Goal: Task Accomplishment & Management: Complete application form

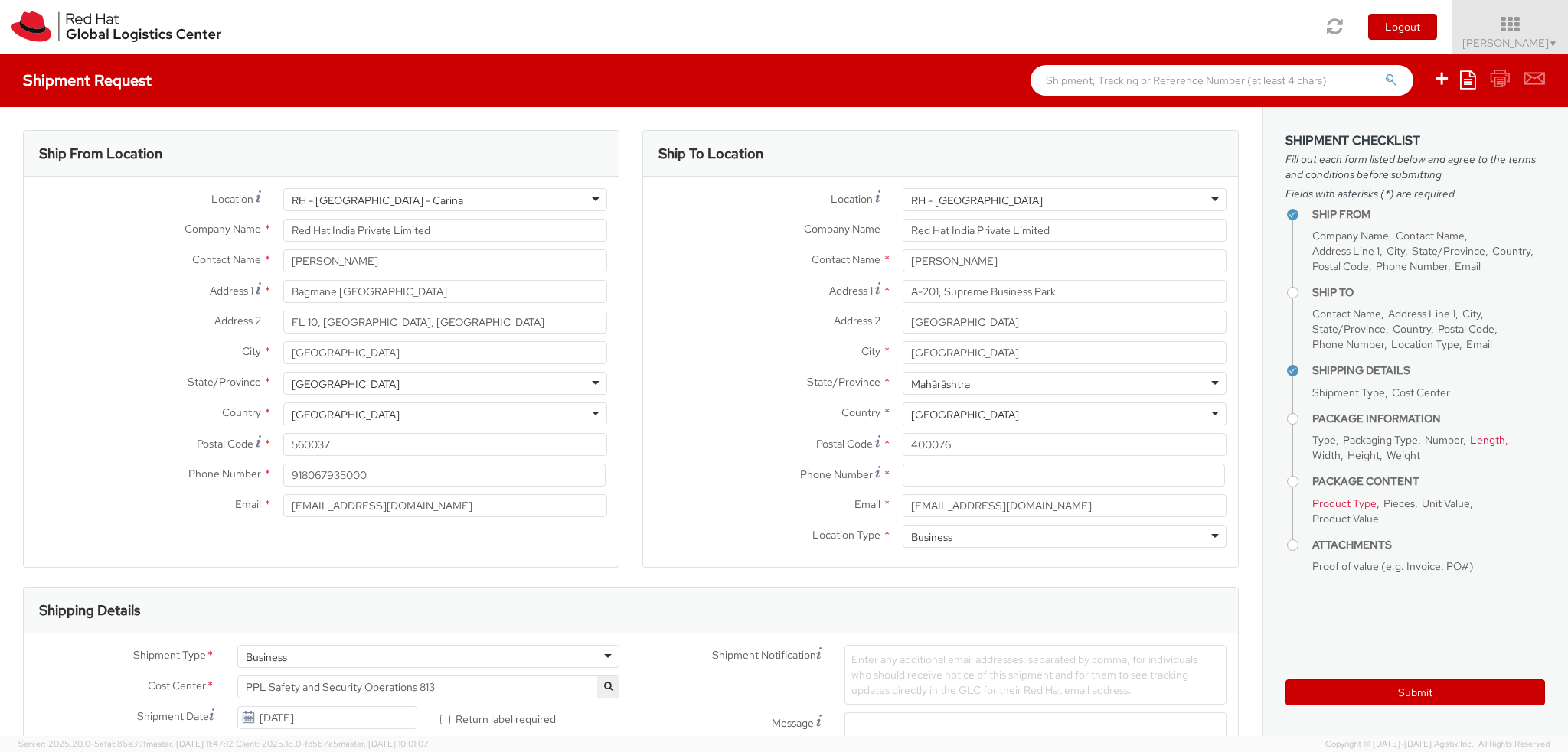
select select "OTHER"
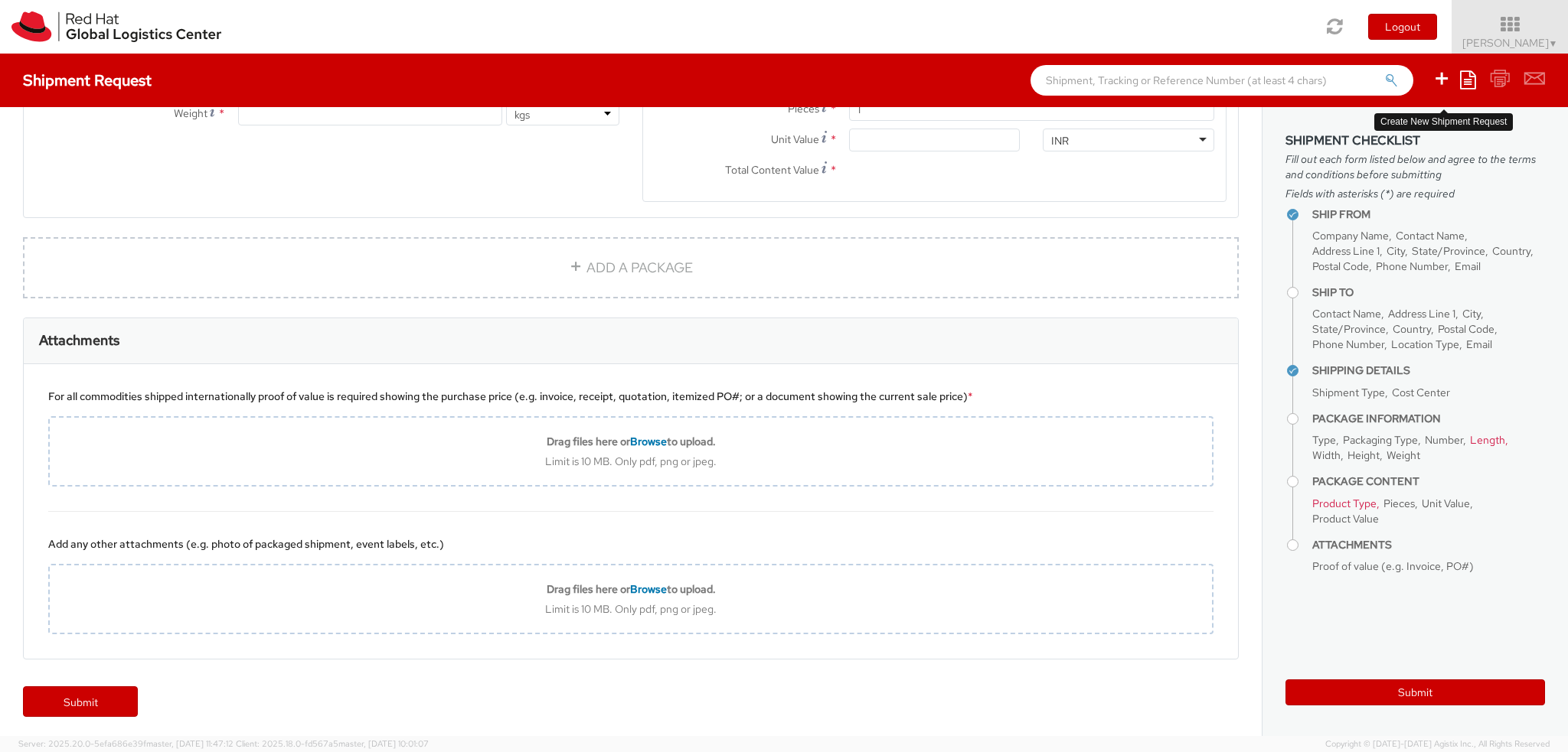
click at [1446, 75] on icon at bounding box center [1441, 78] width 19 height 19
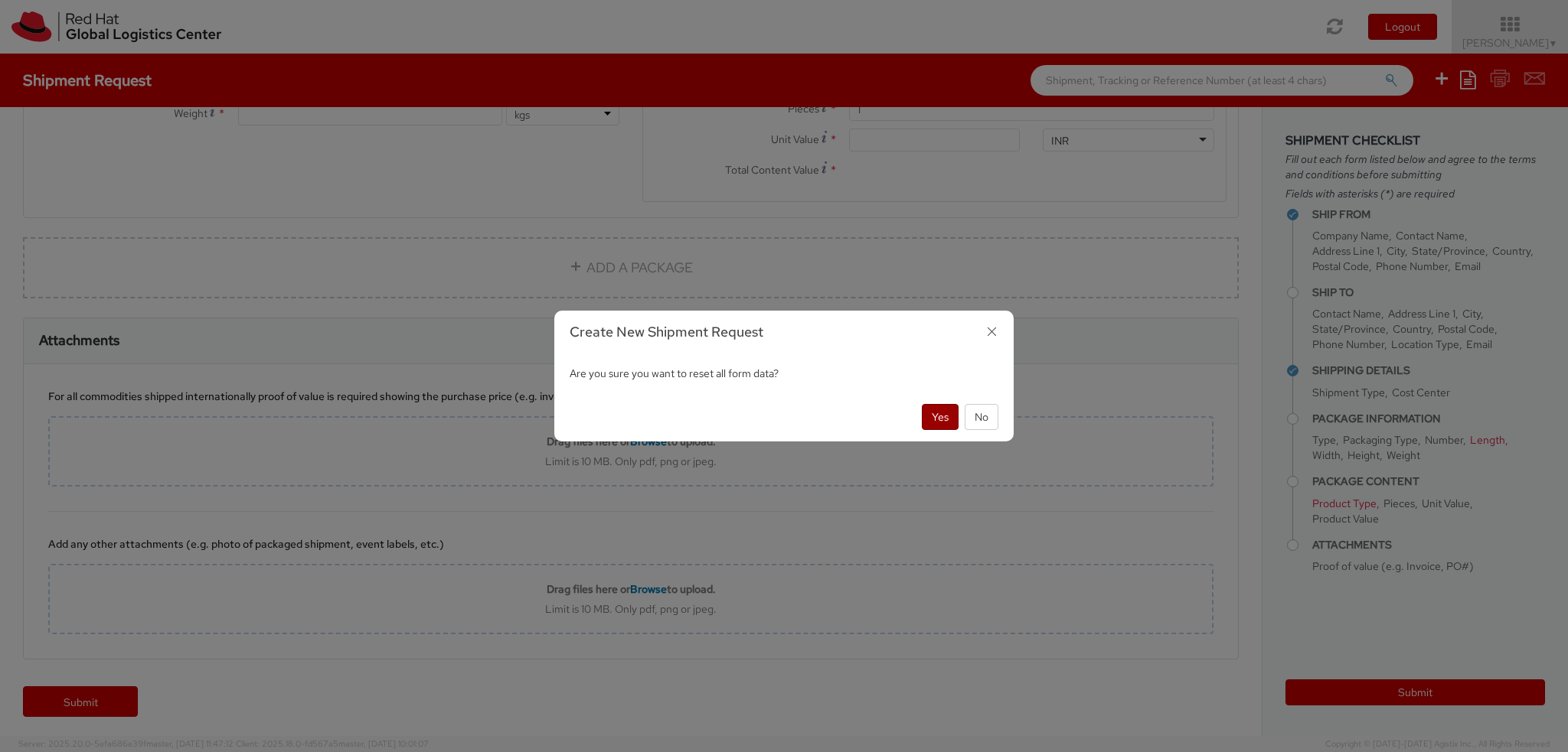
click at [950, 421] on button "Yes" at bounding box center [940, 417] width 37 height 26
select select
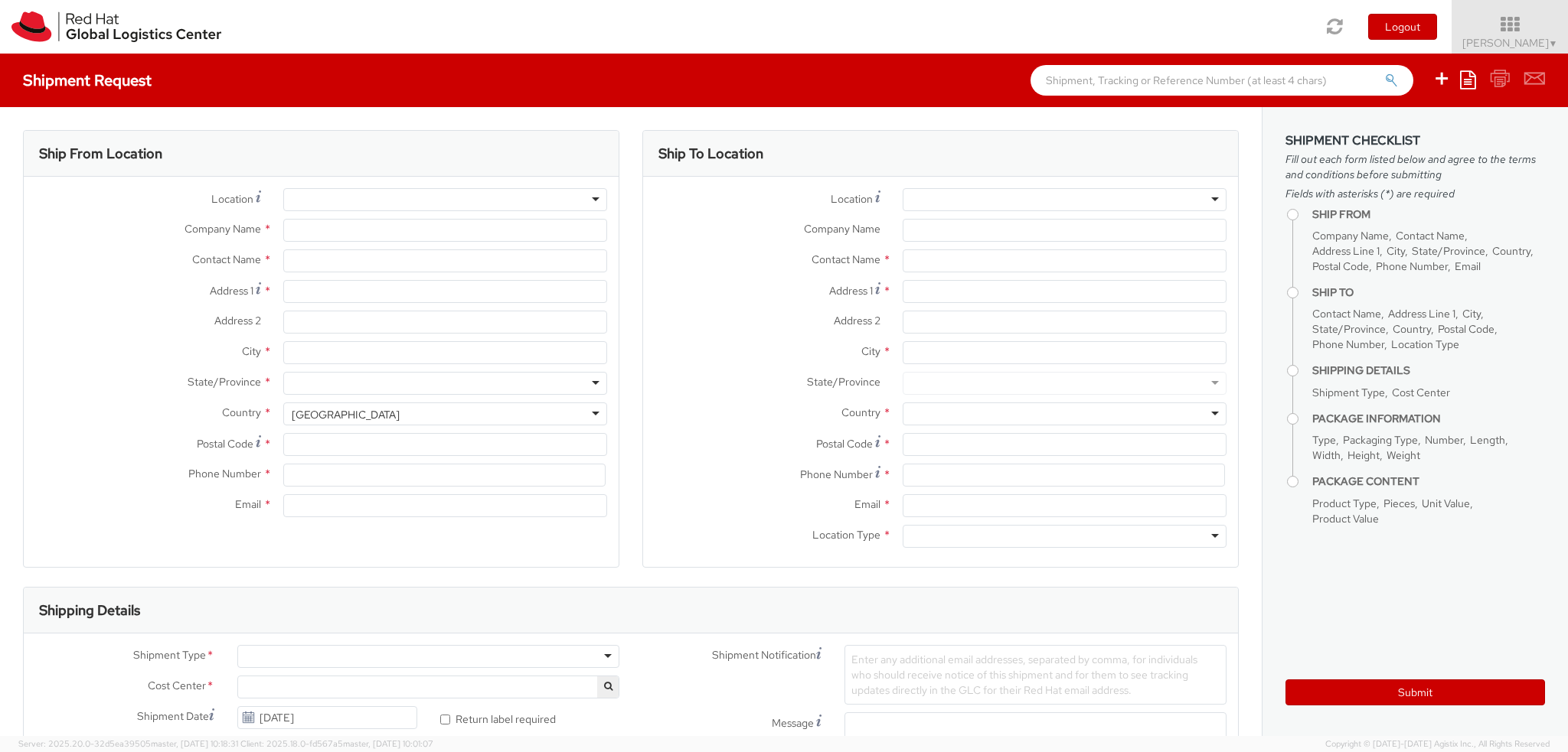
select select "813"
select select
type input "Red Hat India Private Limited"
type input "[PERSON_NAME]"
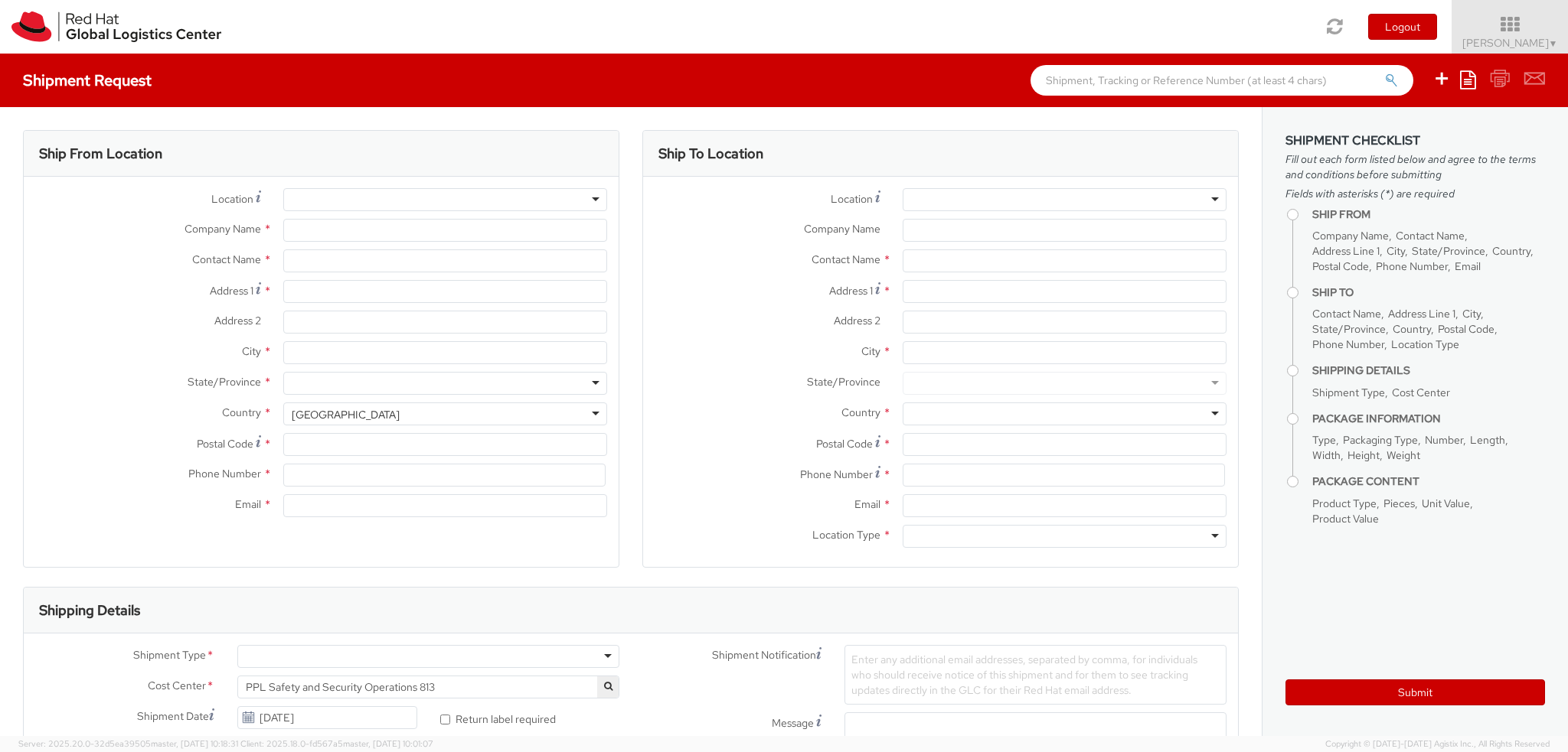
type input "Bagmane [GEOGRAPHIC_DATA]"
type input "FL 10, [GEOGRAPHIC_DATA], [GEOGRAPHIC_DATA]"
type input "[GEOGRAPHIC_DATA]"
type input "560037"
type input "918067935000"
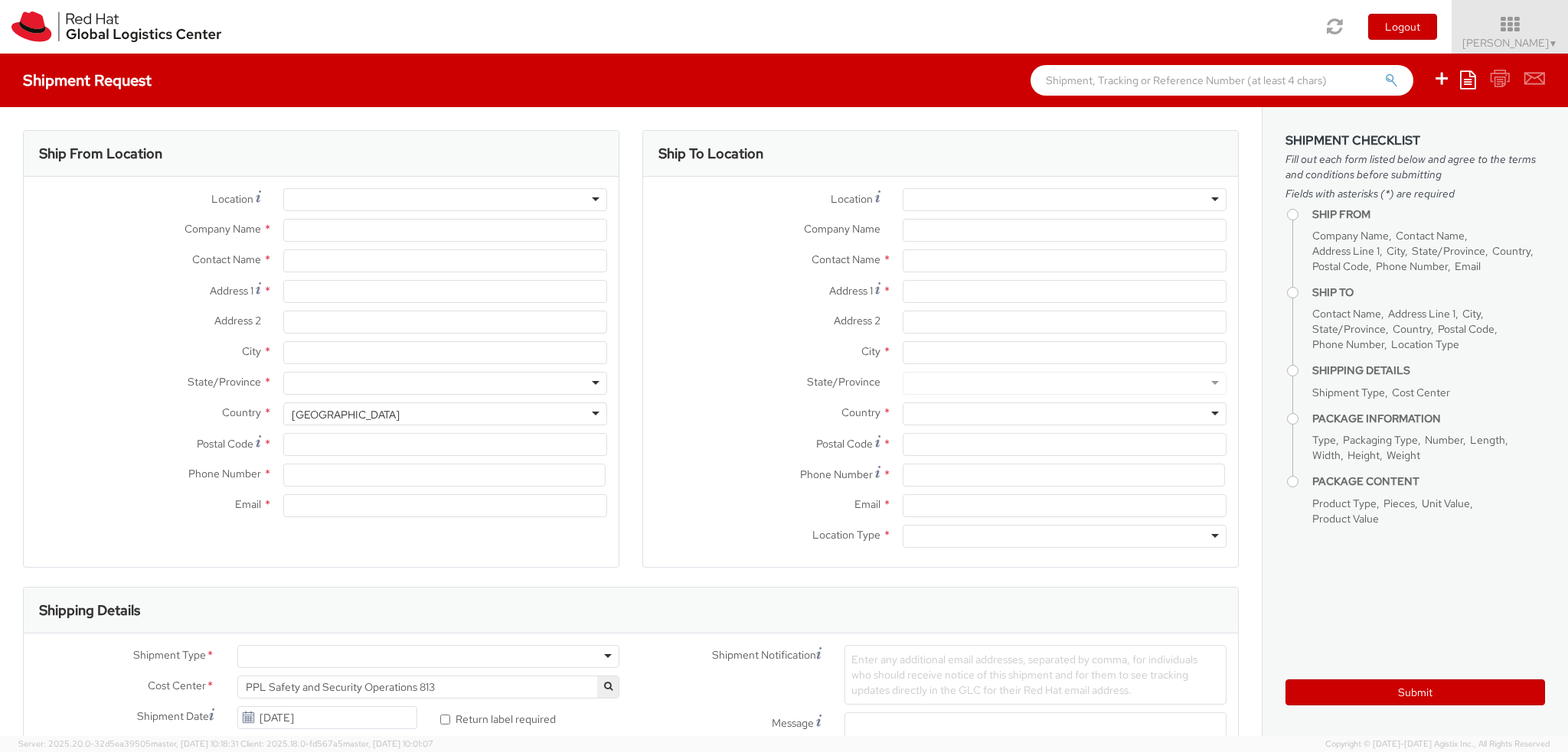
type input "[EMAIL_ADDRESS][DOMAIN_NAME]"
select select "CM"
select select "KGS"
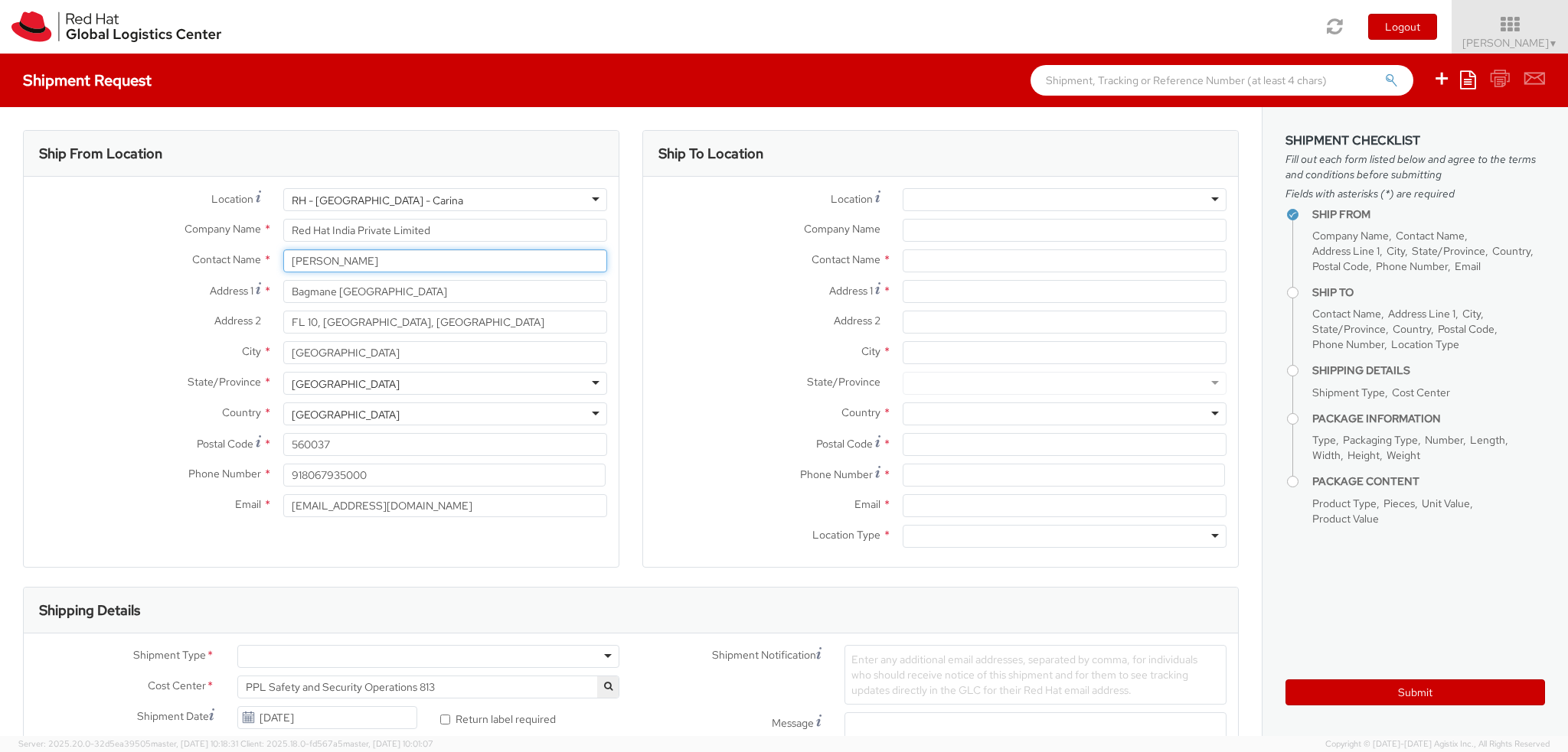
click at [418, 259] on input "[PERSON_NAME]" at bounding box center [445, 261] width 324 height 23
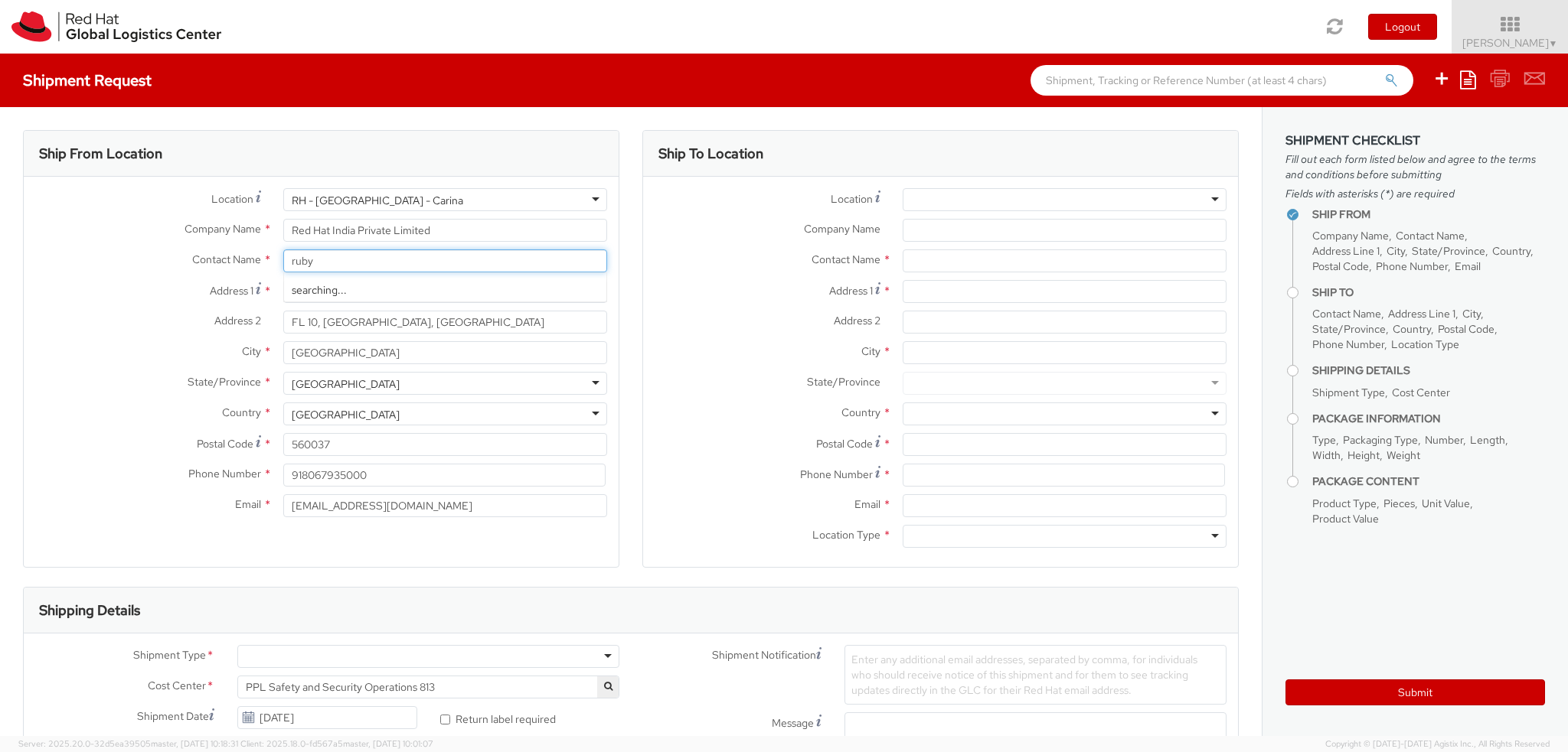
type input "ruby"
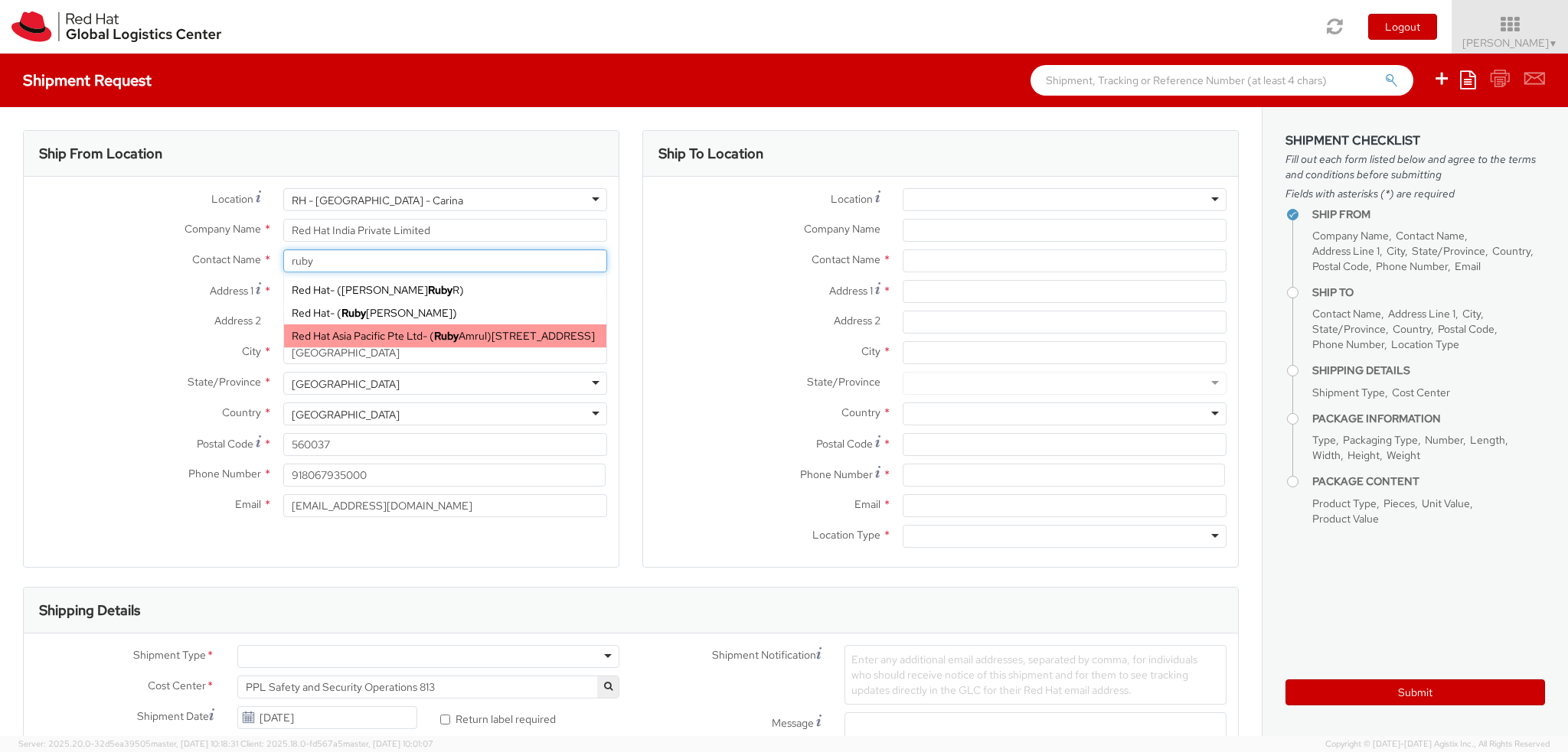
click at [408, 341] on span "Red Hat Asia Pacific Pte Ltd" at bounding box center [357, 336] width 131 height 14
type input "Red Hat Asia Pacific Pte Ltd"
type input "[PERSON_NAME]"
type input "[STREET_ADDRESS]"
type input "CapitaSpring"
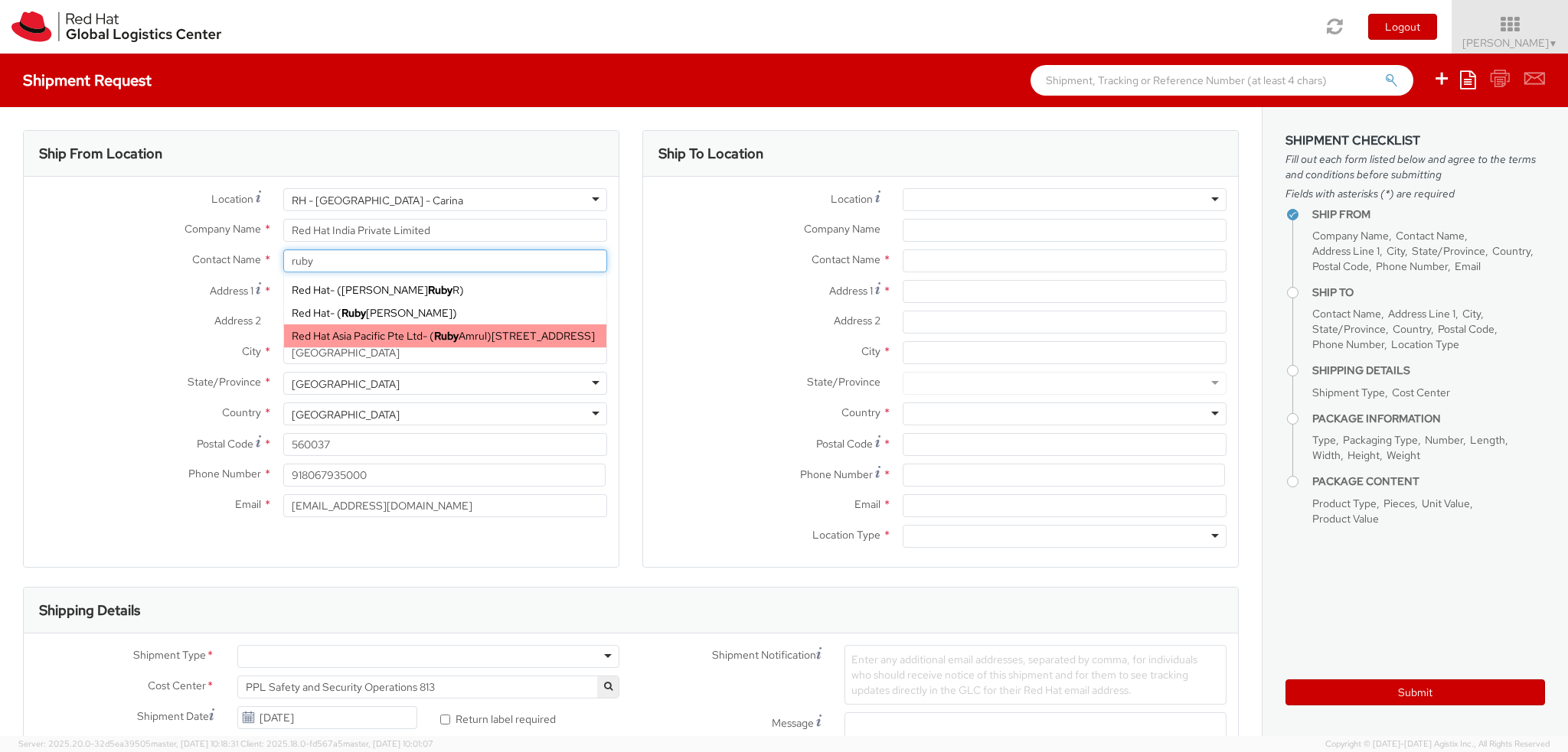
type input "[GEOGRAPHIC_DATA]"
type input "048948"
type input "[EMAIL_ADDRESS][DOMAIN_NAME]"
select select
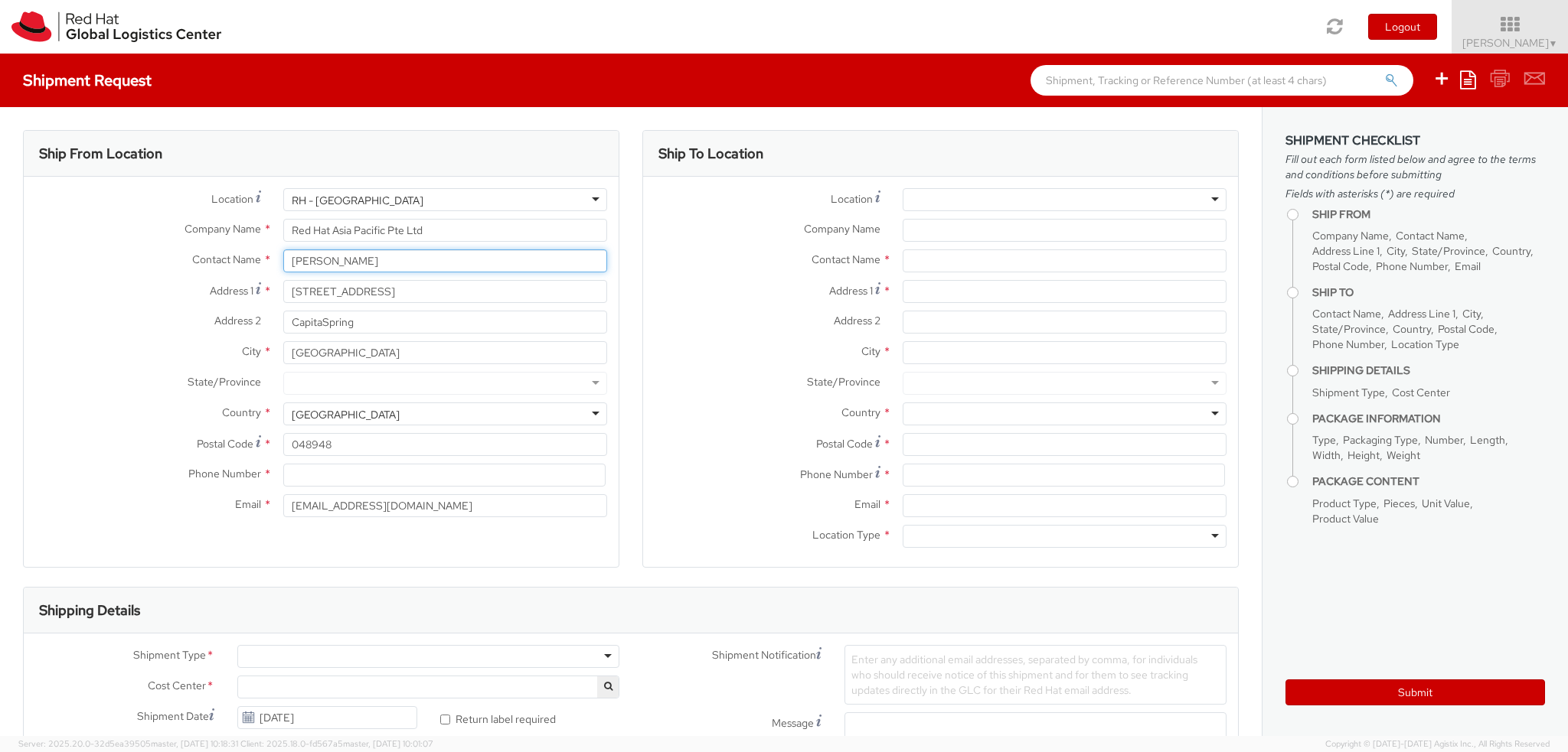
drag, startPoint x: 362, startPoint y: 269, endPoint x: 200, endPoint y: 272, distance: 162.0
click at [200, 272] on div "Contact Name * [PERSON_NAME] [PERSON_NAME] Red Hat - ( [PERSON_NAME] ) Red Hat …" at bounding box center [321, 265] width 595 height 31
click at [401, 264] on input "[PERSON_NAME]" at bounding box center [445, 261] width 324 height 23
drag, startPoint x: 401, startPoint y: 264, endPoint x: 109, endPoint y: 236, distance: 293.3
click at [109, 236] on div "Location * [GEOGRAPHIC_DATA] - [GEOGRAPHIC_DATA] [GEOGRAPHIC_DATA] - [GEOGRAPHI…" at bounding box center [321, 357] width 595 height 337
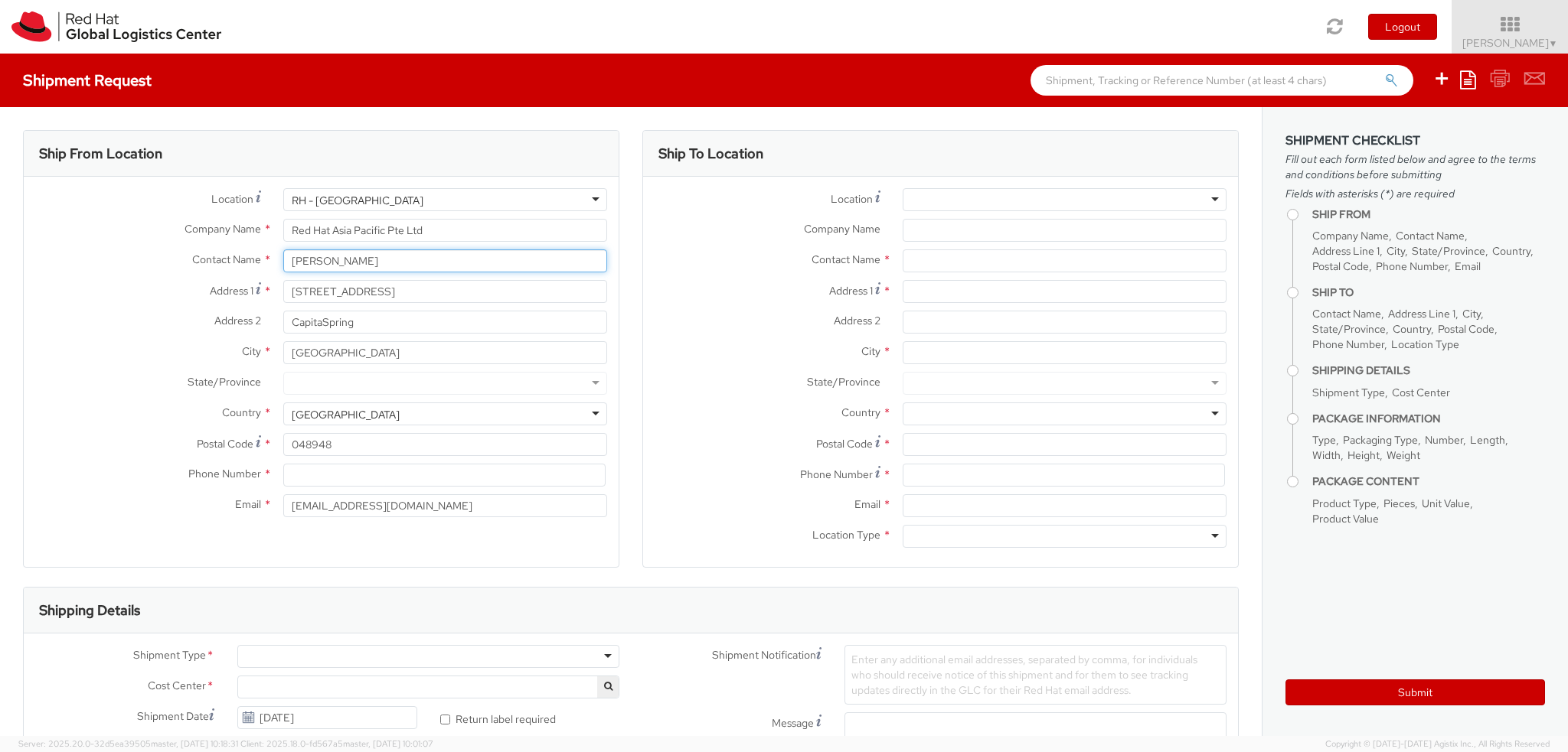
paste input "[PERSON_NAME]"
type input "[PERSON_NAME]"
click at [383, 294] on input "[STREET_ADDRESS]" at bounding box center [445, 291] width 324 height 23
click at [381, 263] on input "[PERSON_NAME]" at bounding box center [445, 261] width 324 height 23
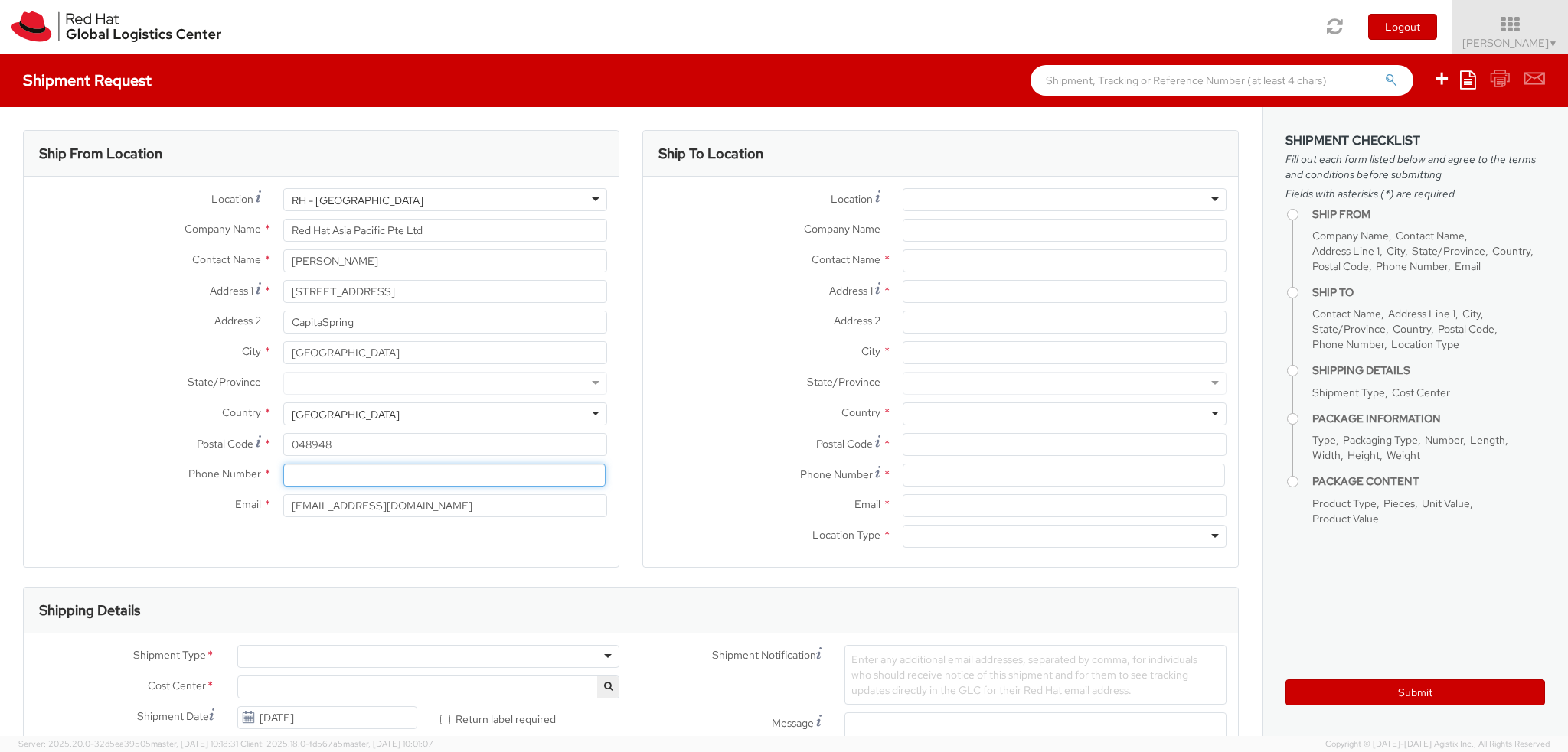
click at [390, 472] on input at bounding box center [444, 475] width 322 height 23
paste input "[PHONE_NUMBER]"
type input "[PHONE_NUMBER]"
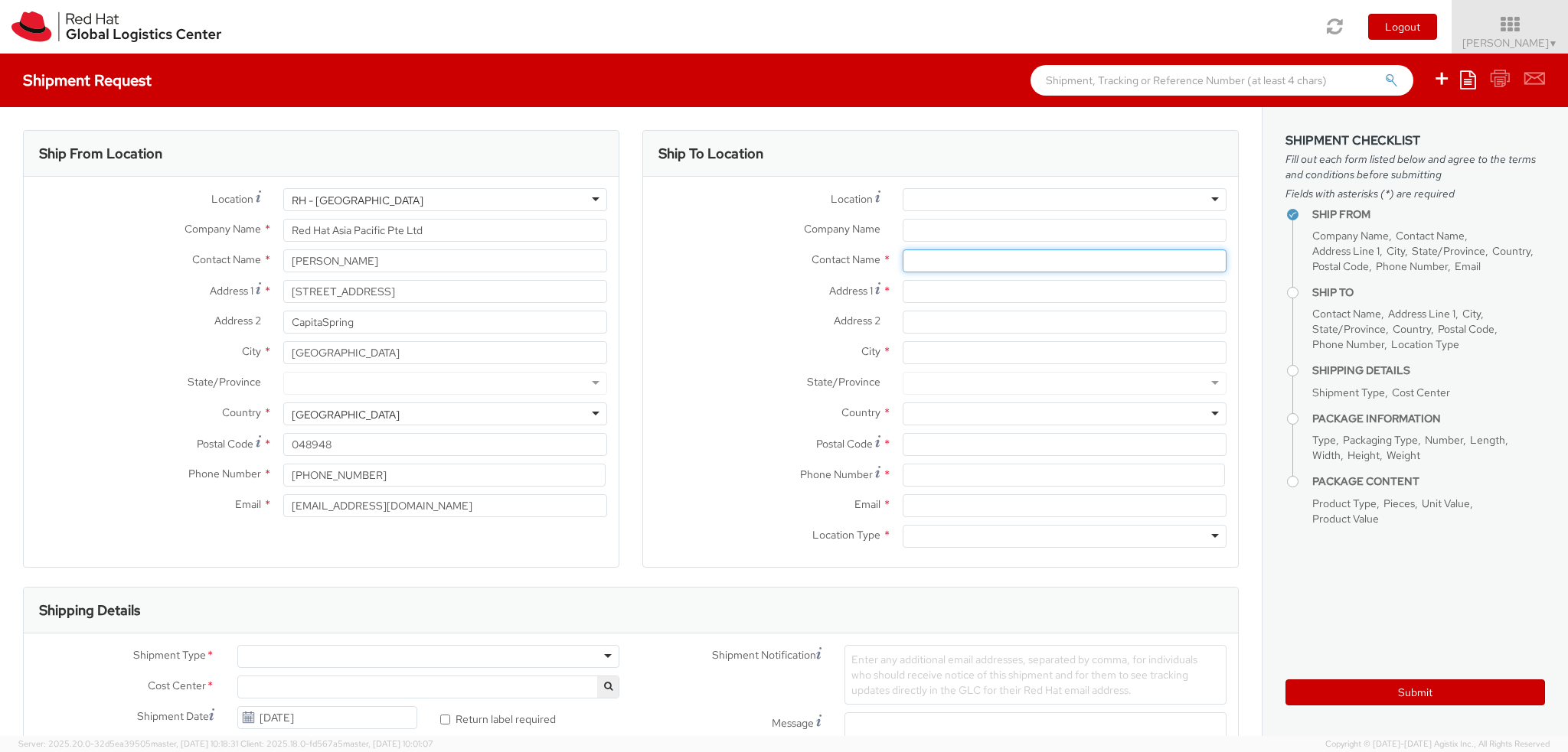
click at [944, 260] on input "text" at bounding box center [1064, 261] width 324 height 23
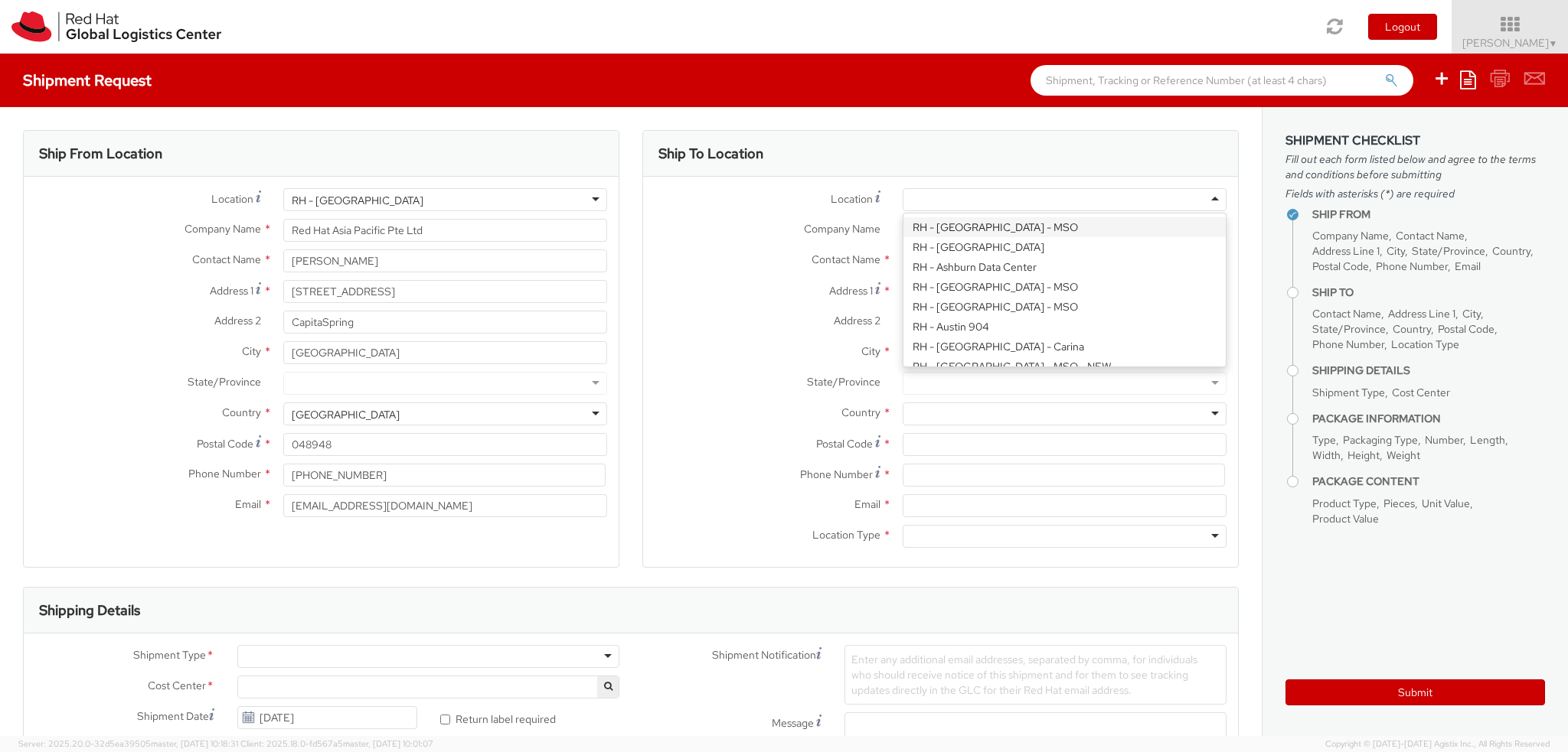
click at [963, 195] on div at bounding box center [1064, 199] width 324 height 23
type input "rh ja"
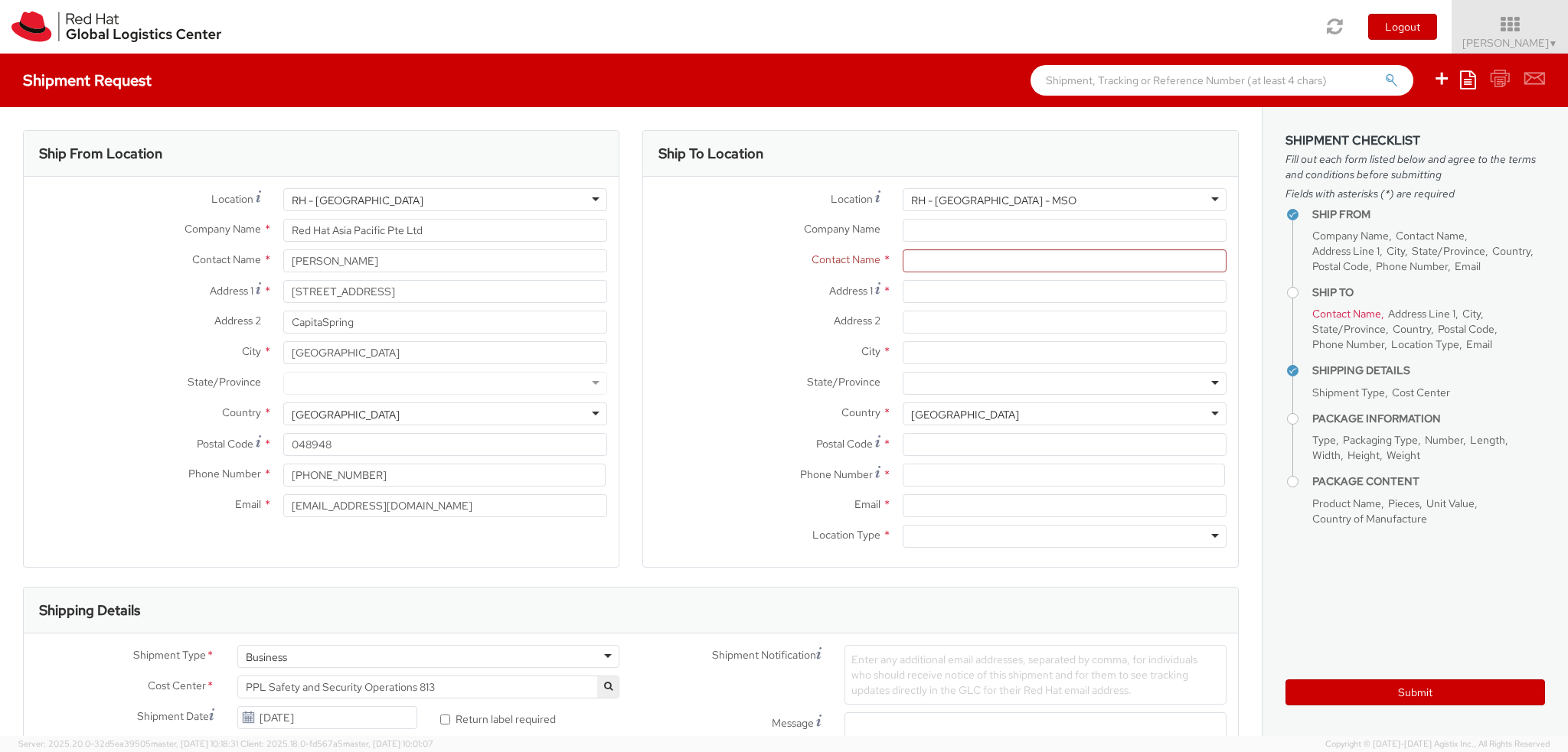
type input "PT. Red Hat Indonesia"
type input "Scbd, Jl. Jend. Sudirman No.52-53"
type input "Kebayoran Baru"
type input "[GEOGRAPHIC_DATA]"
type input "12190"
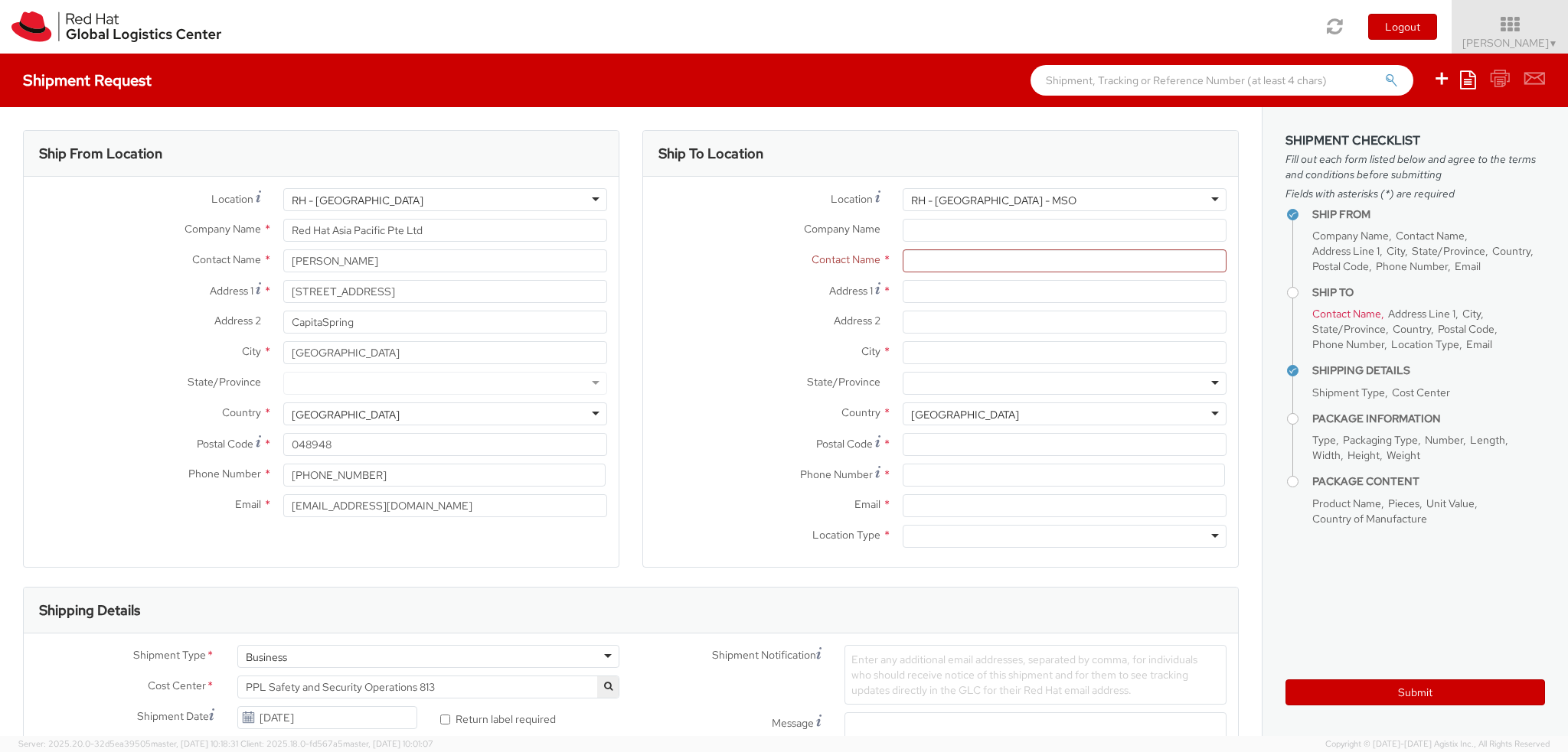
type input "[PHONE_NUMBER]"
select select "813"
click at [960, 264] on input "text" at bounding box center [1064, 261] width 324 height 23
paste input "[PERSON_NAME]"
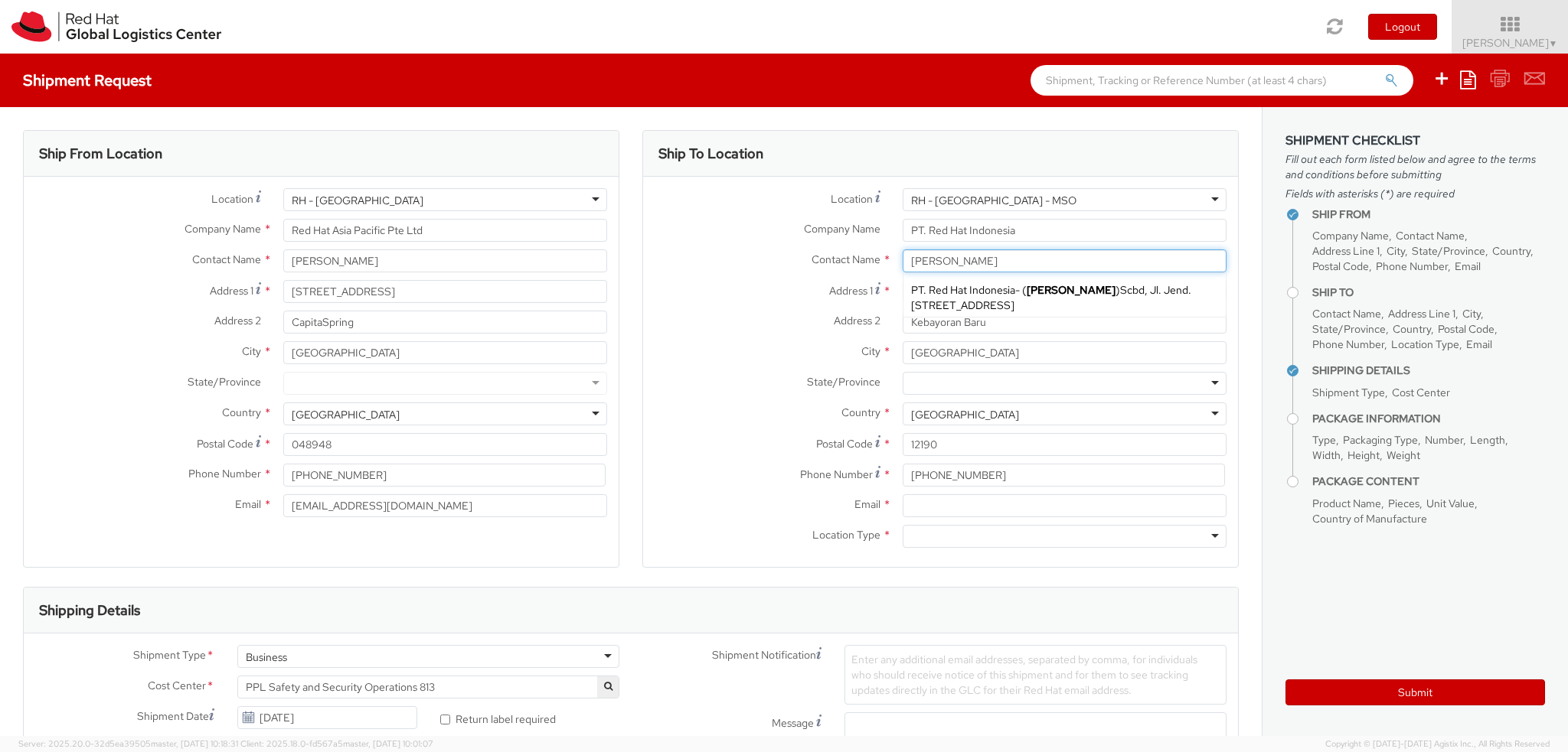
type input "[PERSON_NAME]"
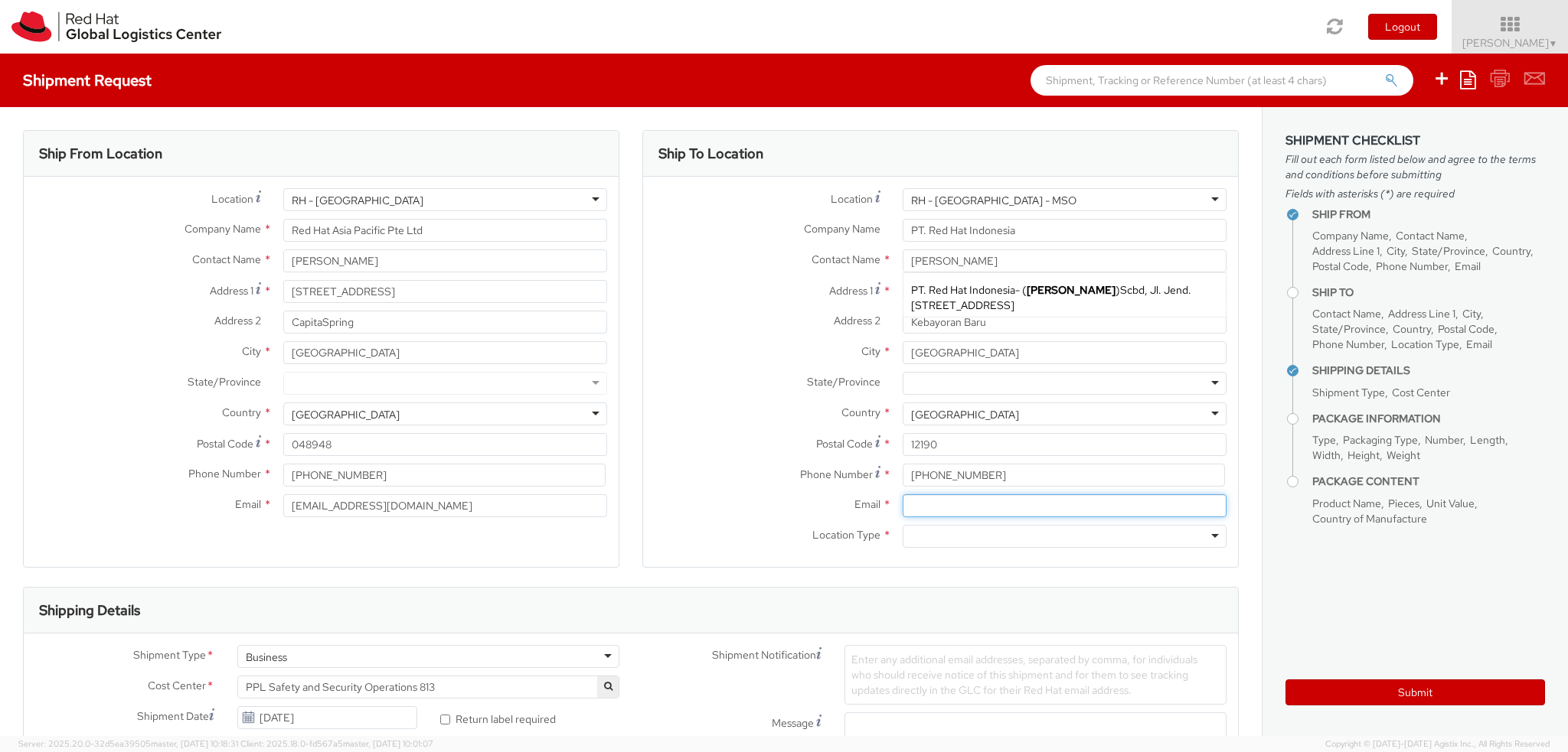
click at [940, 506] on input "Email *" at bounding box center [1064, 505] width 324 height 23
paste input "[EMAIL_ADDRESS][DOMAIN_NAME]"
type input "[EMAIL_ADDRESS][DOMAIN_NAME]"
click at [923, 531] on div at bounding box center [1064, 536] width 324 height 23
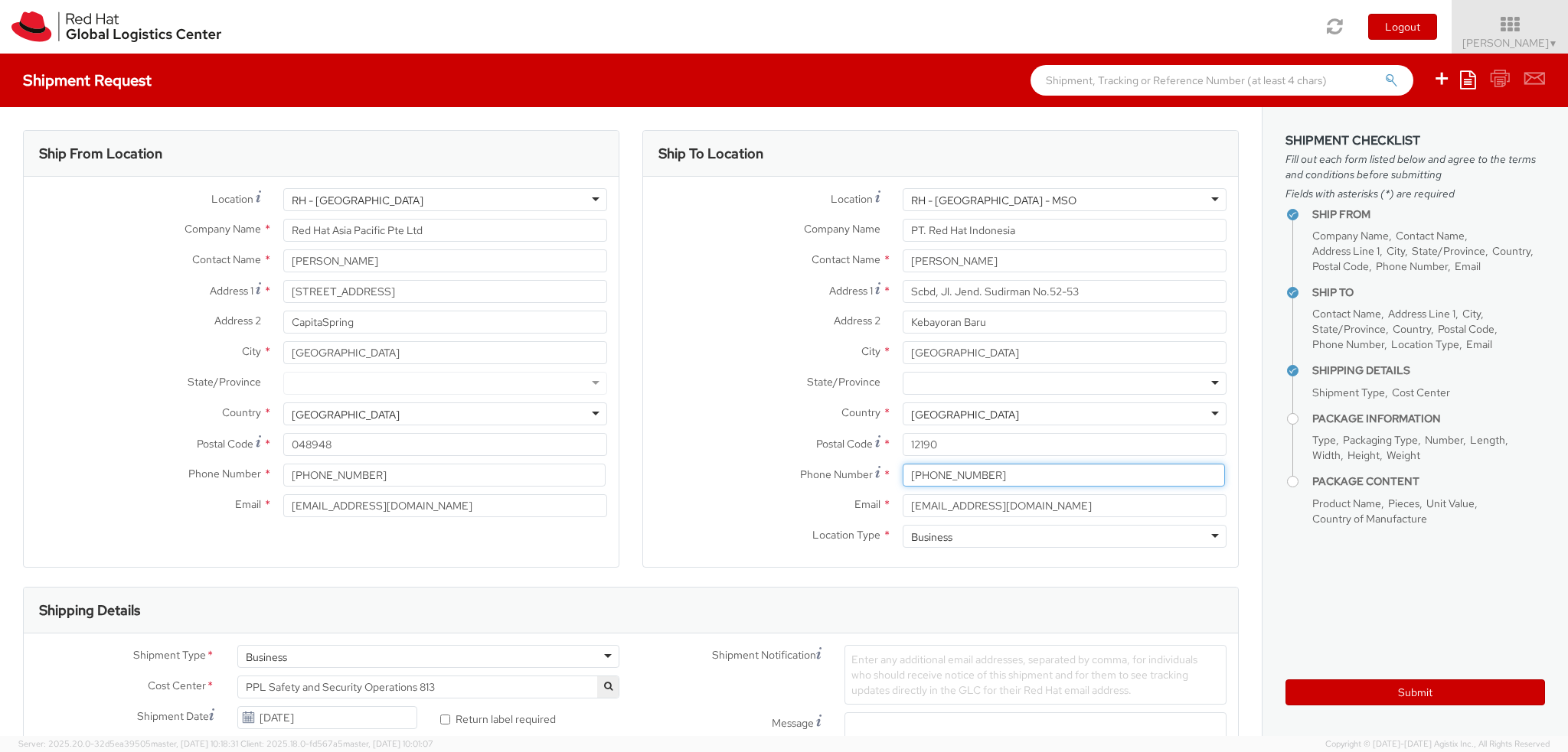
drag, startPoint x: 1008, startPoint y: 473, endPoint x: 596, endPoint y: 472, distance: 412.0
click at [596, 472] on div "Ship From Location Location * [GEOGRAPHIC_DATA] - [GEOGRAPHIC_DATA] [GEOGRAPHIC…" at bounding box center [631, 358] width 1239 height 457
paste input "6285222379573"
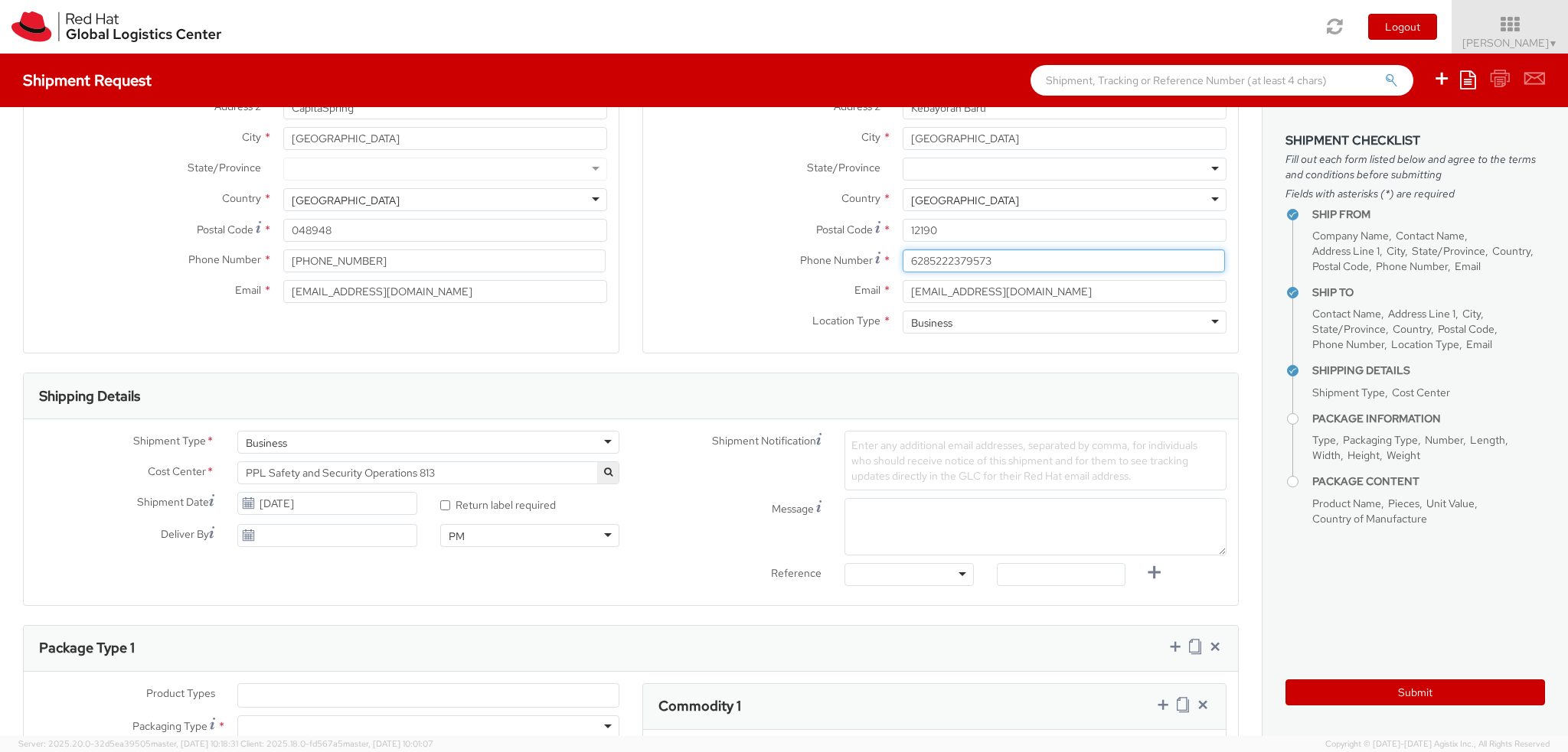
scroll to position [230, 0]
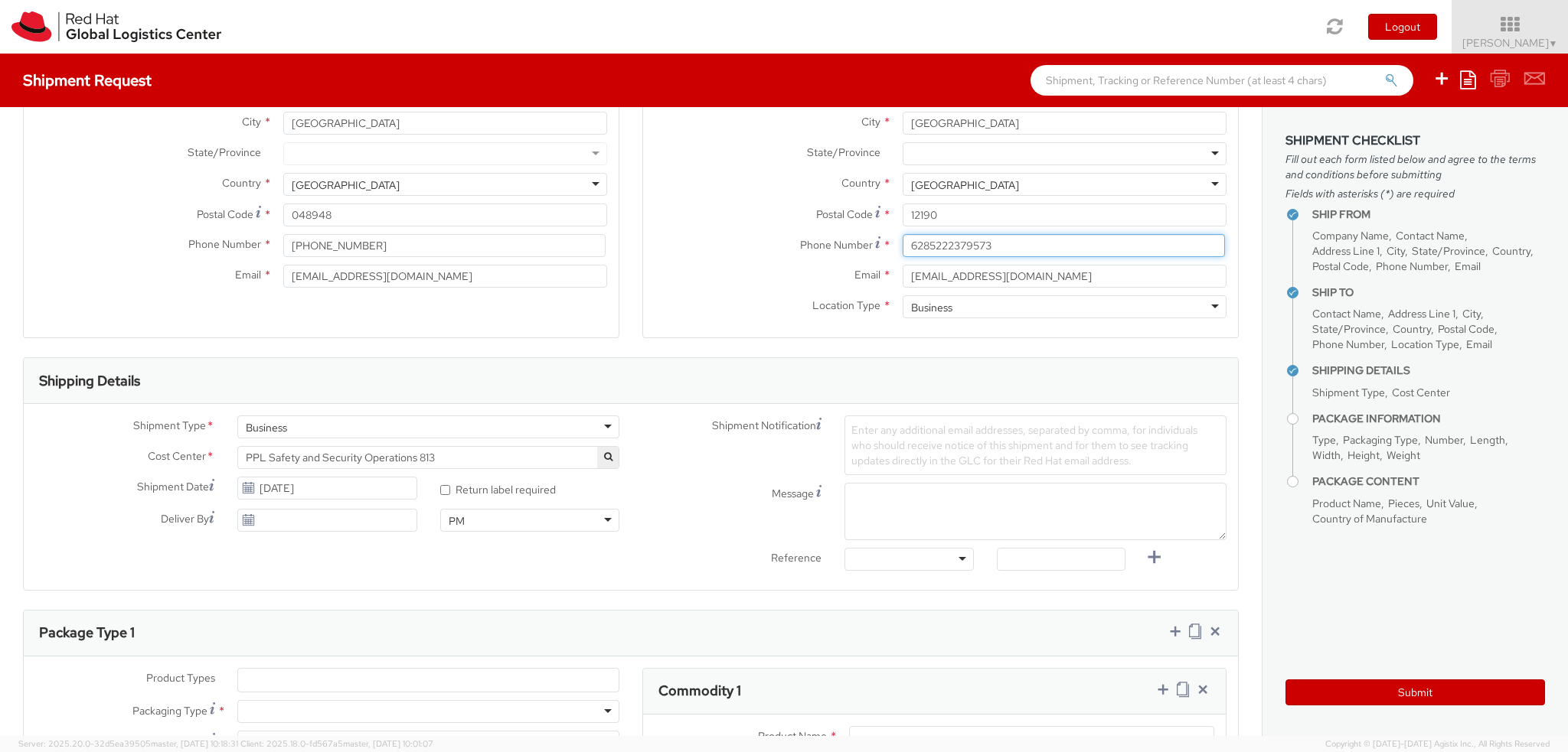
type input "6285222379573"
click at [341, 429] on div "Business" at bounding box center [427, 426] width 382 height 23
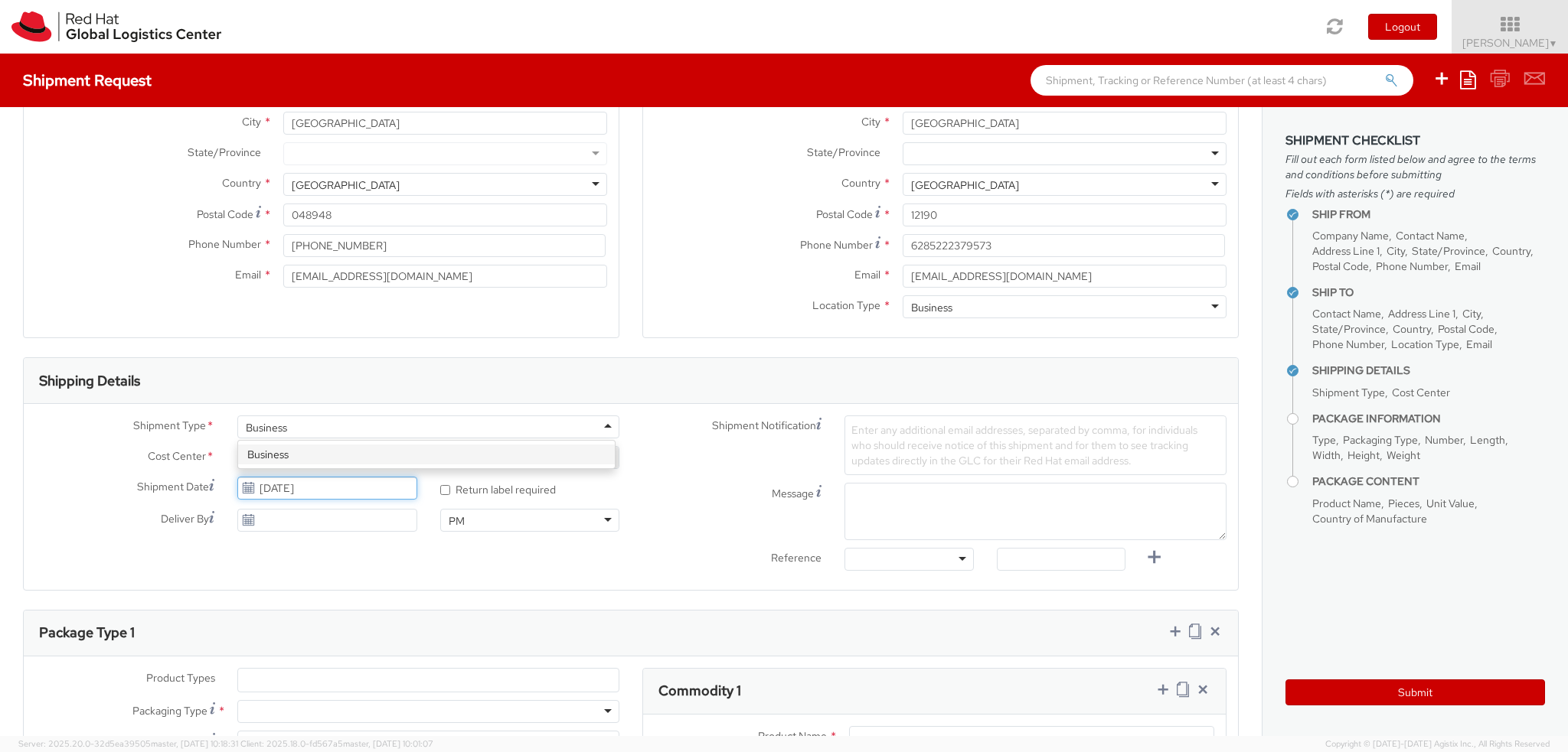
click at [319, 487] on input "[DATE]" at bounding box center [326, 487] width 179 height 23
click at [372, 584] on td "9" at bounding box center [370, 585] width 28 height 23
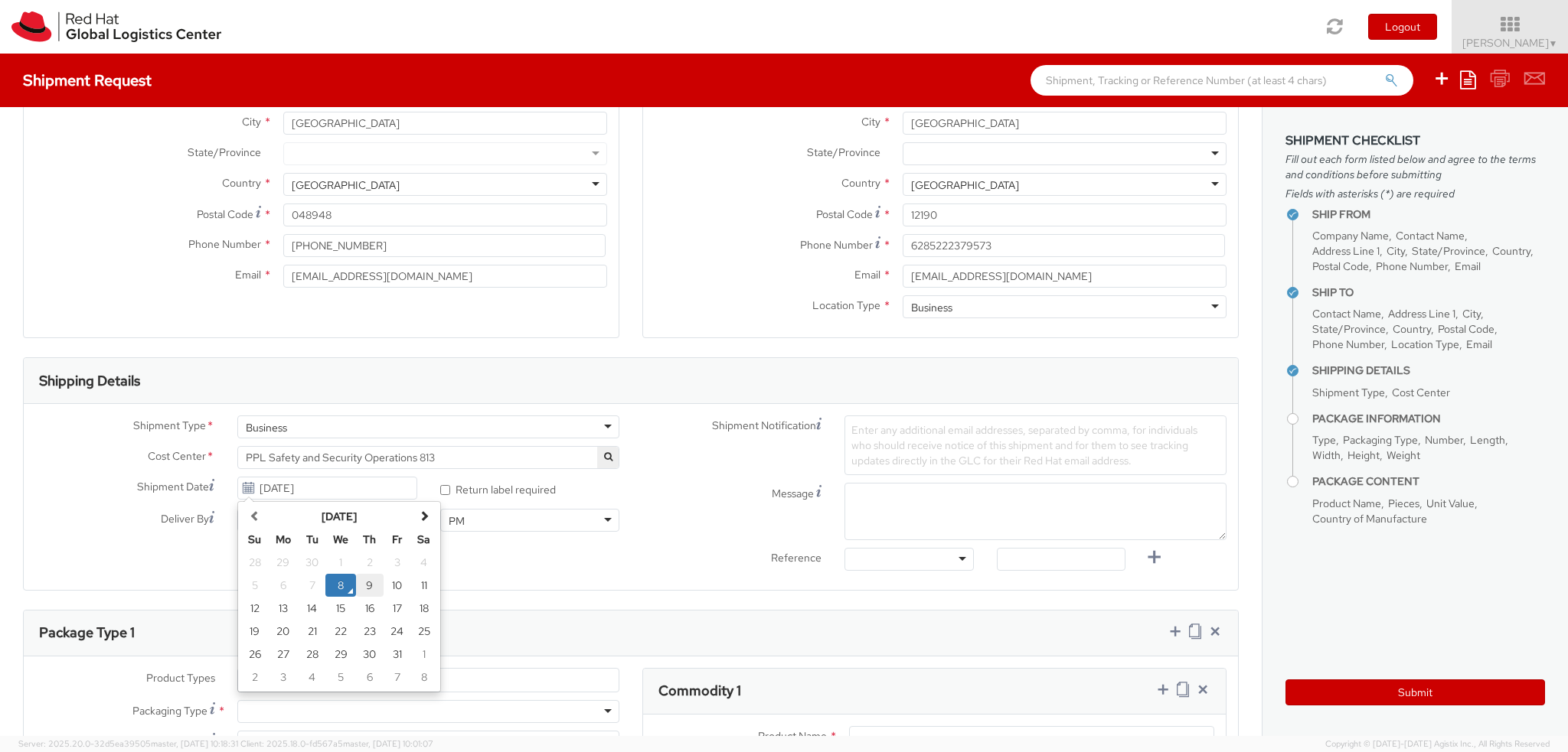
type input "[DATE]"
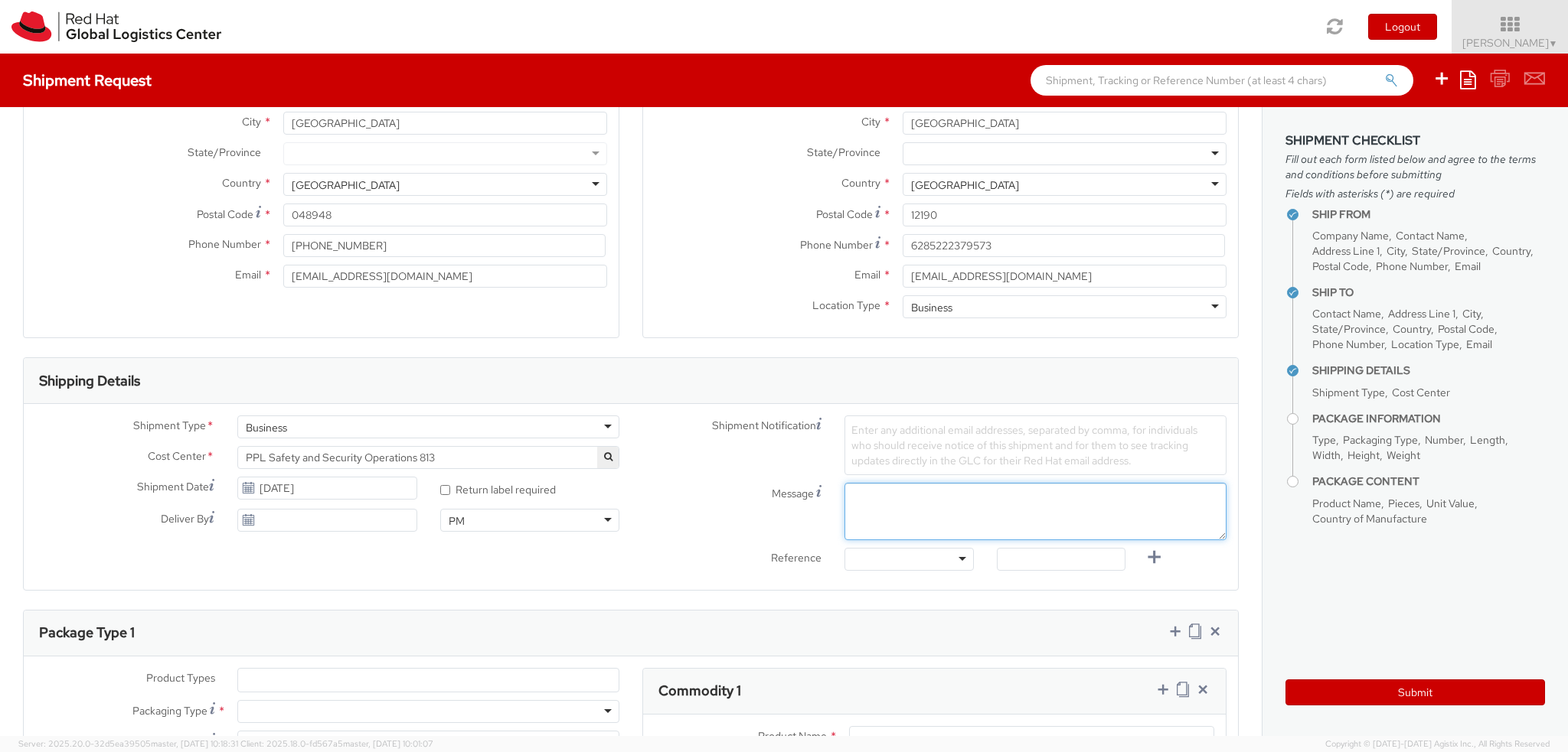
click at [869, 510] on textarea "Message" at bounding box center [1035, 511] width 382 height 57
click at [882, 502] on textarea "Message" at bounding box center [1035, 511] width 382 height 57
paste textarea "ID badge and supplies for Associate Name"
click at [845, 495] on textarea "ID badge and supplies for Associate Name" at bounding box center [1035, 511] width 382 height 57
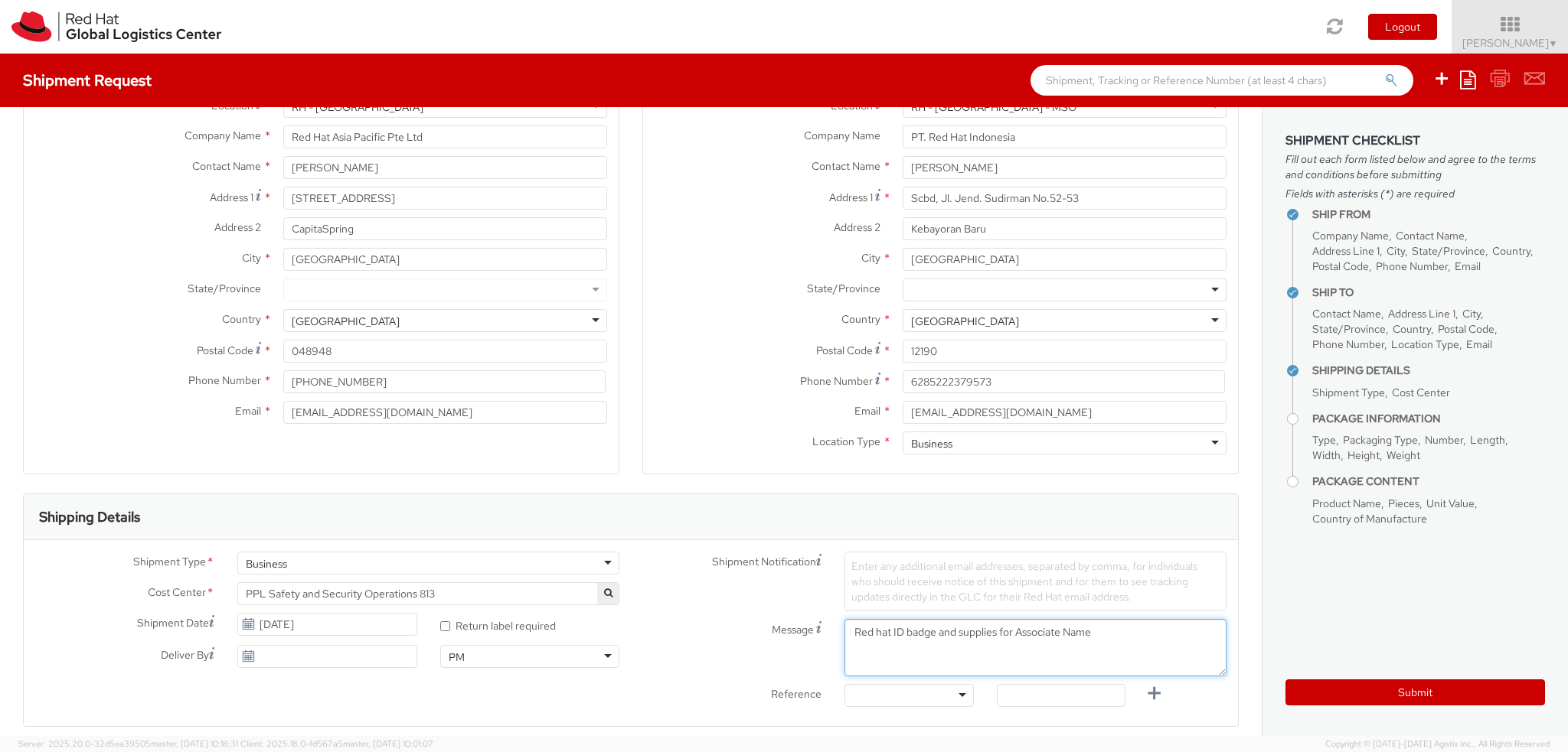
scroll to position [0, 0]
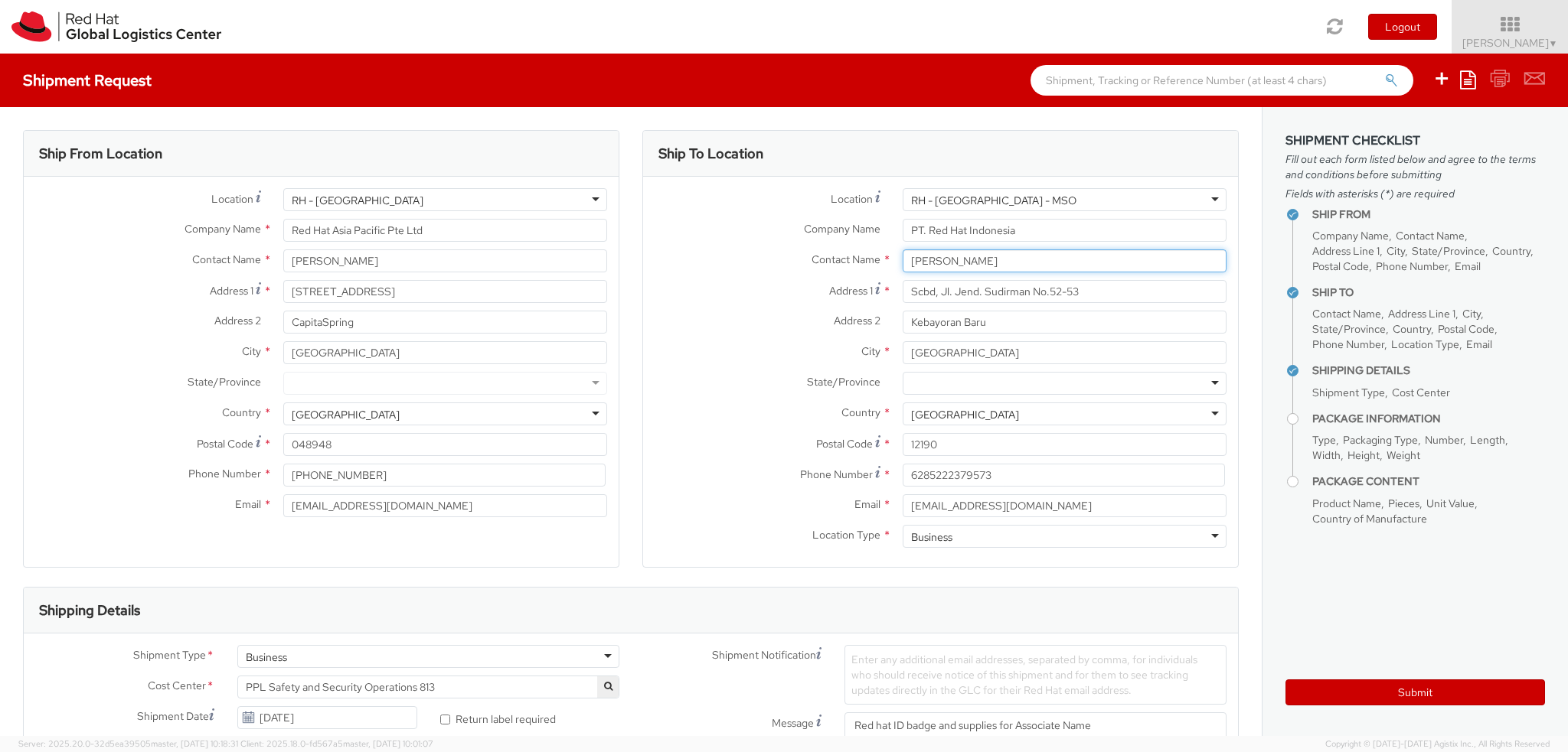
click at [950, 254] on input "[PERSON_NAME]" at bounding box center [1064, 261] width 324 height 23
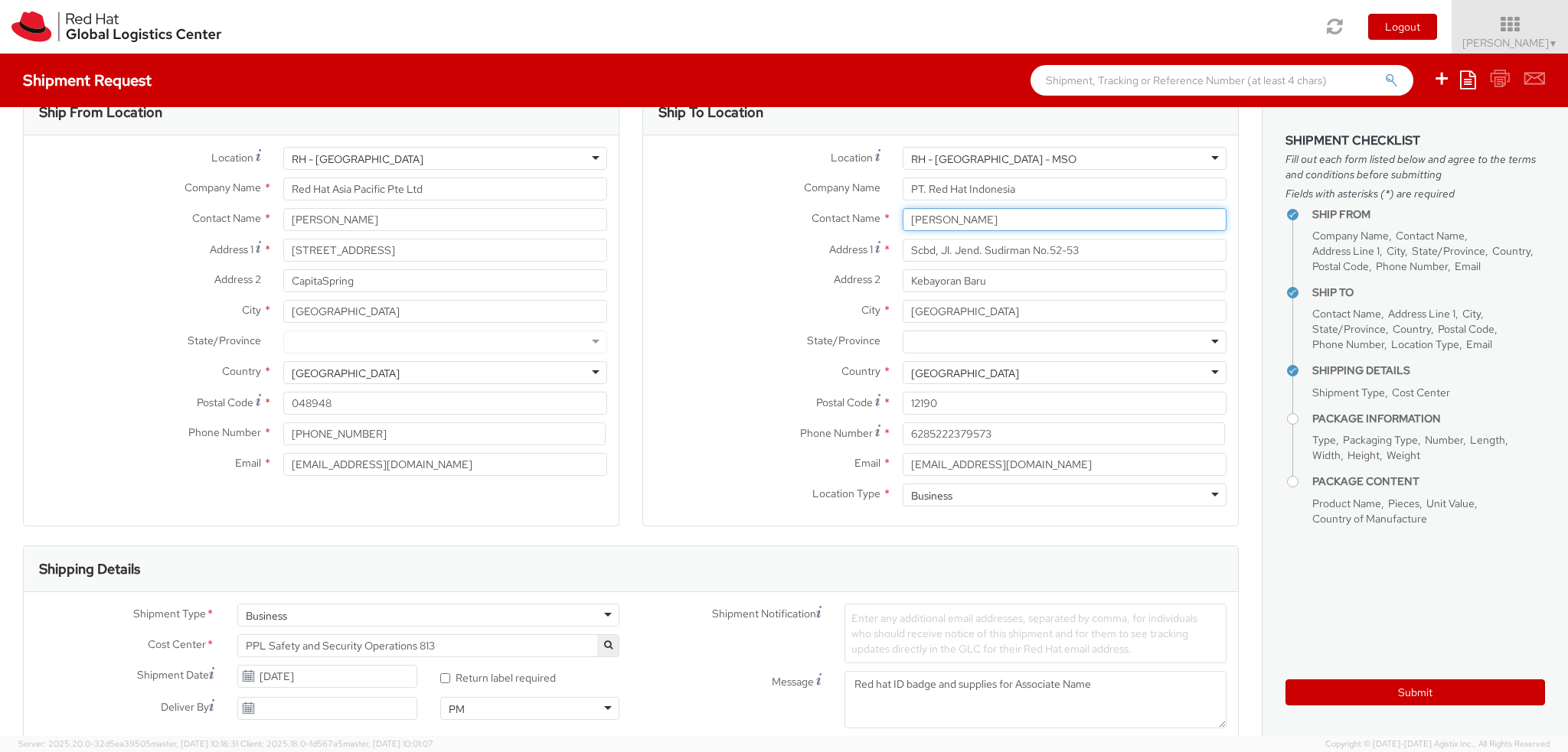
scroll to position [153, 0]
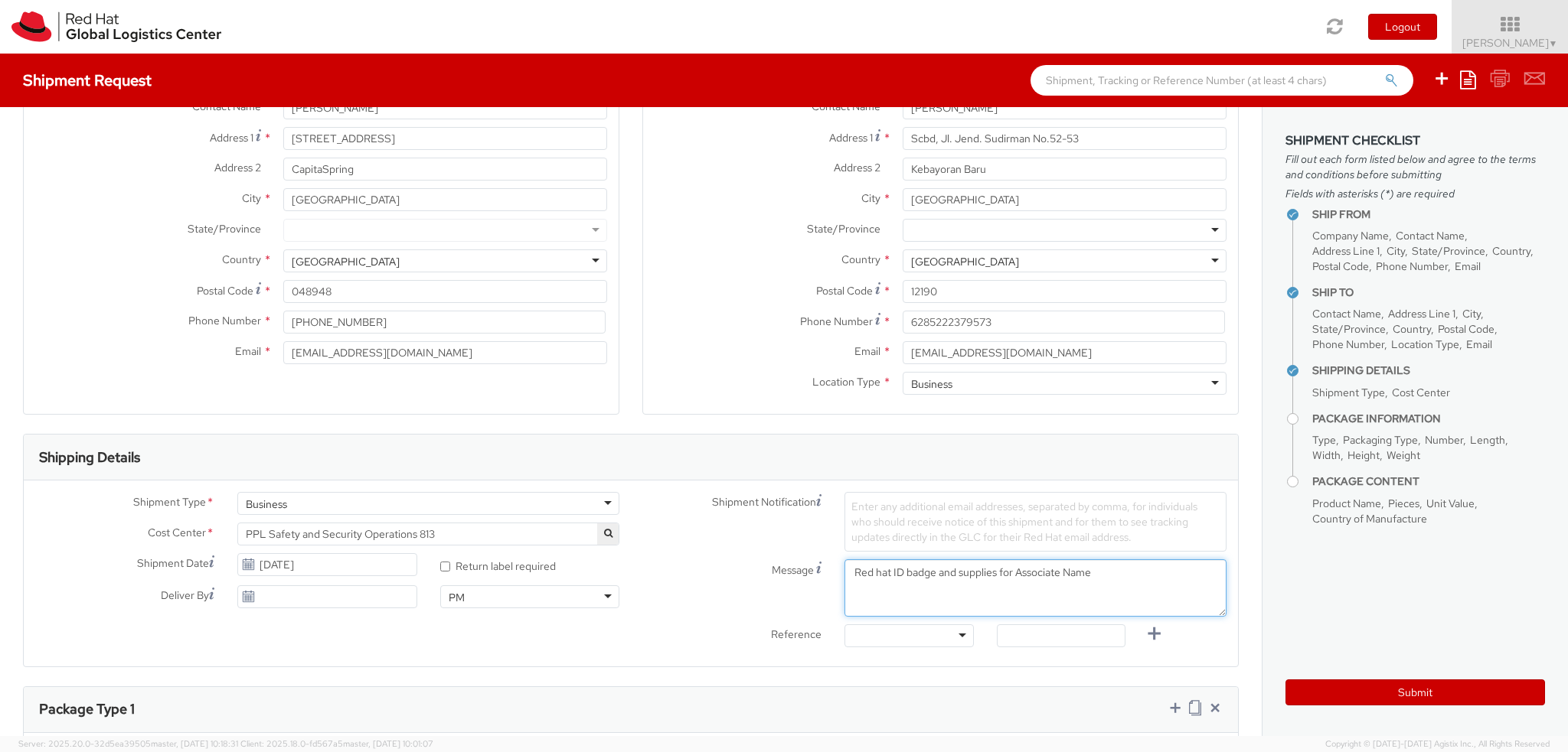
drag, startPoint x: 1088, startPoint y: 572, endPoint x: 1009, endPoint y: 569, distance: 79.1
click at [1009, 569] on textarea "Red hat ID badge and supplies for Associate Name" at bounding box center [1035, 589] width 382 height 57
paste textarea "[PERSON_NAME]"
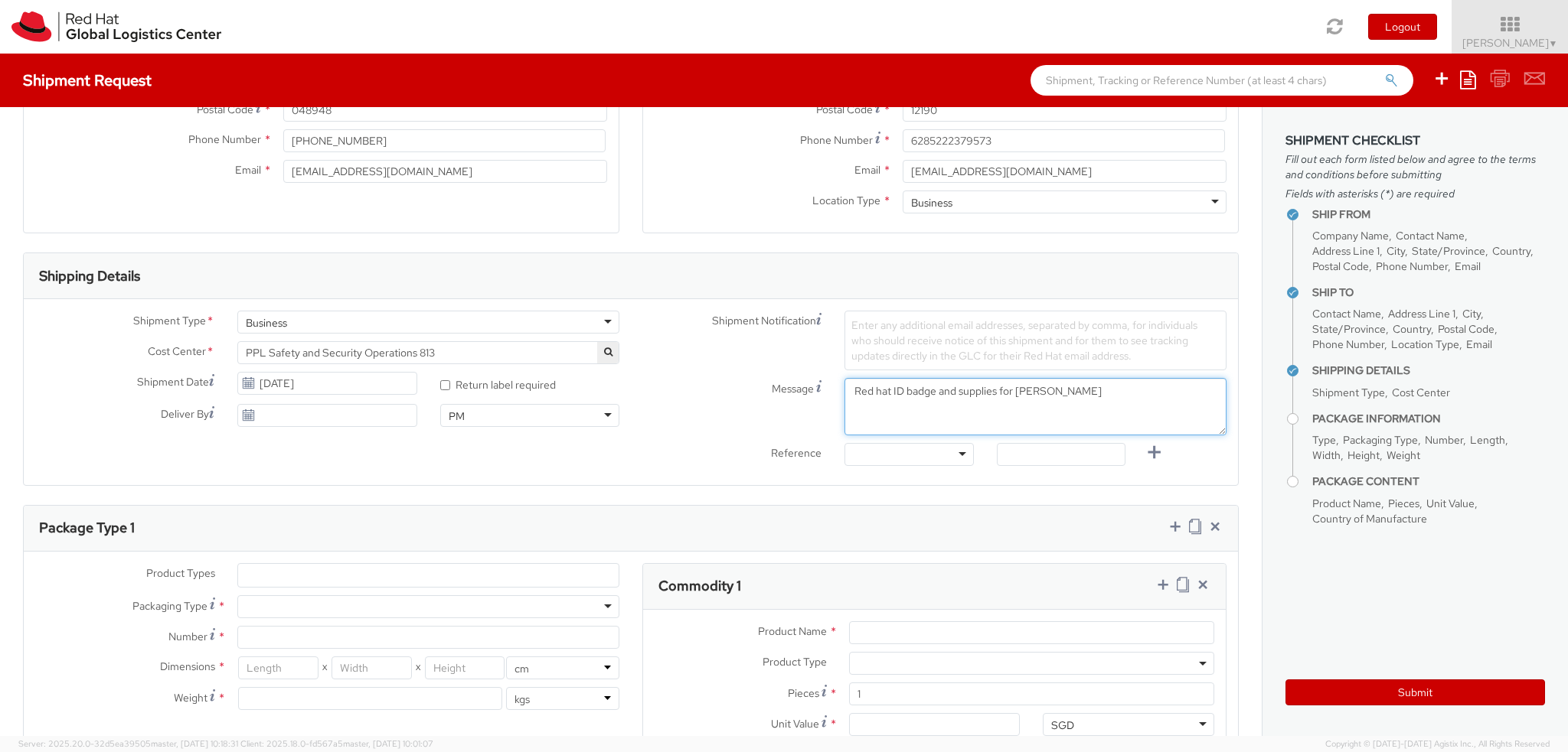
scroll to position [382, 0]
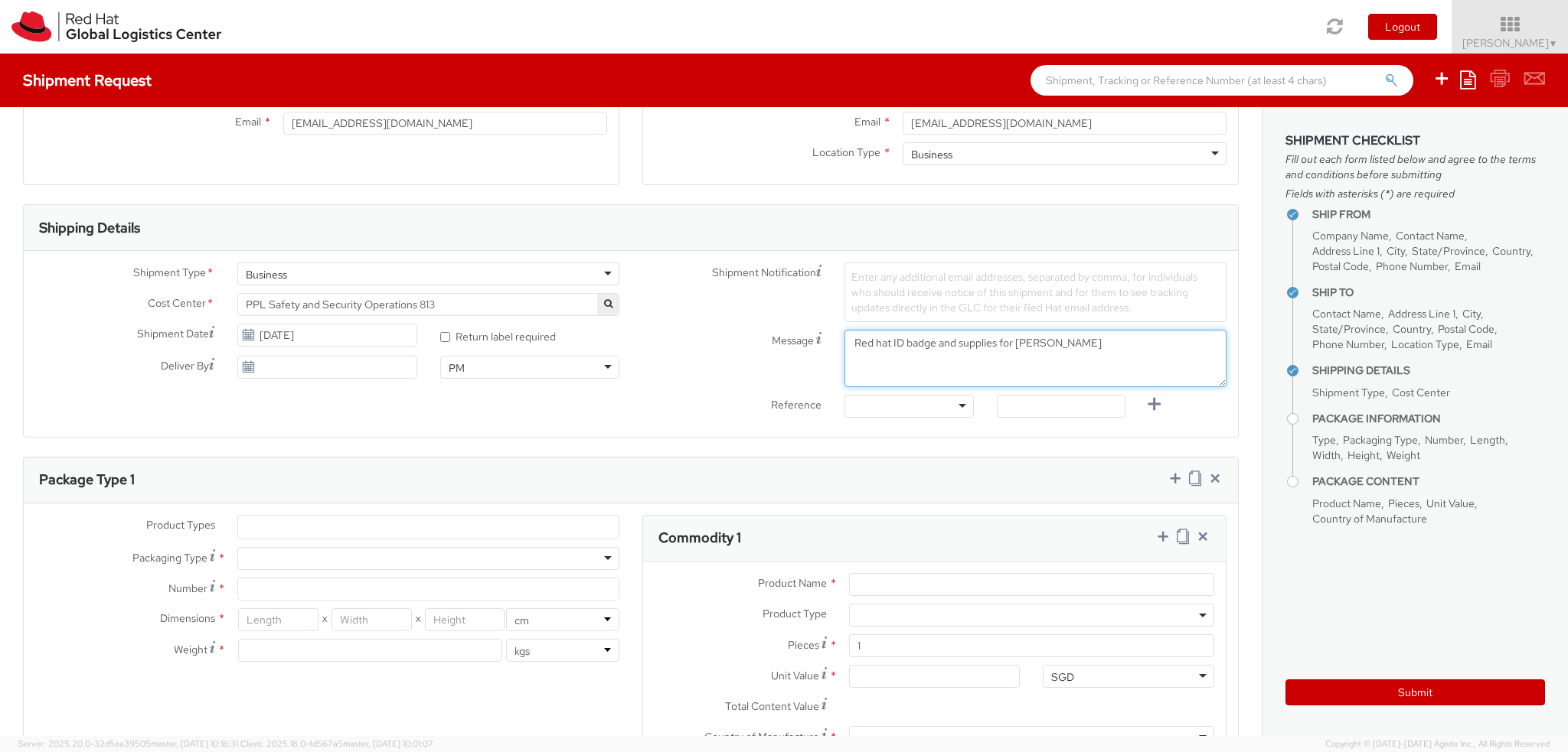
type textarea "Red hat ID badge and supplies for [PERSON_NAME]"
click at [284, 526] on ul at bounding box center [428, 527] width 381 height 23
click at [314, 530] on ul at bounding box center [428, 527] width 381 height 23
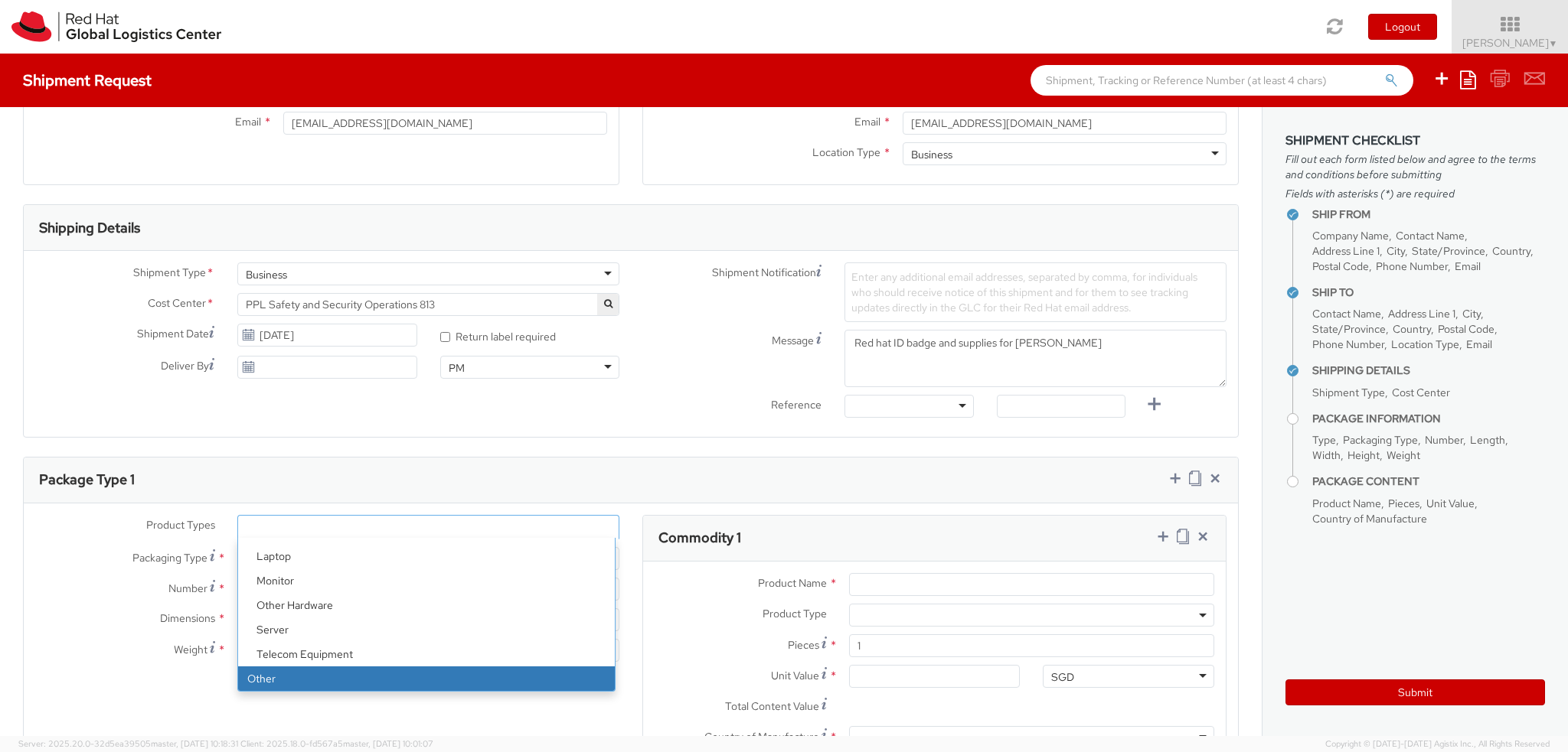
select select "OTHER"
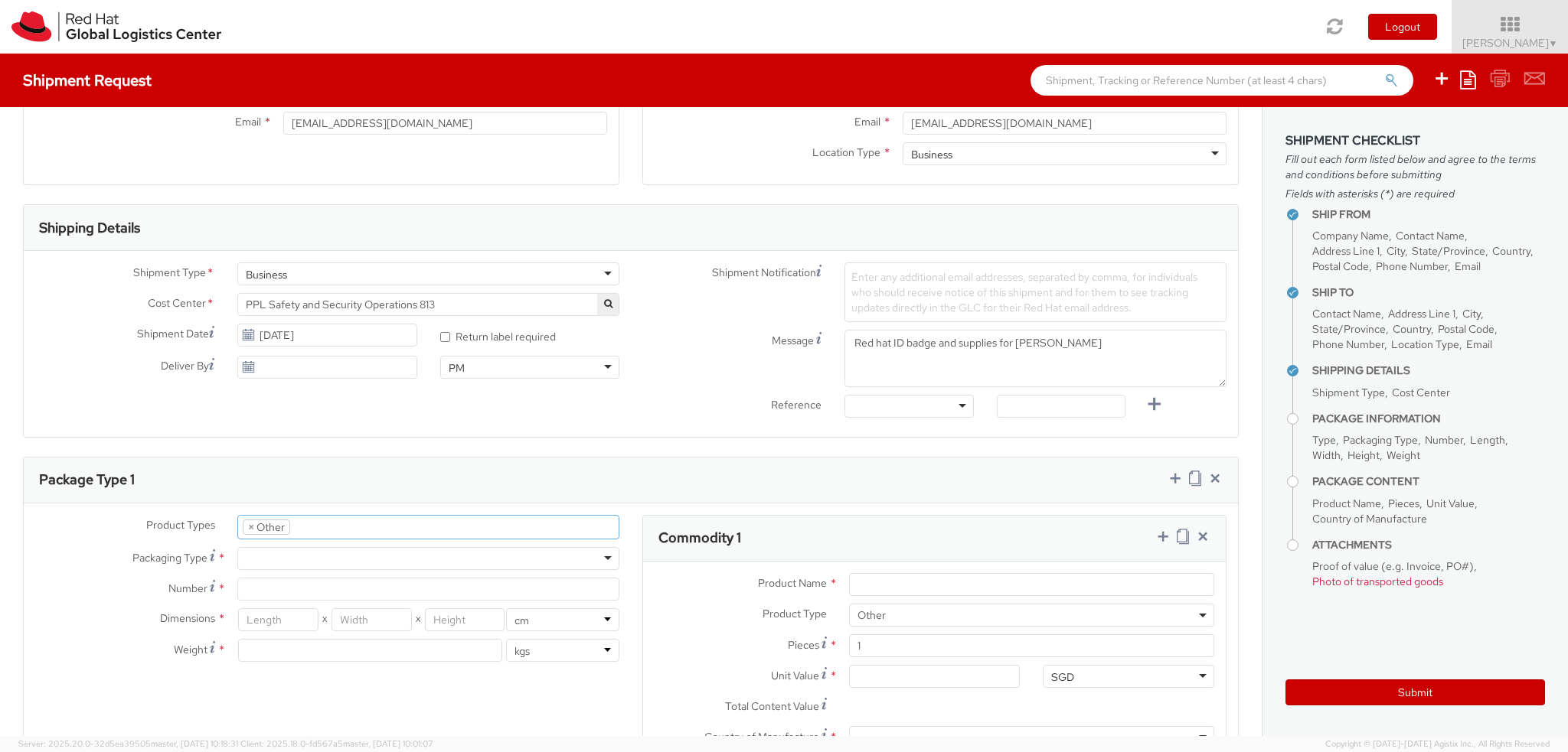
scroll to position [119, 0]
click at [294, 550] on div at bounding box center [427, 558] width 382 height 23
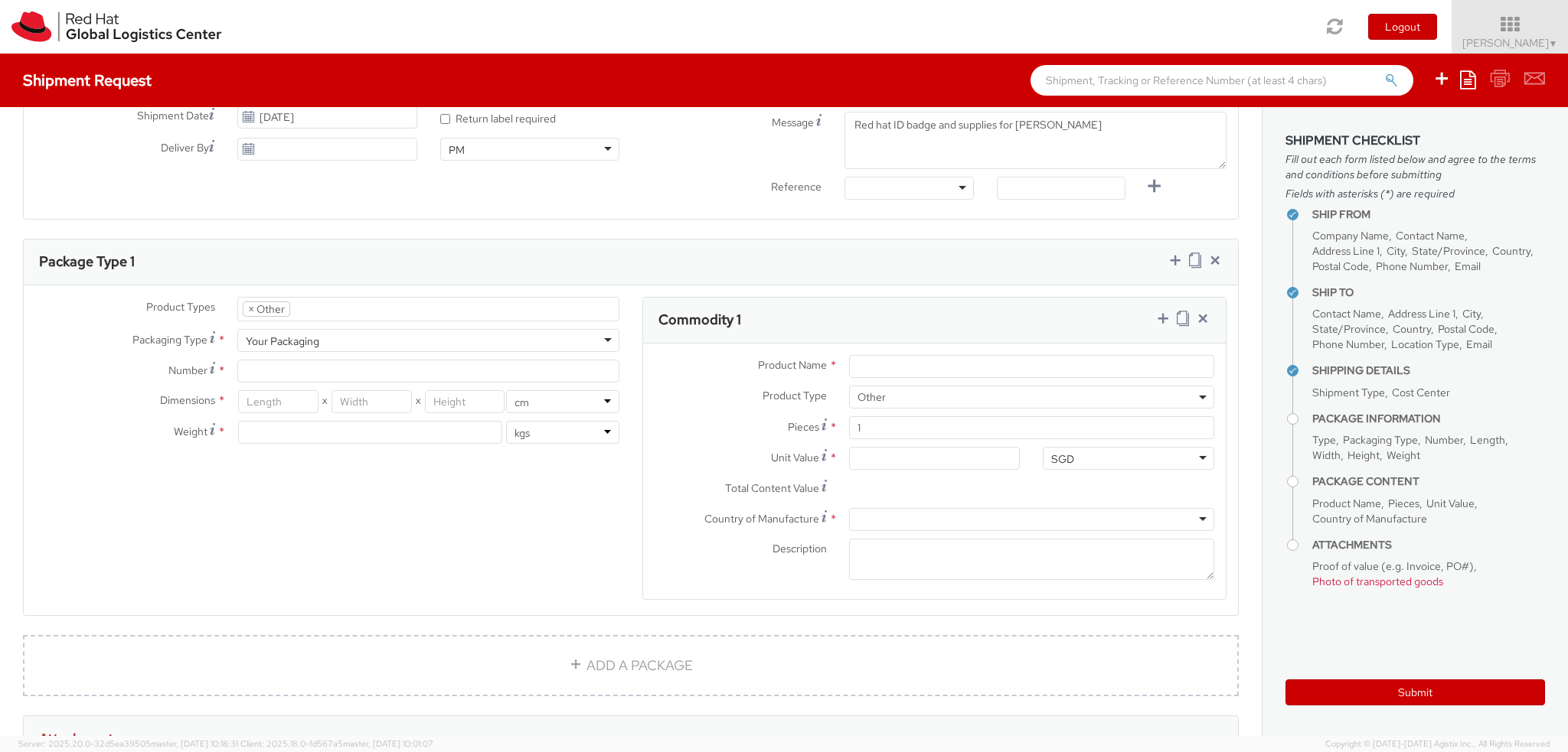
scroll to position [612, 0]
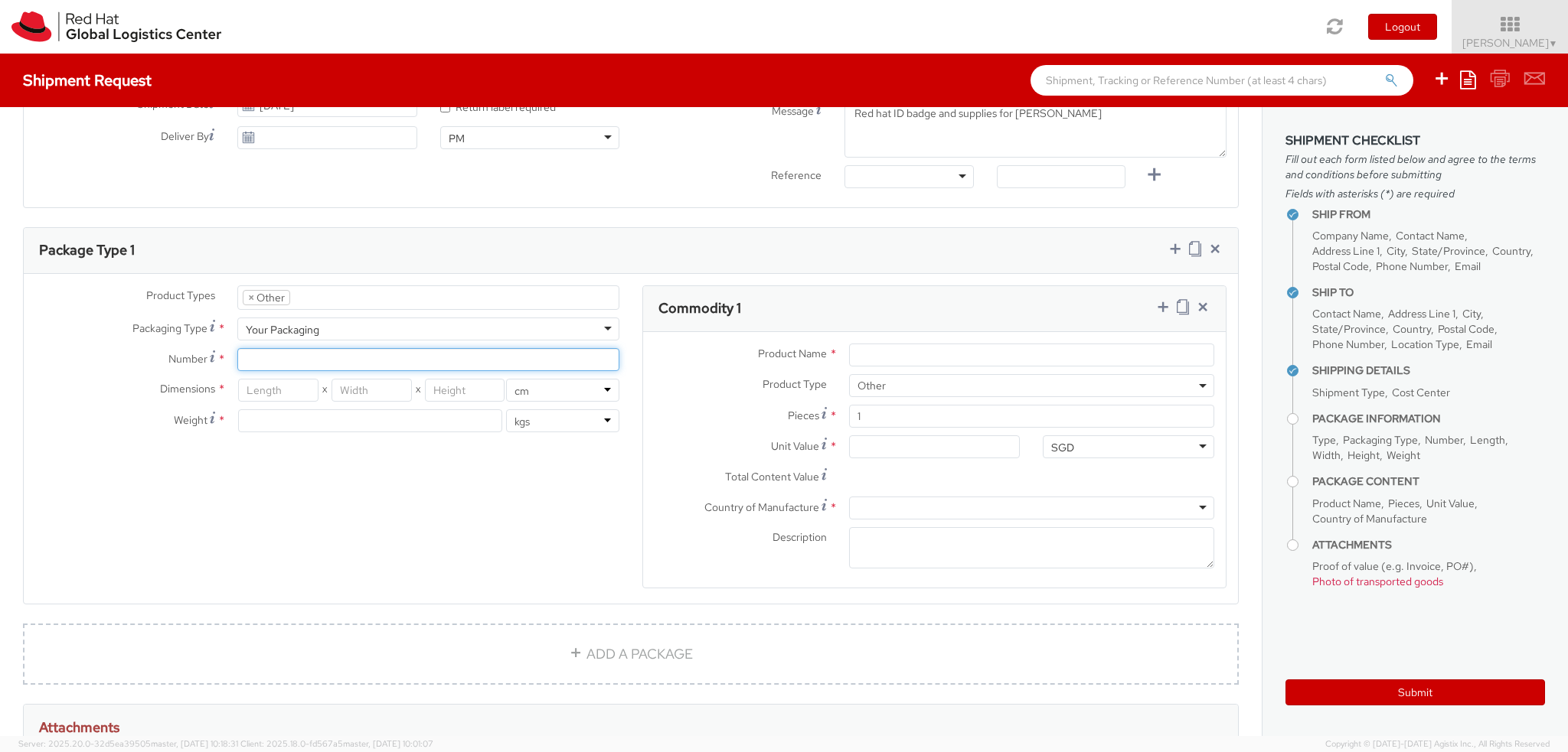
click at [291, 348] on input "Number *" at bounding box center [427, 359] width 382 height 23
type input "1"
click at [285, 391] on input "number" at bounding box center [278, 389] width 79 height 23
type input "30"
type input "20"
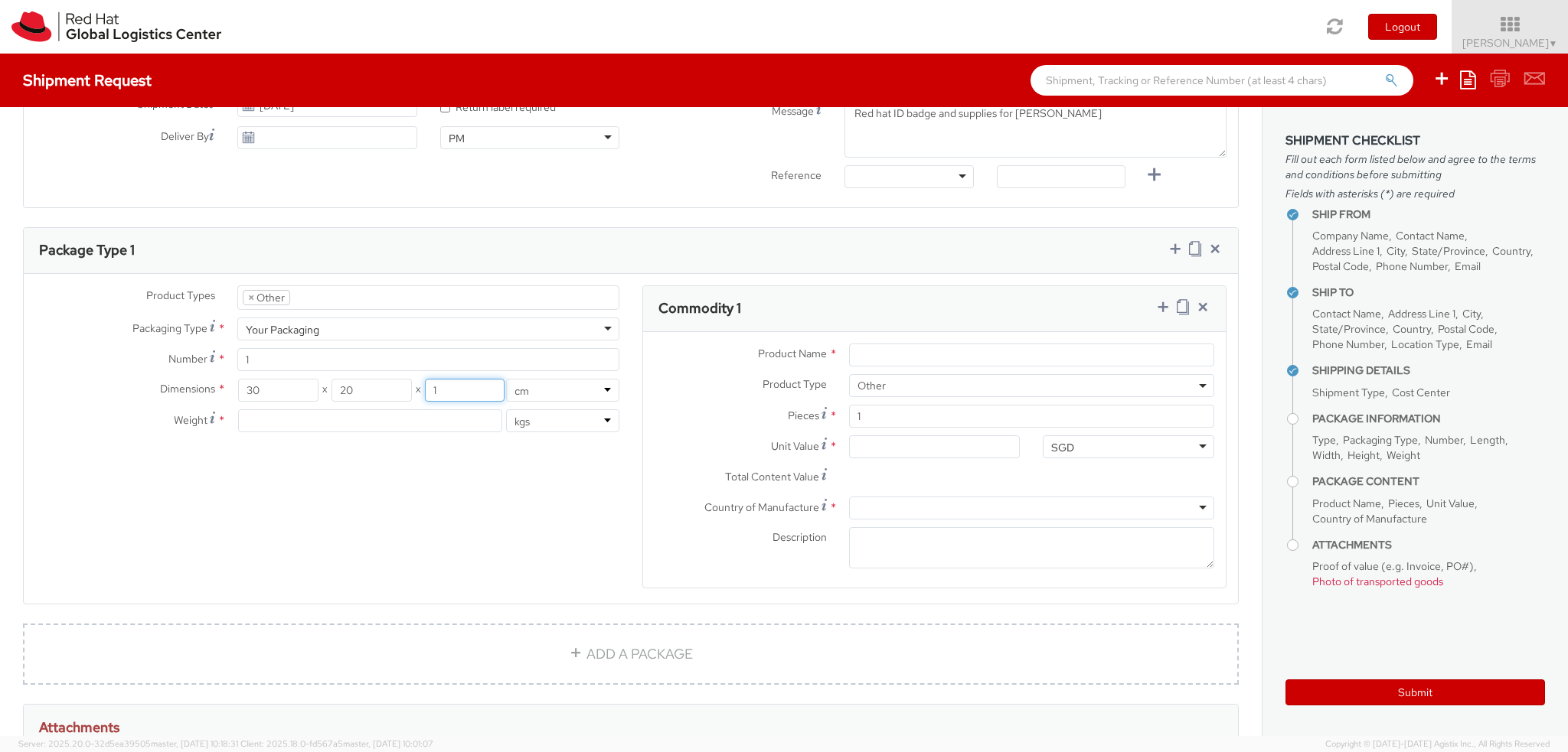
type input "1"
type input "0.5"
click at [576, 518] on div "Product Types * Documents Docking Station Laptop Monitor Other Hardware Server …" at bounding box center [630, 447] width 1214 height 323
click at [916, 358] on input "Product Name *" at bounding box center [1032, 355] width 365 height 23
click at [915, 348] on input "Product Name *" at bounding box center [1032, 355] width 365 height 23
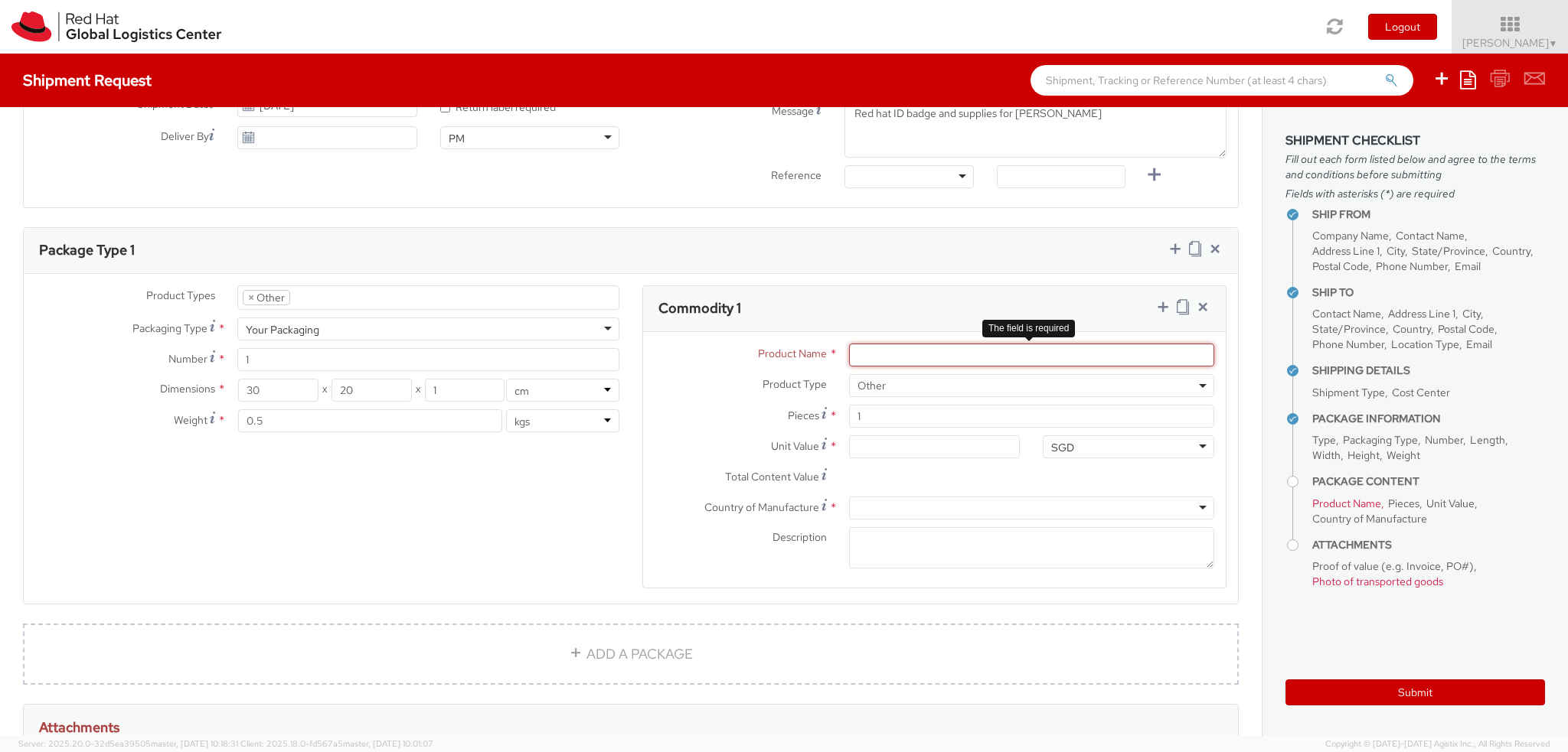
click at [1063, 352] on input "Product Name *" at bounding box center [1032, 355] width 365 height 23
paste input "Red Hat Employee Security ID Badge"
type input "Red Hat Employee Security ID Badge"
click at [892, 541] on textarea "Description *" at bounding box center [1032, 548] width 365 height 42
paste textarea "- Produced Internally - personalized (Sample - not for resale, value for custom…"
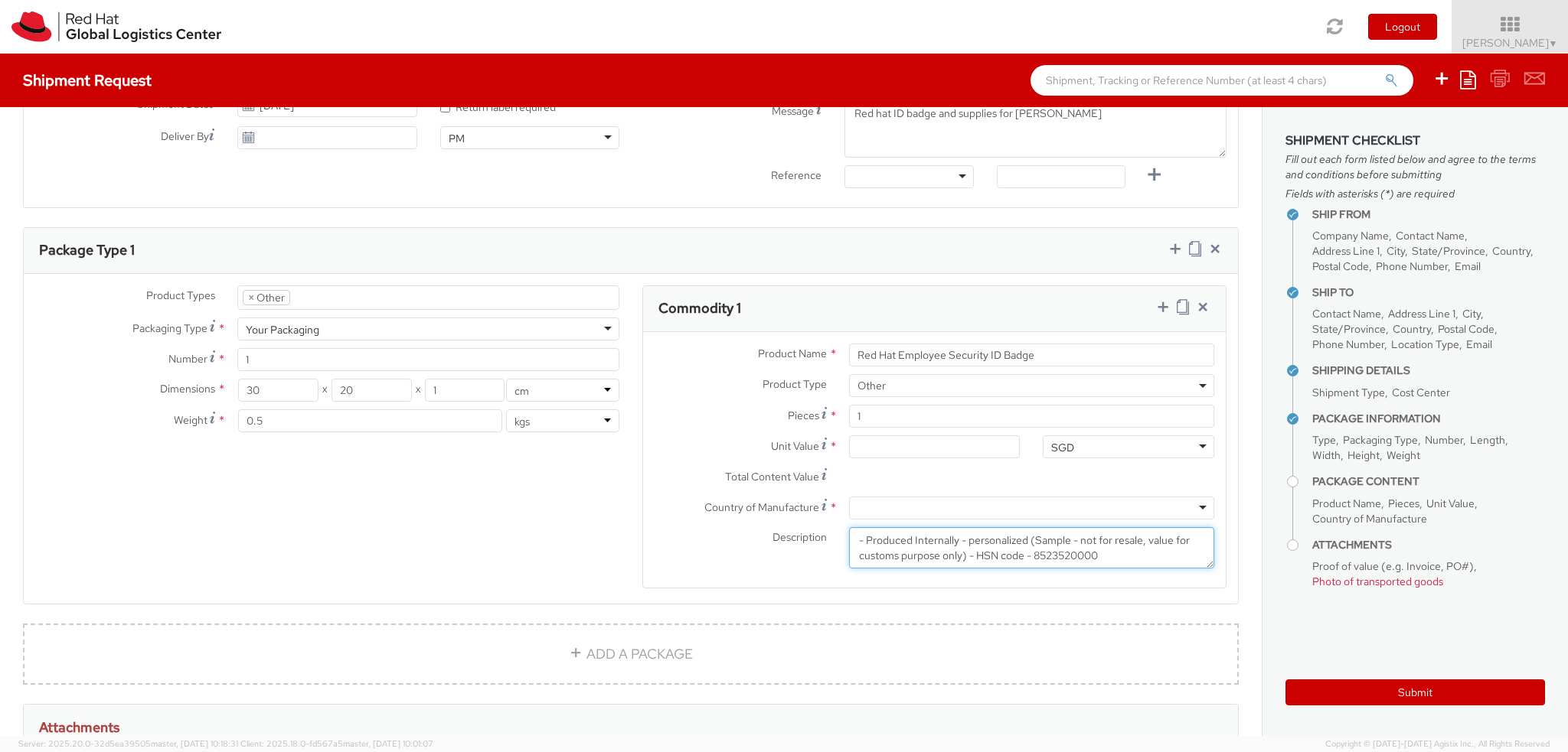
scroll to position [10, 0]
type textarea "- Produced Internally - personalized (Sample - not for resale, value for custom…"
click at [883, 449] on input "Unit Value *" at bounding box center [935, 446] width 171 height 23
type input "3.00"
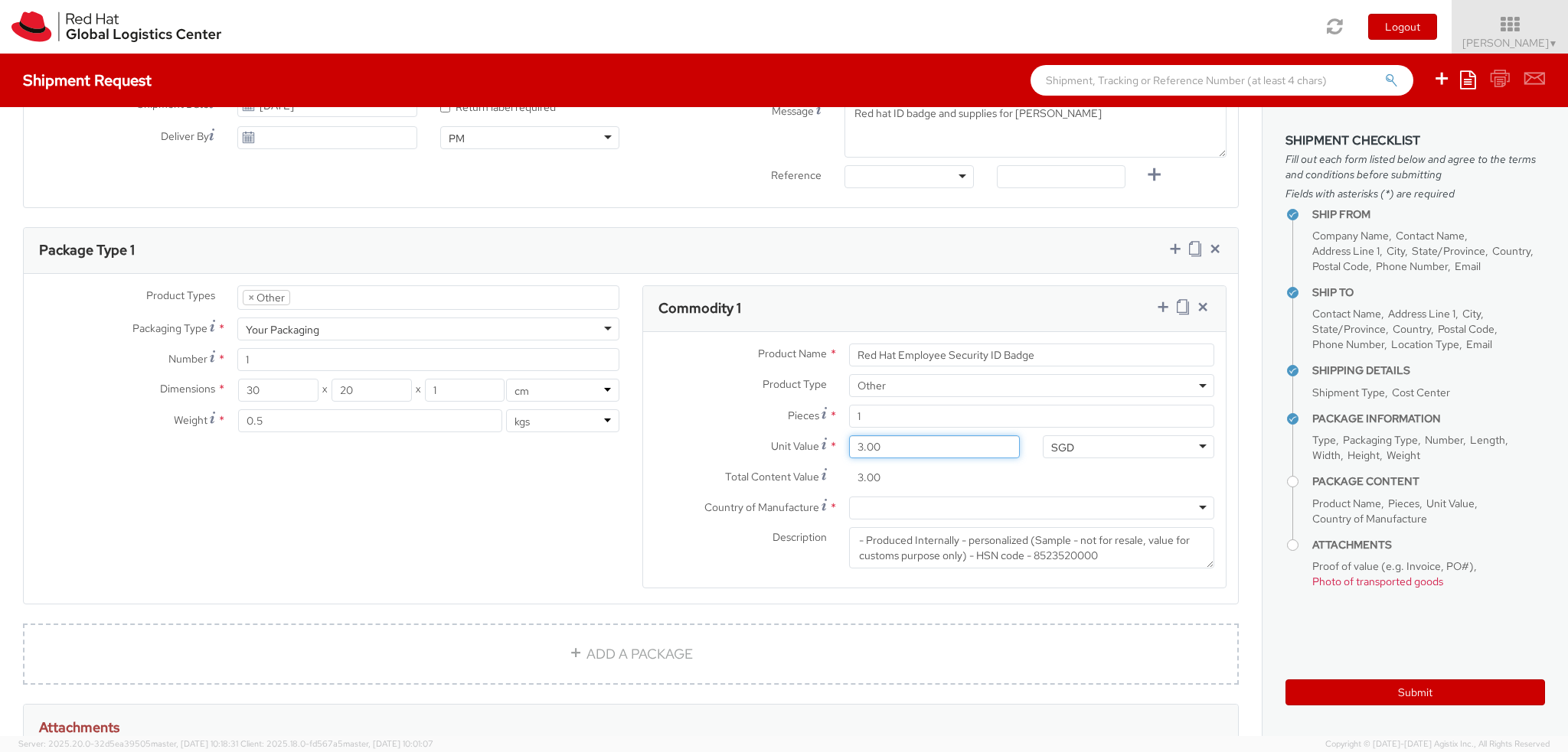
type input "3.60"
type input "3.68"
click at [1104, 449] on div "SGD" at bounding box center [1128, 446] width 171 height 23
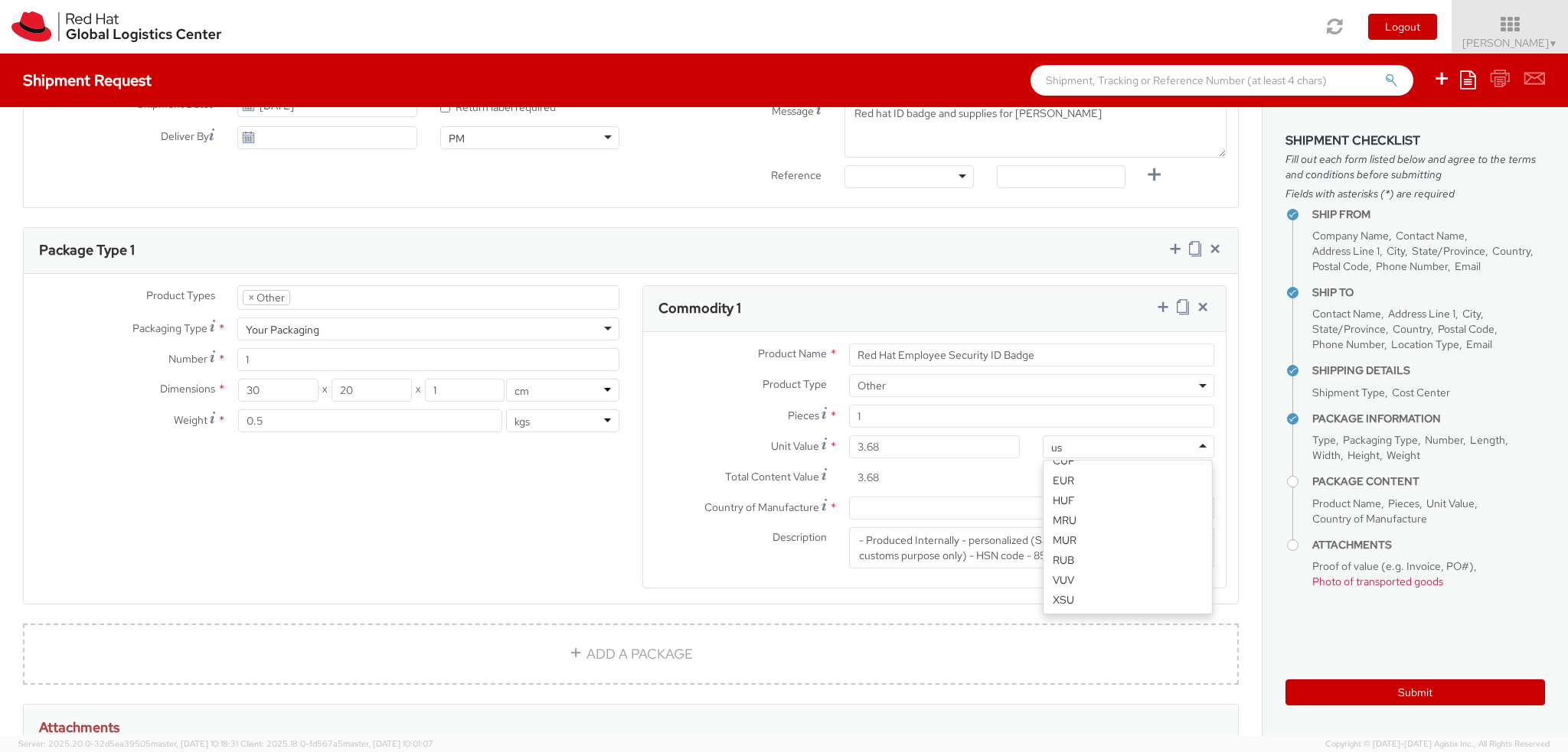
scroll to position [3, 0]
type input "usd"
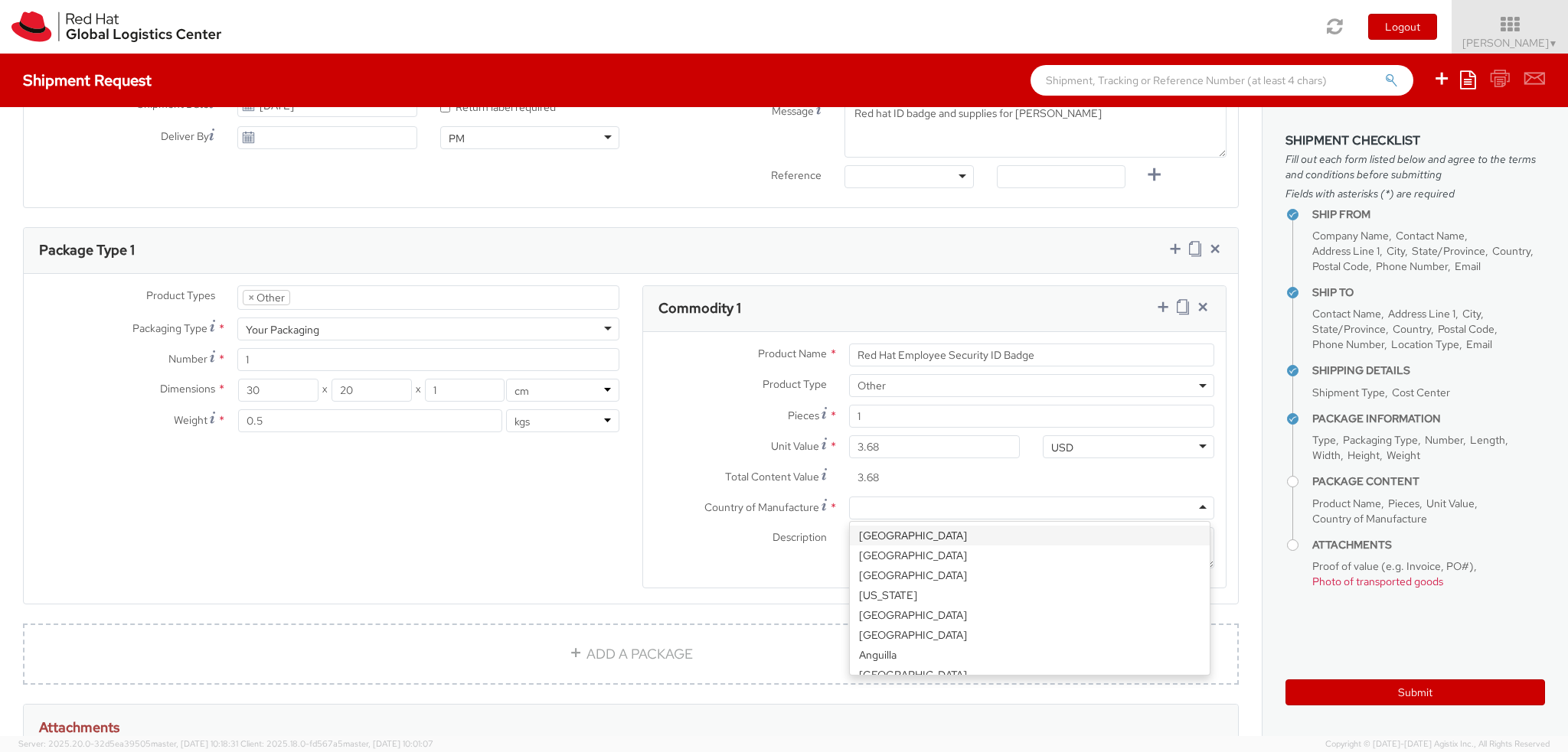
click at [934, 509] on div at bounding box center [1032, 507] width 365 height 23
type input "uni"
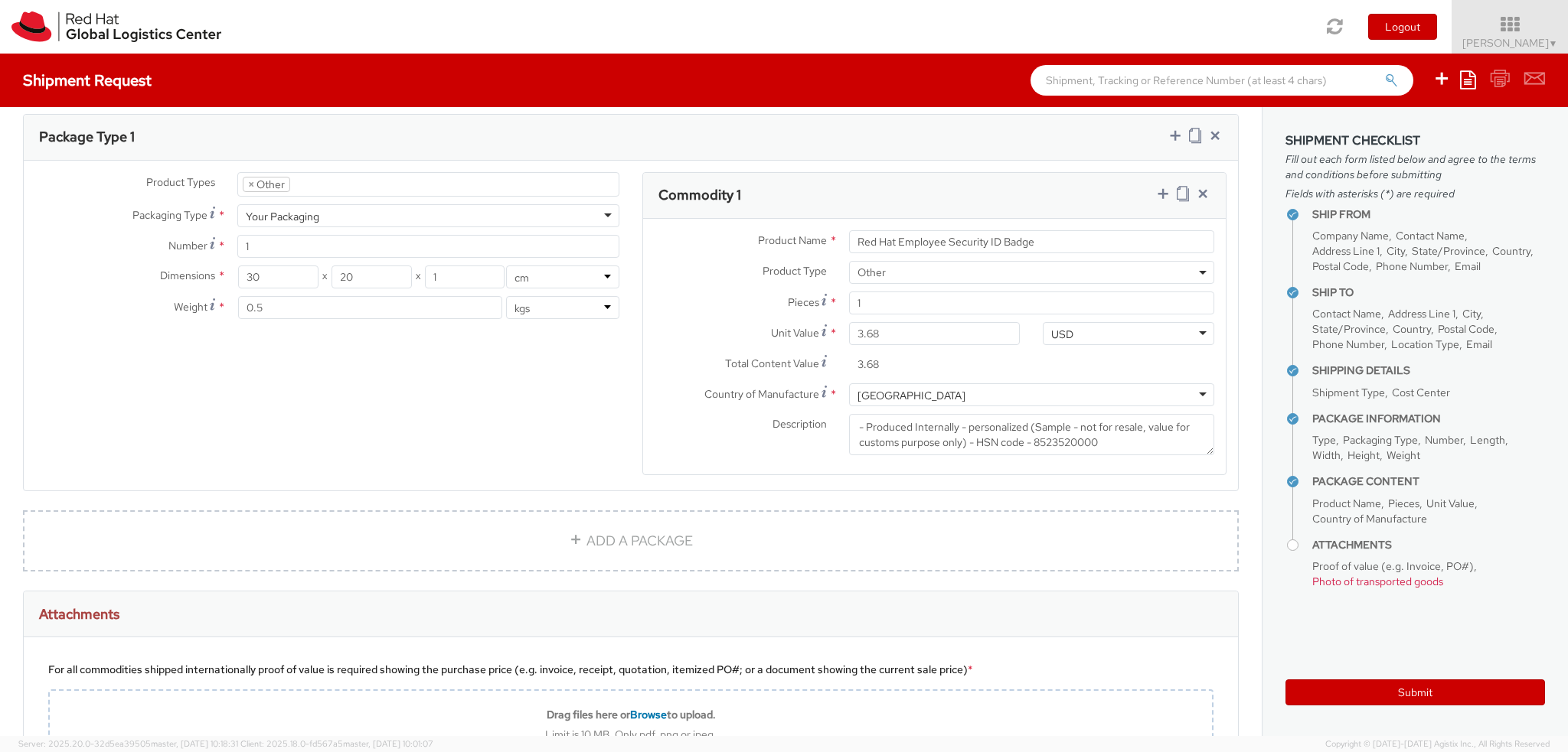
scroll to position [689, 0]
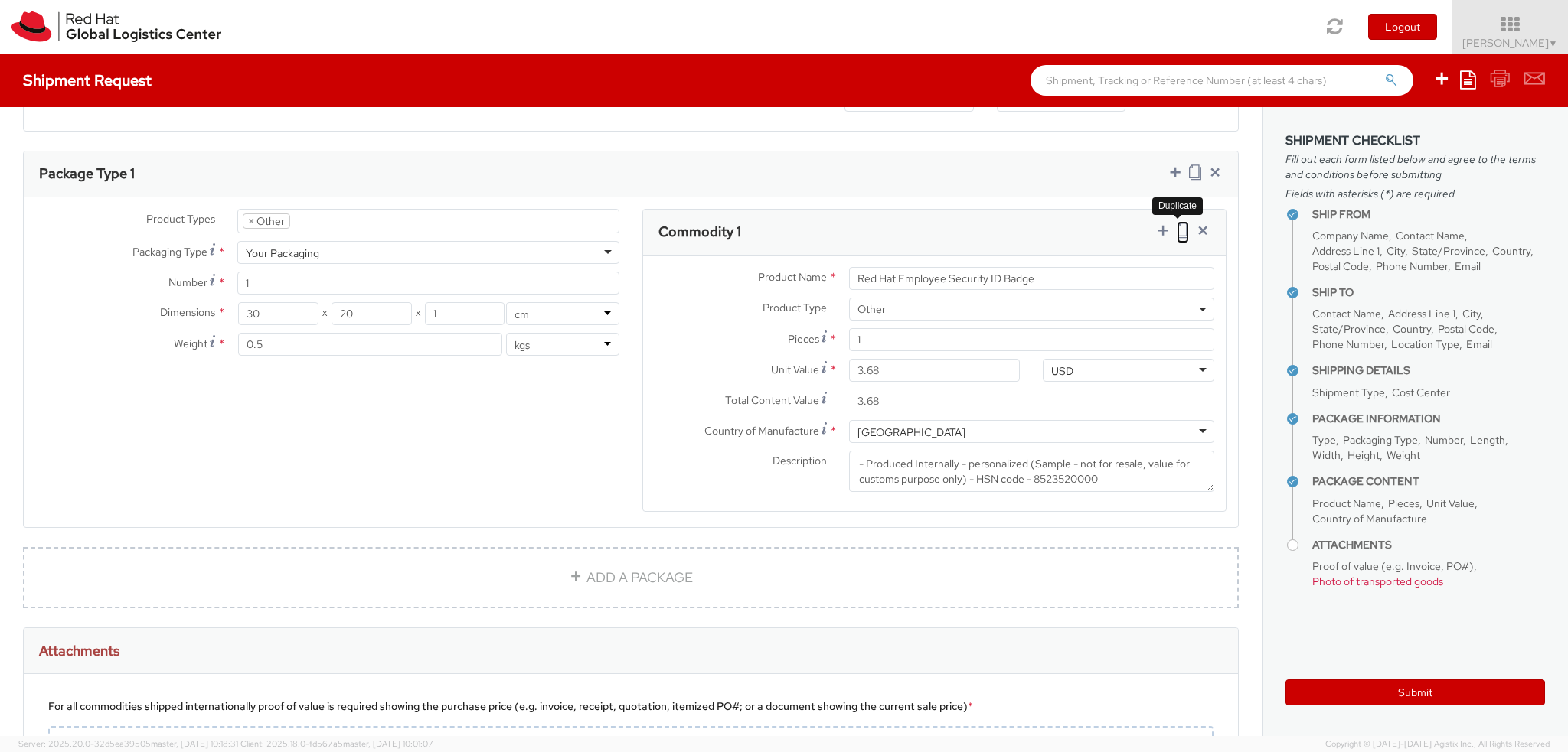
click at [1176, 231] on icon at bounding box center [1182, 230] width 12 height 15
select select "OTHER"
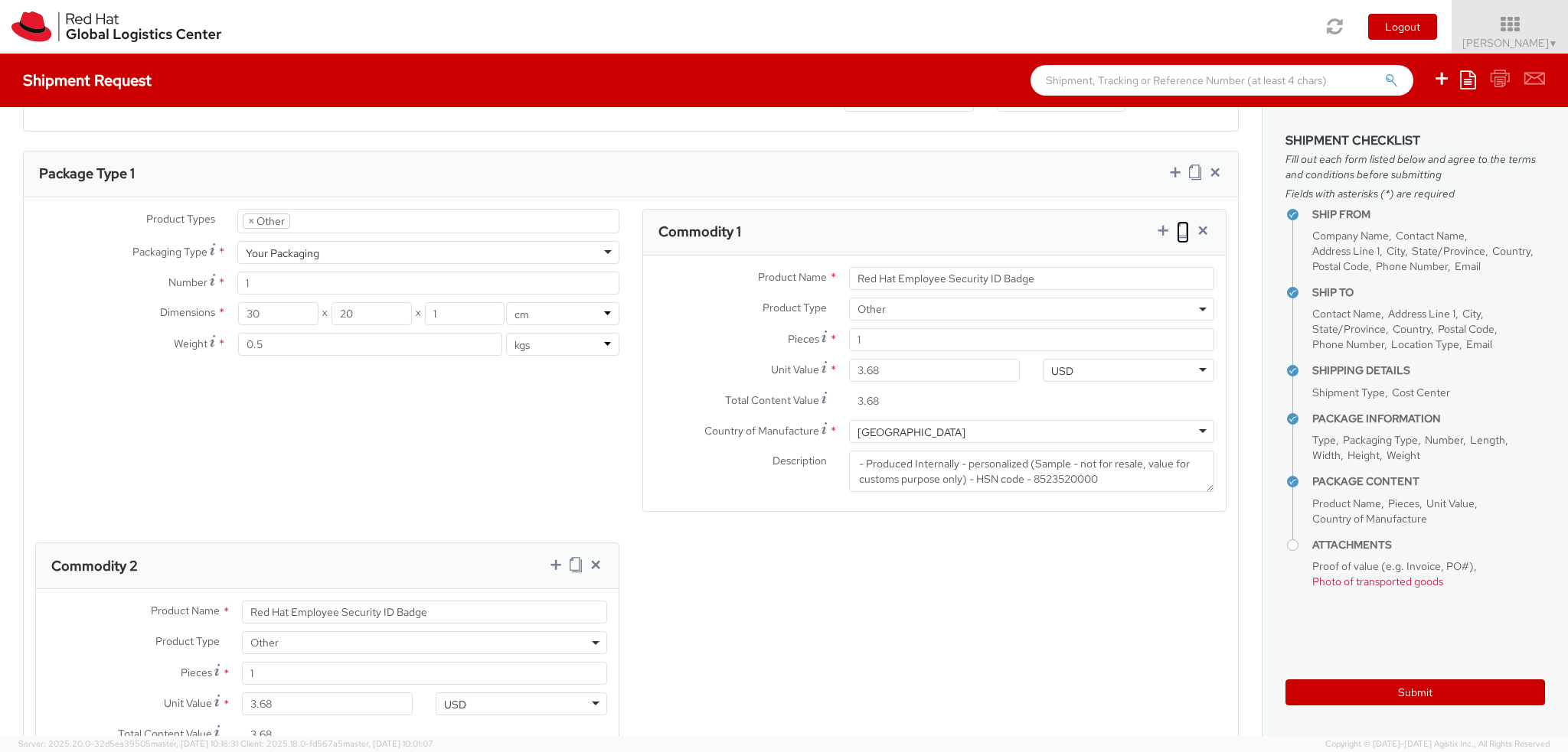
scroll to position [15, 0]
drag, startPoint x: 448, startPoint y: 611, endPoint x: 74, endPoint y: 590, distance: 374.6
click at [74, 590] on div "Product Name * Red Hat Employee Security ID Badge Product Type * Documents Dock…" at bounding box center [327, 717] width 583 height 257
paste input "Badge Reel- Clip w/ reel"
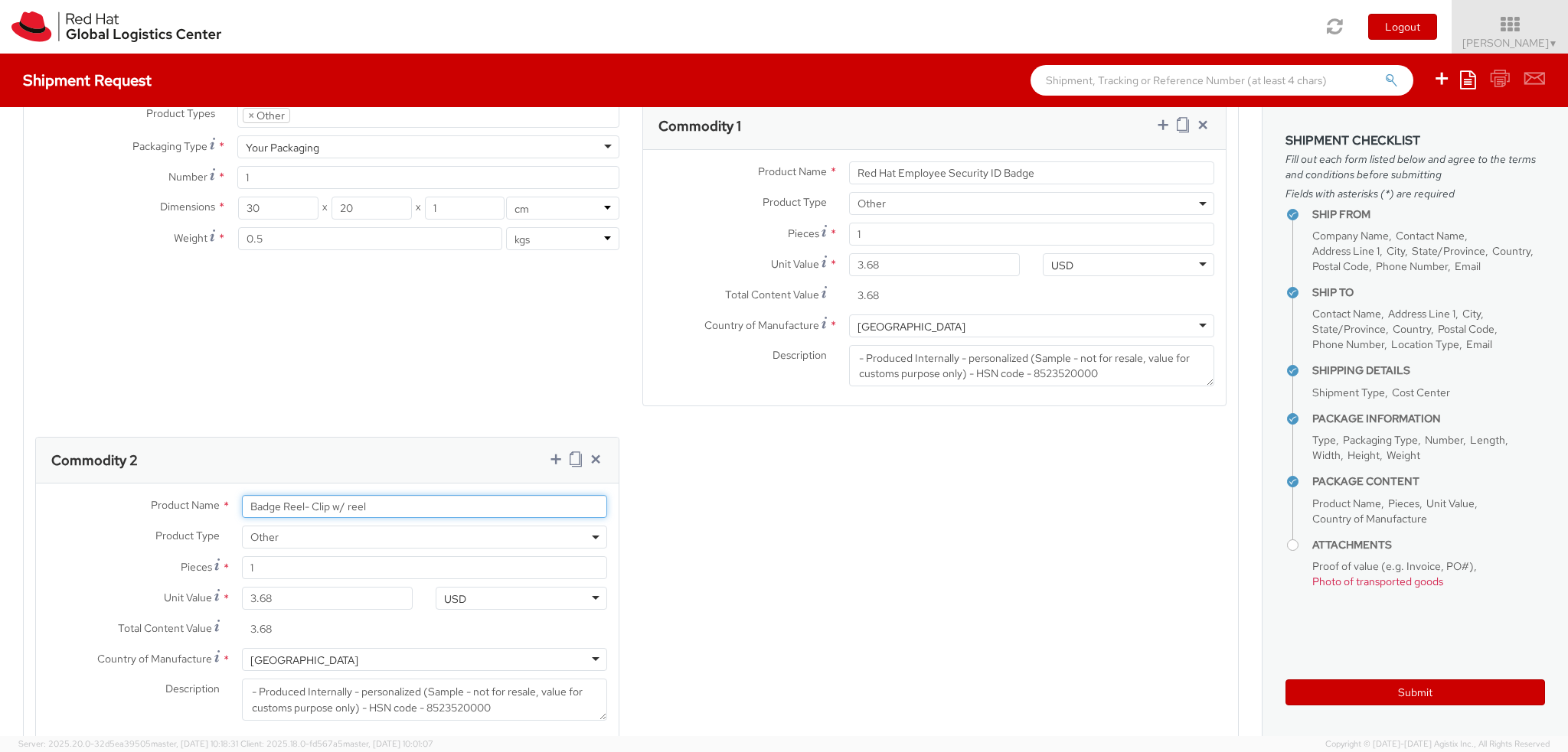
scroll to position [842, 0]
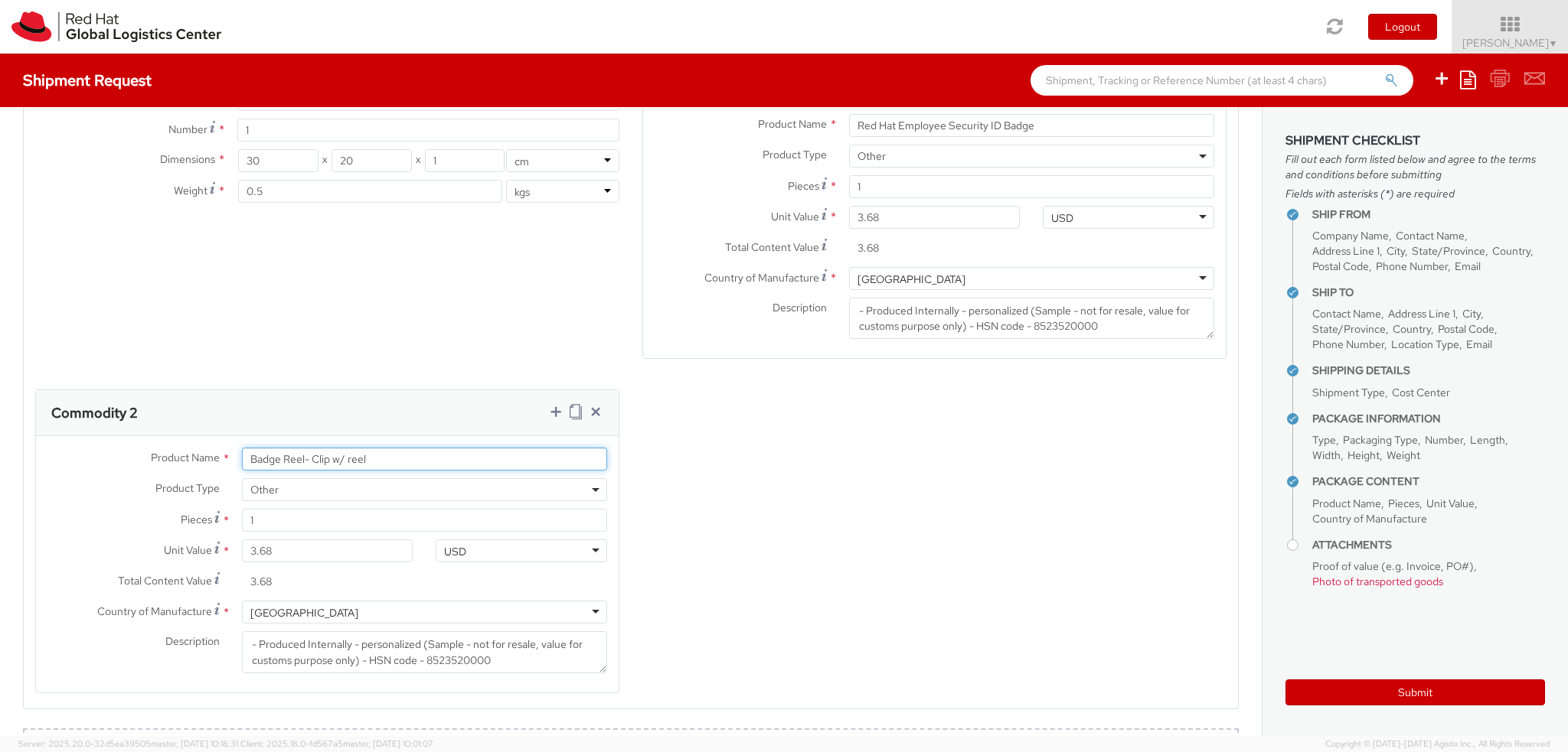
type input "Badge Reel- Clip w/ reel"
click at [294, 553] on input "3.68" at bounding box center [327, 551] width 171 height 23
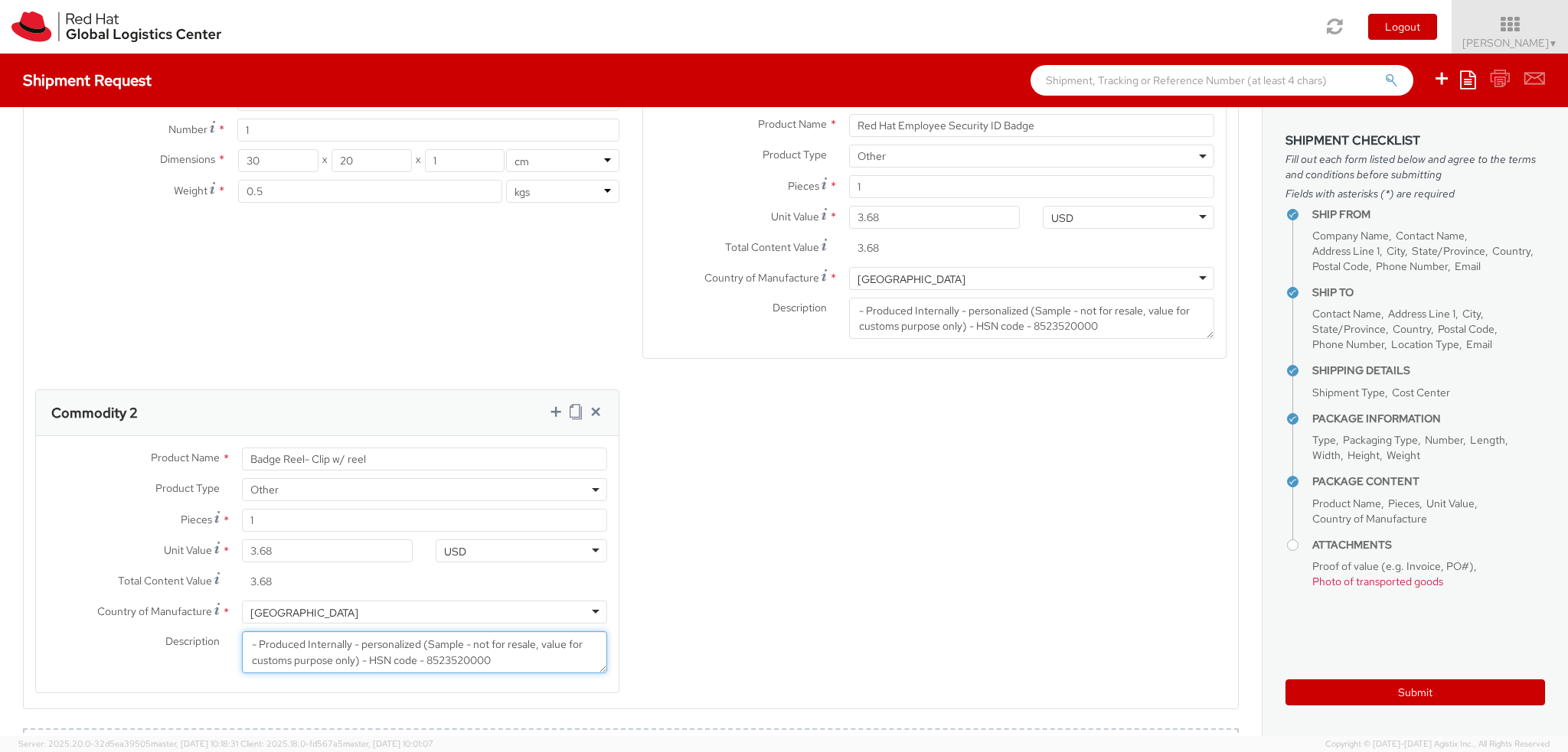
drag, startPoint x: 420, startPoint y: 654, endPoint x: 193, endPoint y: 628, distance: 228.5
click at [193, 628] on div "Country of Manufacture * [GEOGRAPHIC_DATA] [GEOGRAPHIC_DATA] [GEOGRAPHIC_DATA] …" at bounding box center [327, 640] width 583 height 80
paste textarea "(Sample - not for resale, value for customs purpose only) - HSN - 8308900000"
type textarea "(Sample - not for resale, value for customs purpose only) - HSN - 8308900000"
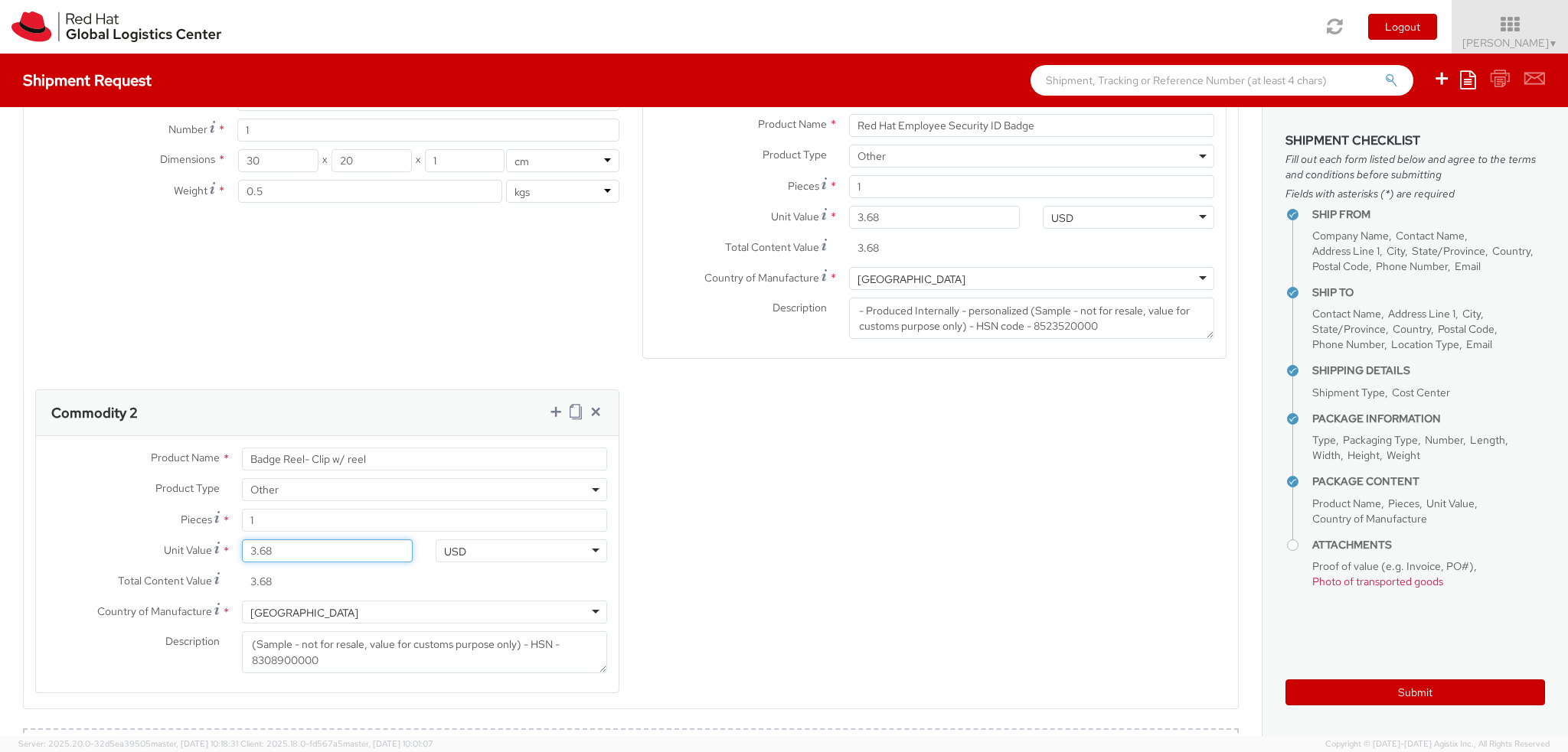
click at [296, 542] on input "3.68" at bounding box center [327, 551] width 171 height 23
type input "0.00"
type input "0.60"
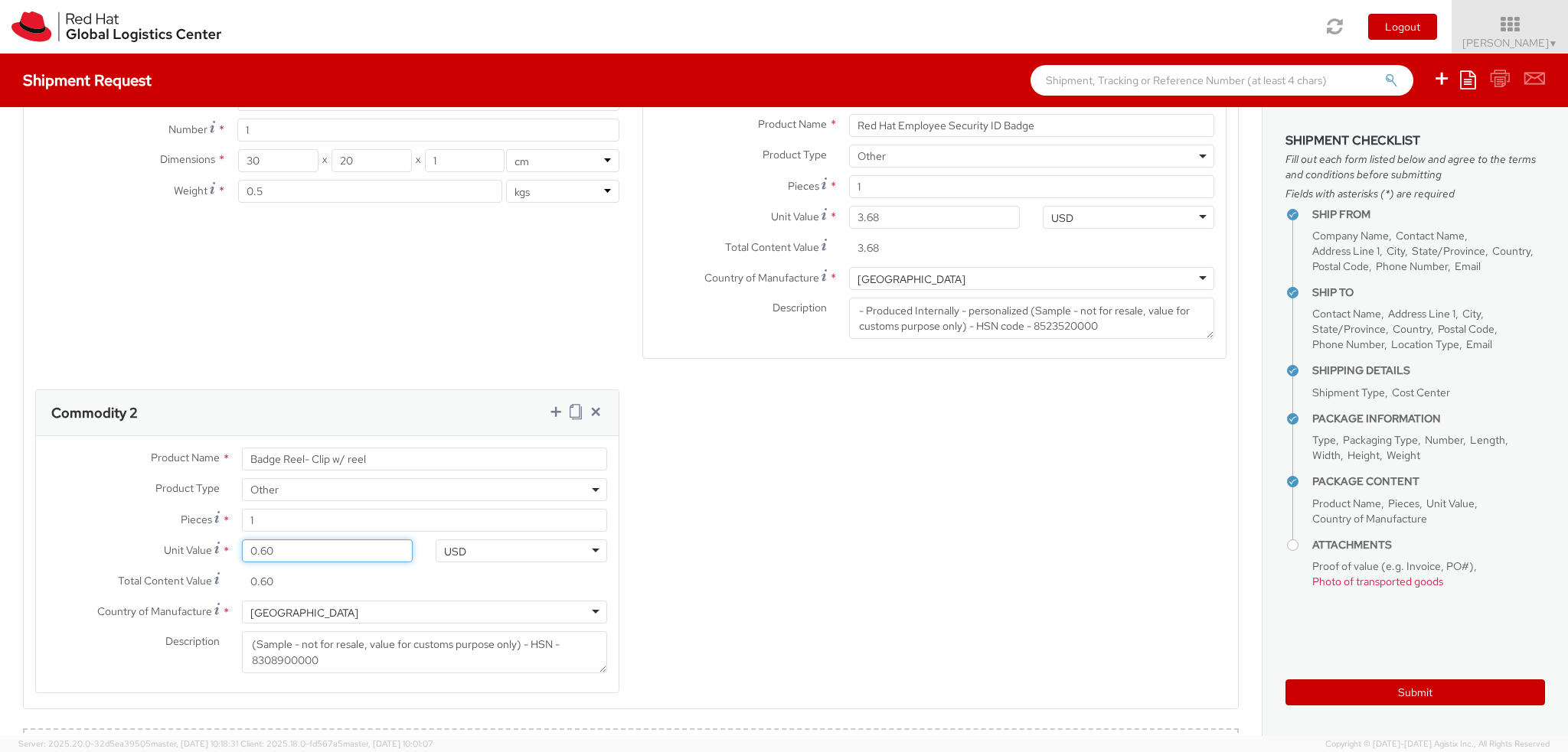
type input "0.63"
click at [570, 407] on icon at bounding box center [576, 411] width 12 height 15
select select "OTHER"
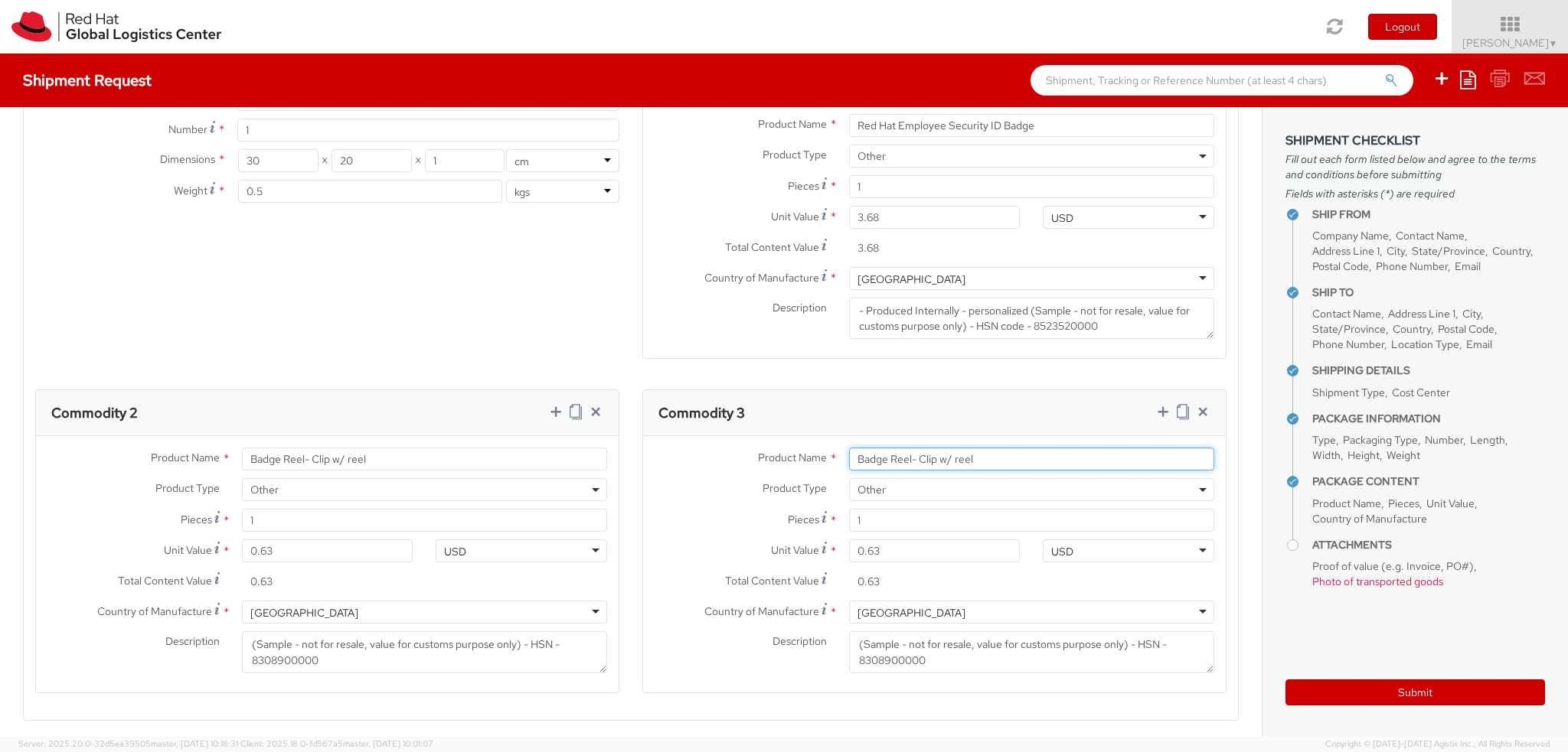
drag, startPoint x: 1015, startPoint y: 463, endPoint x: 713, endPoint y: 458, distance: 302.0
click at [713, 458] on div "Product Name * Badge Reel- Clip w/ reel" at bounding box center [935, 459] width 583 height 23
paste input "Holder - - Plastic wallet/sleeve"
type input "Badge Holder - - Plastic wallet/sleeve"
click at [927, 551] on input "0.63" at bounding box center [935, 551] width 171 height 23
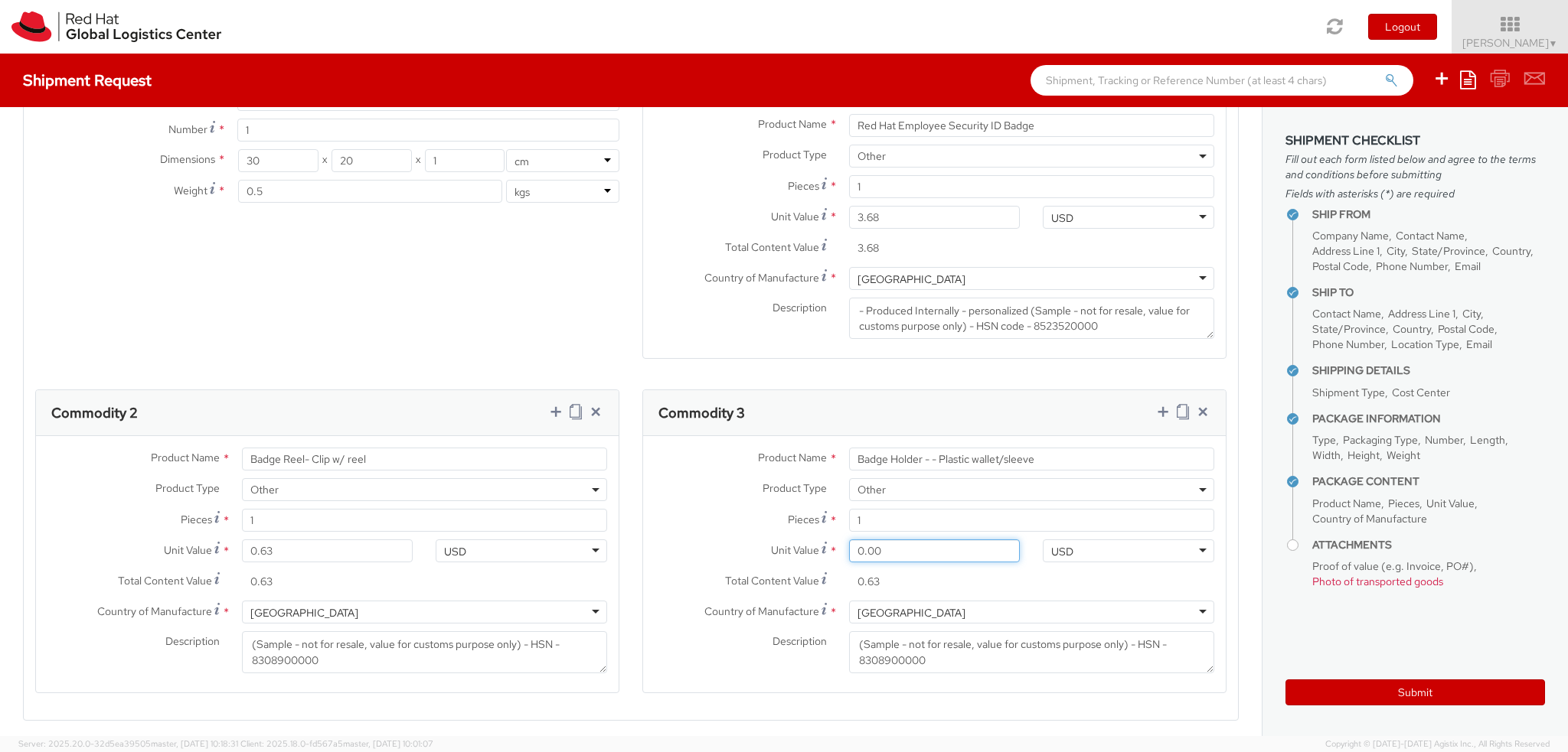
type input "0.00"
type input "0.20"
type input "0.23"
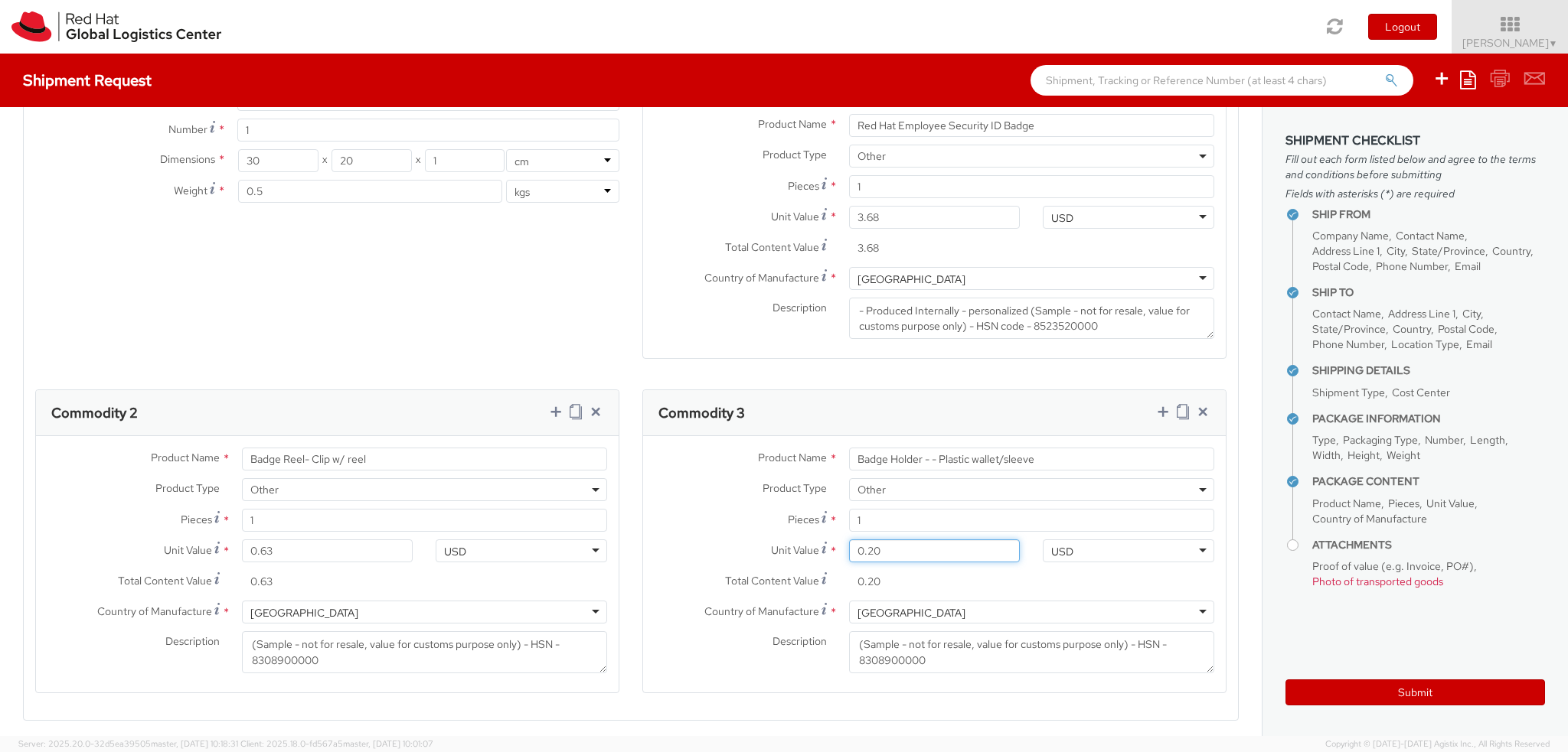
type input "0.23"
drag, startPoint x: 922, startPoint y: 667, endPoint x: 768, endPoint y: 616, distance: 162.2
click at [768, 616] on div "Country of Manufacture * [GEOGRAPHIC_DATA] [GEOGRAPHIC_DATA] [GEOGRAPHIC_DATA] …" at bounding box center [935, 640] width 583 height 80
paste textarea "(Sample - not for resale, value for customs purpose only) - HSN - 4202320000"
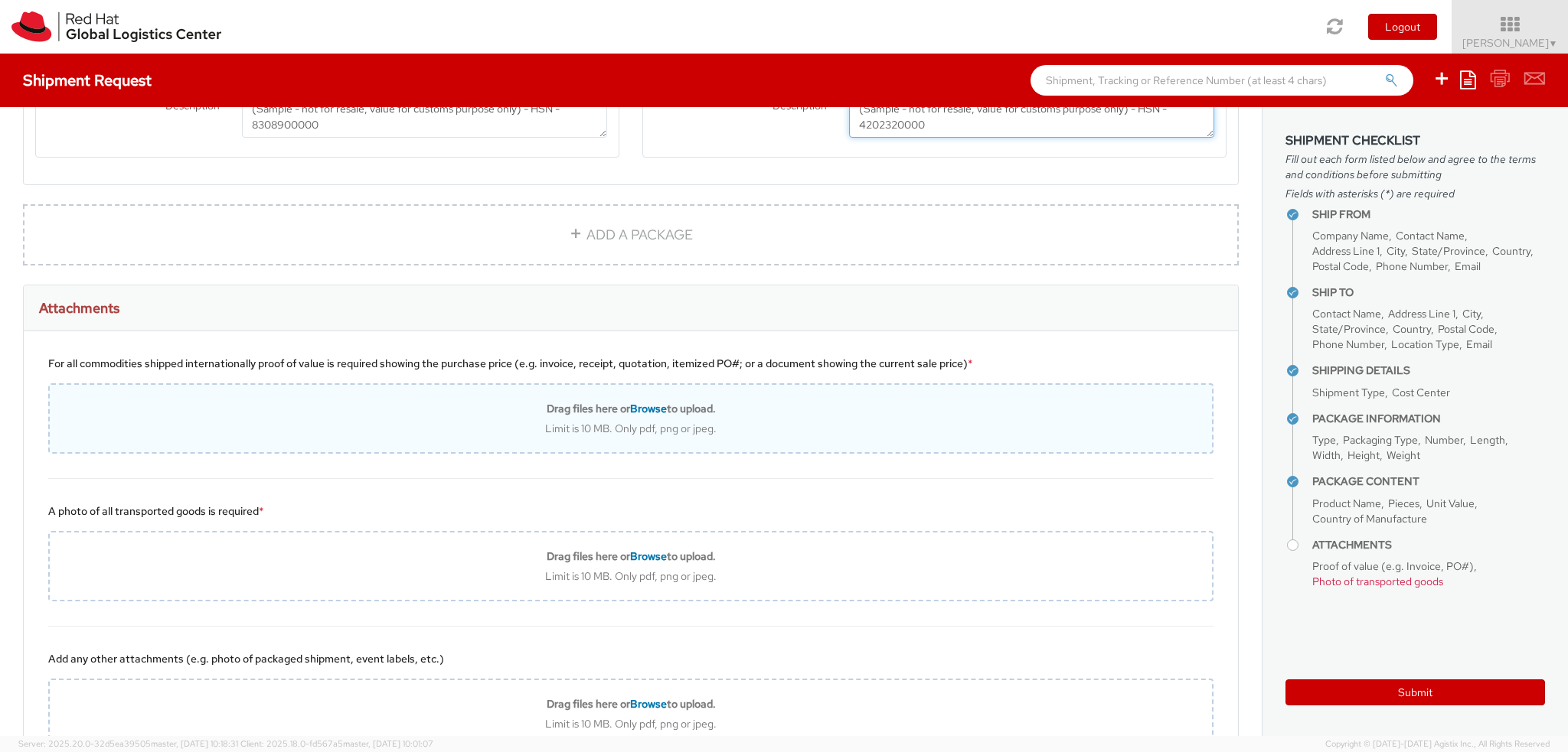
scroll to position [1491, 0]
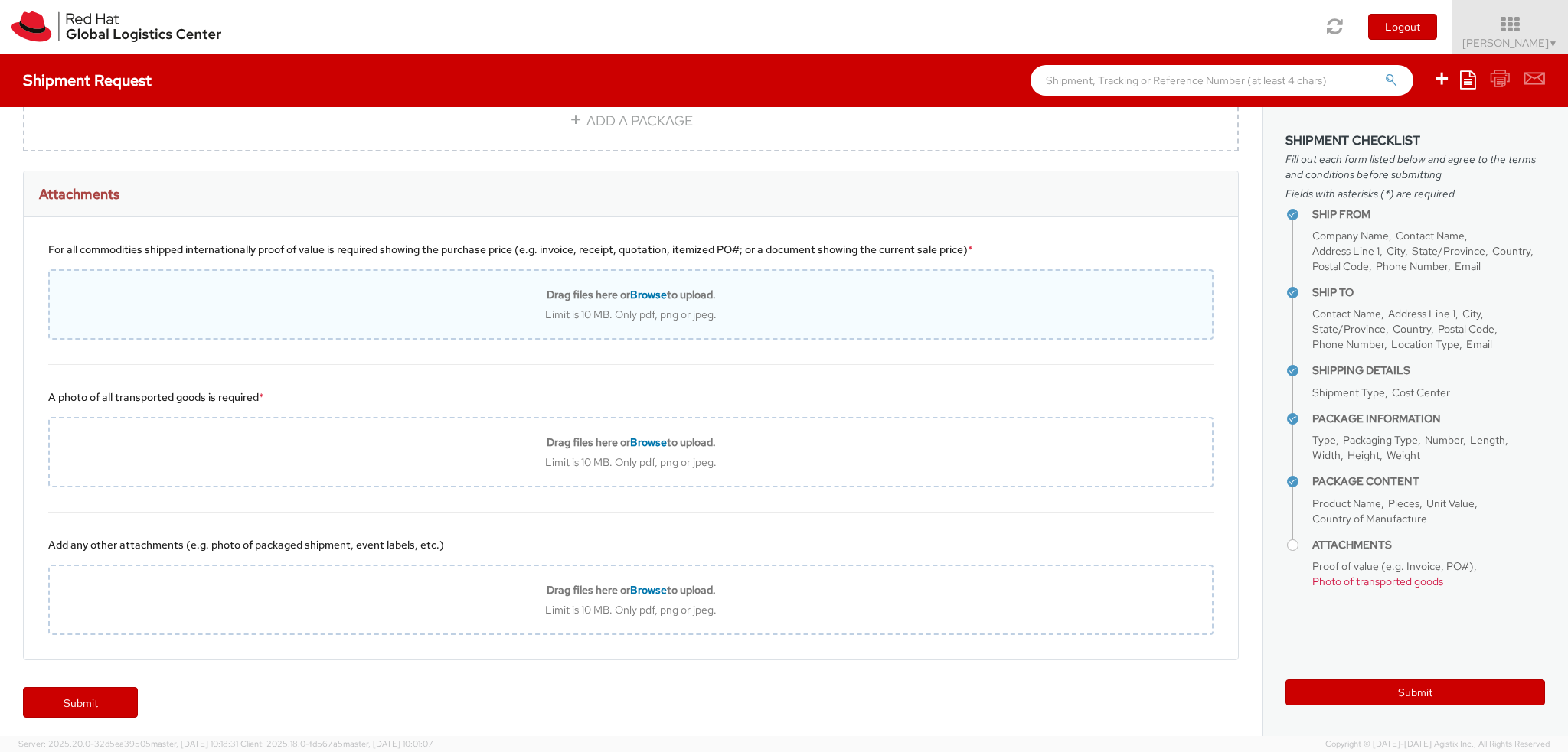
type textarea "(Sample - not for resale, value for customs purpose only) - HSN - 4202320000"
click at [751, 308] on div "Limit is 10 MB. Only pdf, png or jpeg." at bounding box center [630, 314] width 1162 height 14
type input "C:\fakepath\Sales order.pdf"
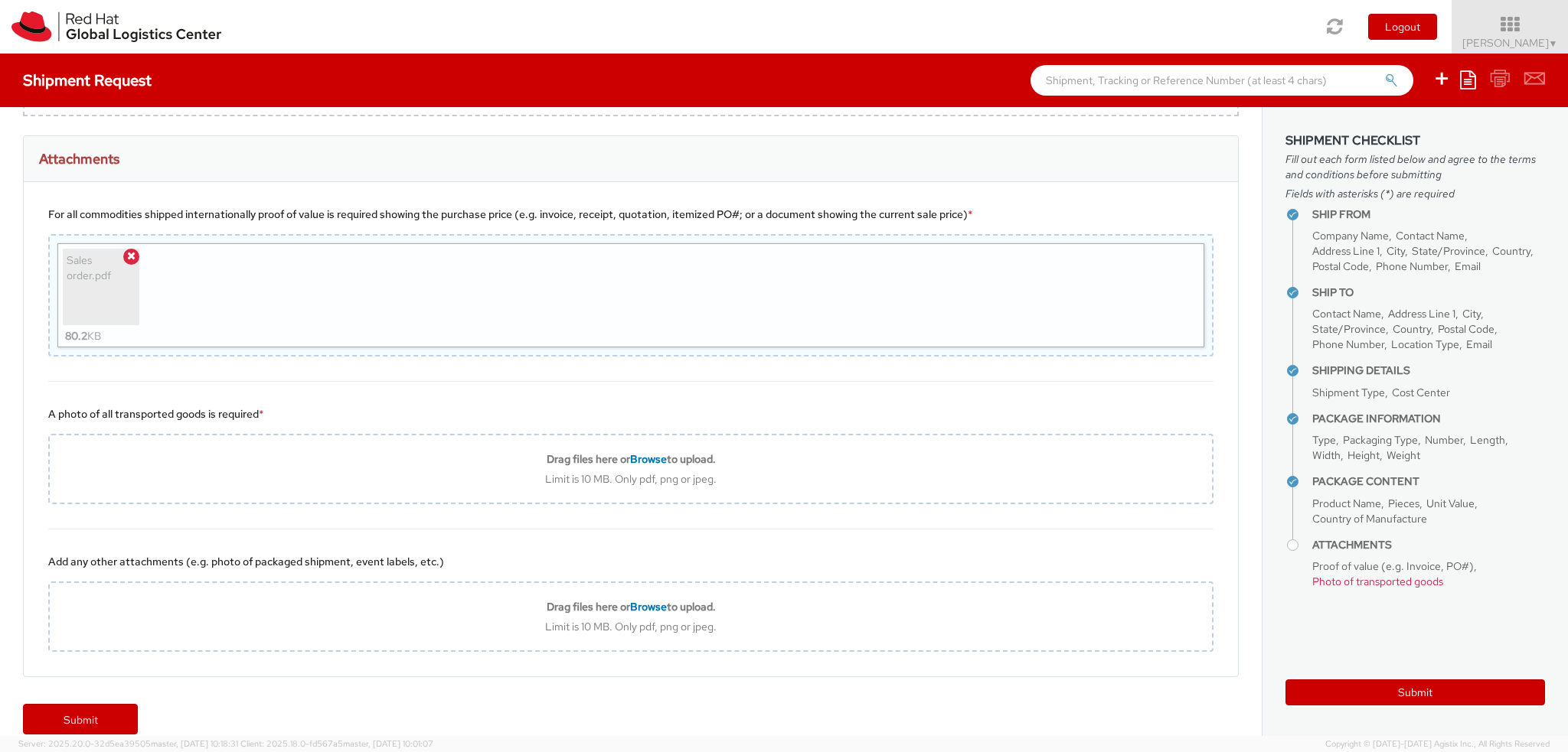
scroll to position [1543, 0]
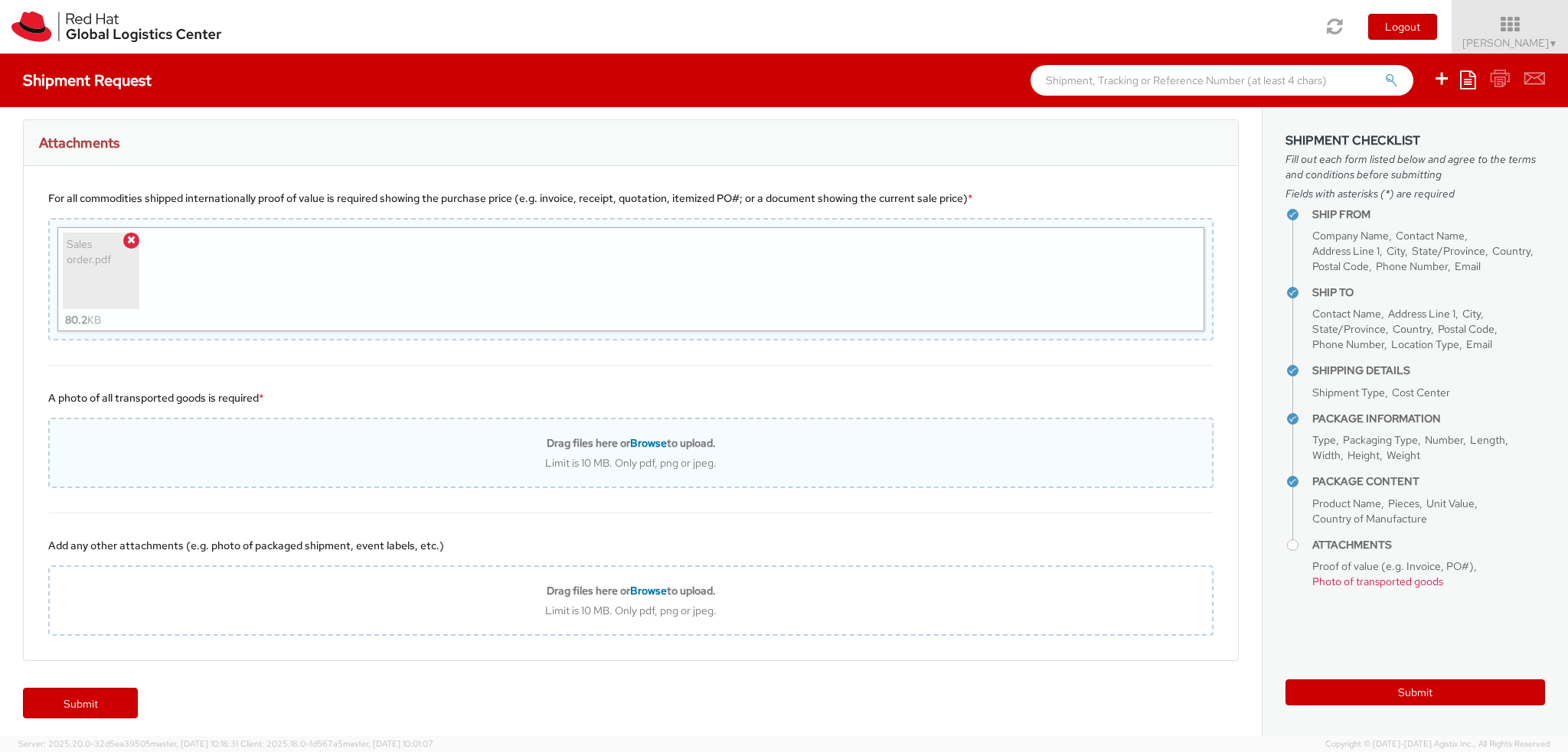
click at [686, 468] on div "Drag files here or Browse to upload. Limit is 10 MB. Only pdf, png or jpeg." at bounding box center [631, 453] width 1166 height 70
type input "C:\fakepath\Sales order.pdf"
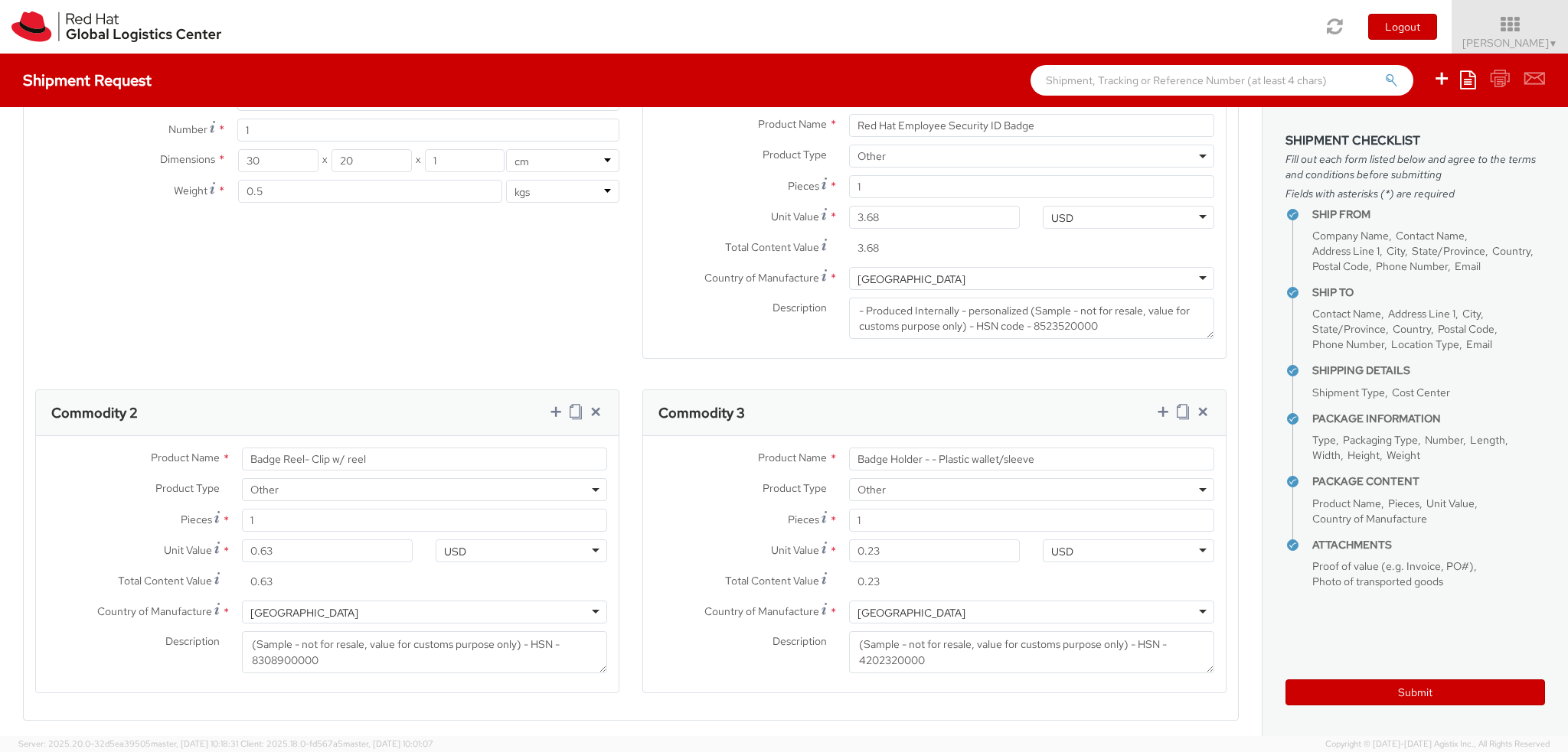
scroll to position [918, 0]
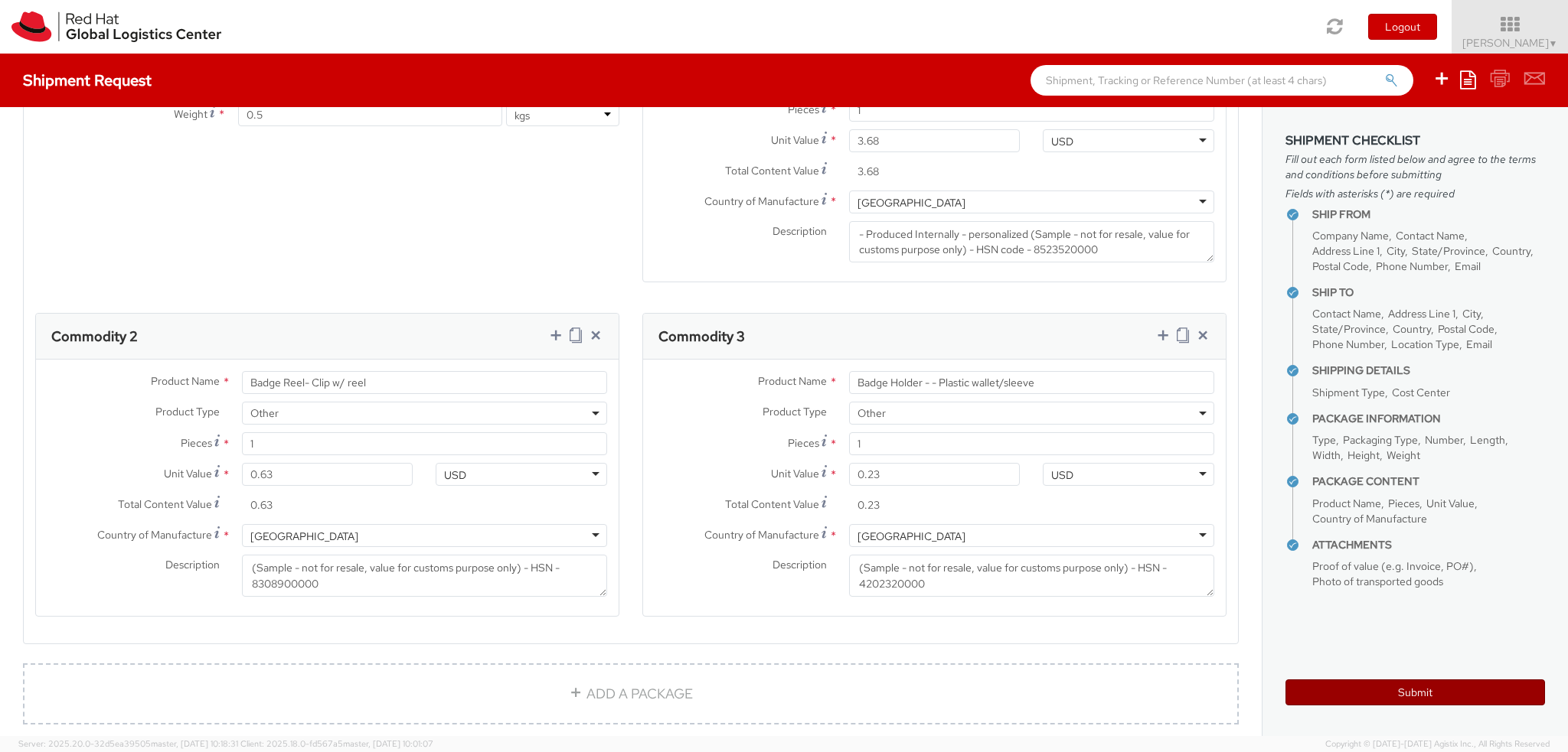
click at [1435, 701] on button "Submit" at bounding box center [1415, 693] width 260 height 26
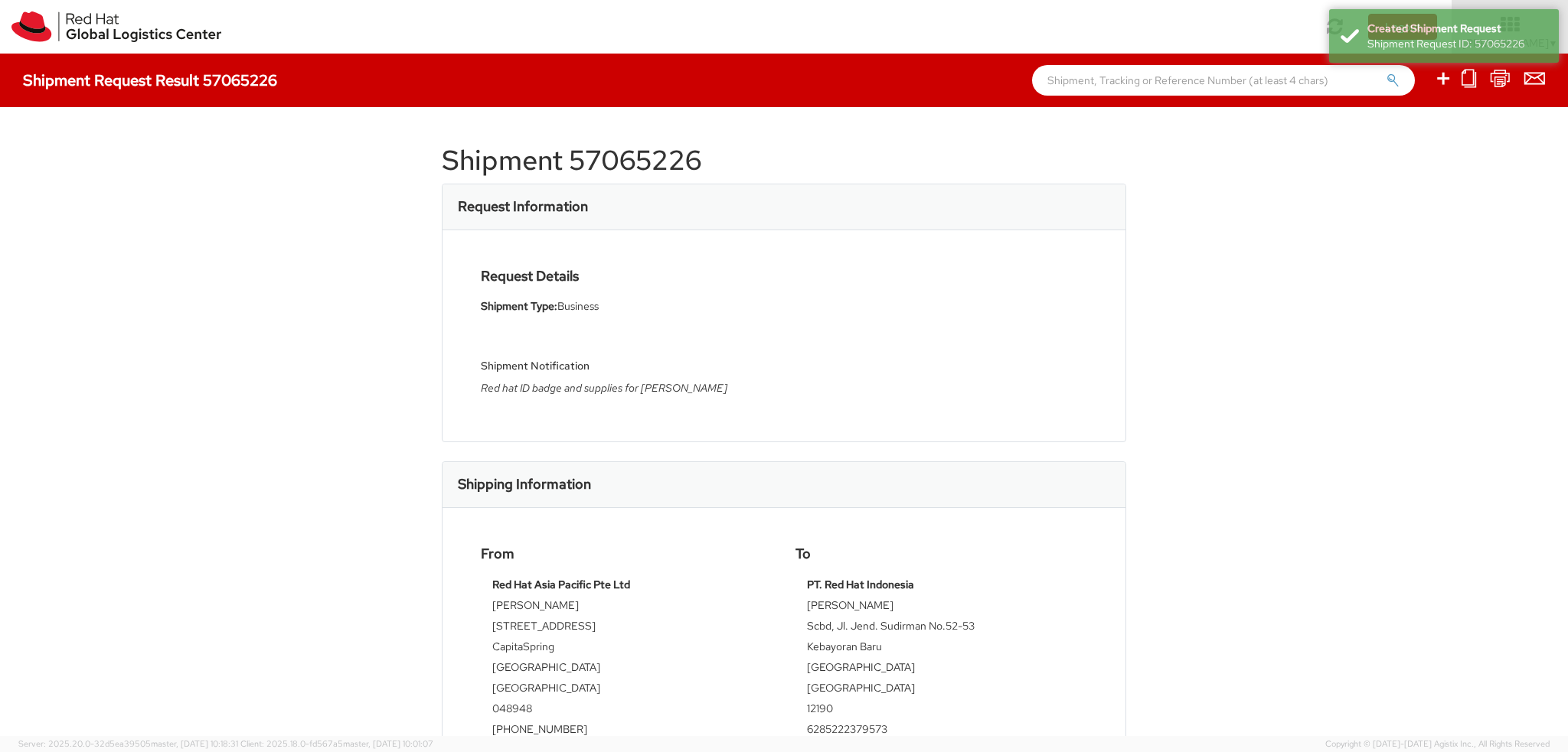
click at [646, 162] on h1 "Shipment 57065226" at bounding box center [784, 161] width 684 height 31
copy div "Shipment 57065226"
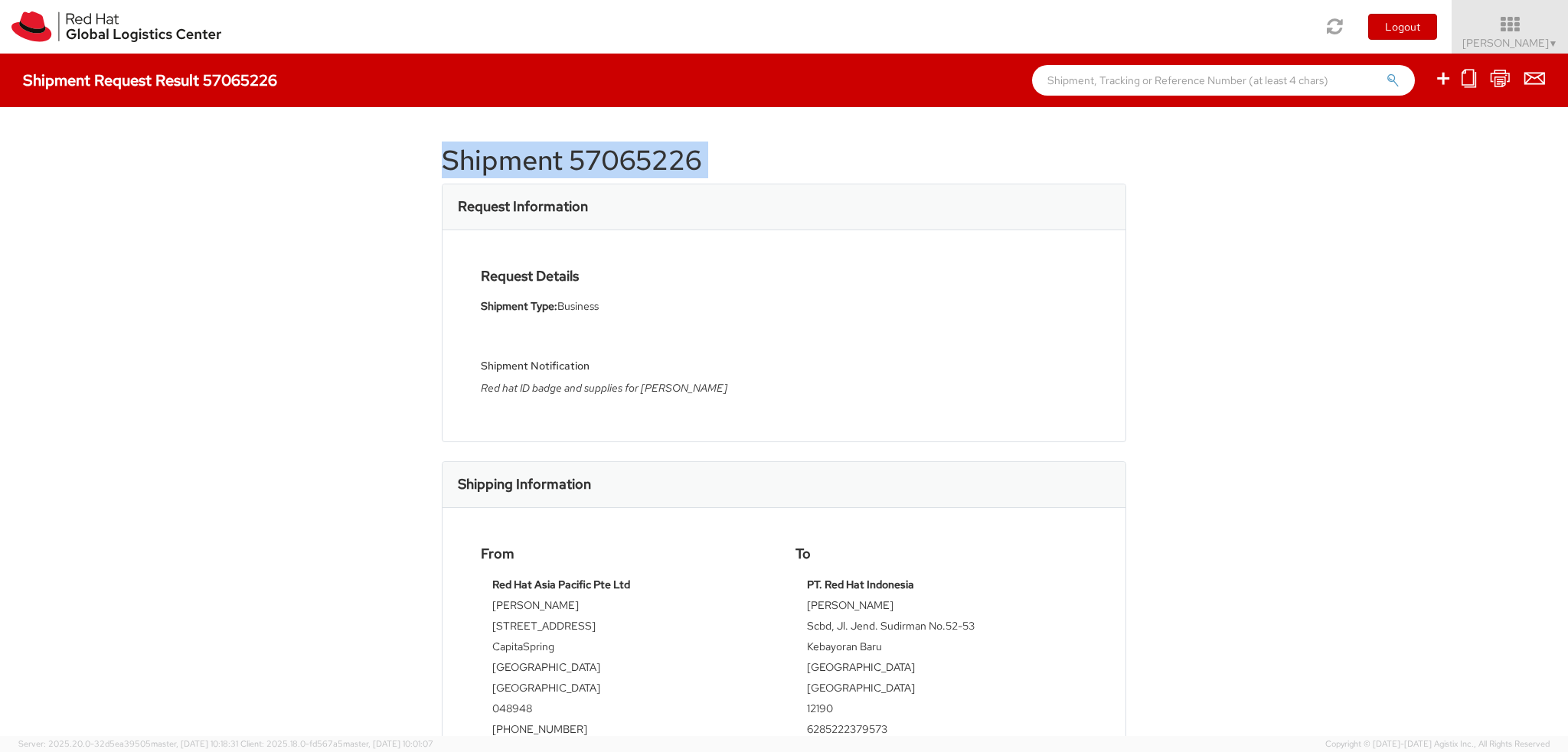
copy div "Shipment 57065226"
